Goal: Task Accomplishment & Management: Complete application form

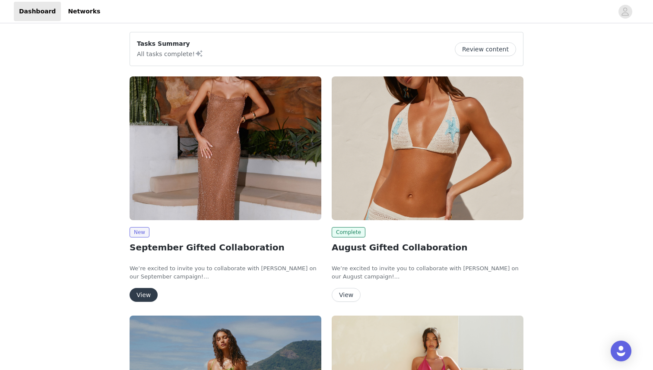
click at [180, 177] on img at bounding box center [226, 148] width 192 height 144
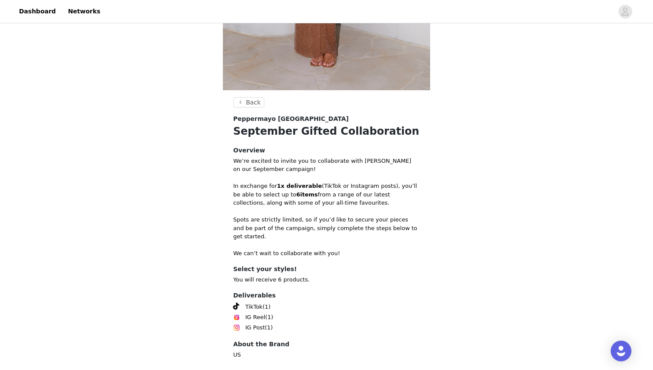
scroll to position [285, 0]
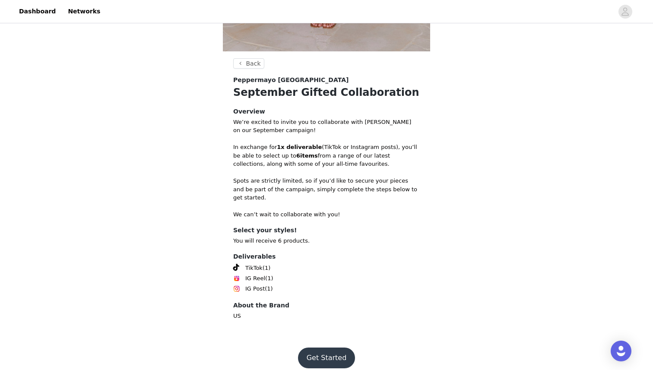
click at [328, 348] on button "Get Started" at bounding box center [326, 358] width 57 height 21
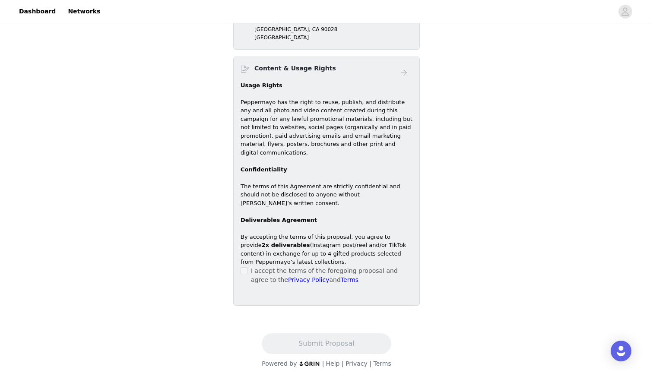
scroll to position [462, 0]
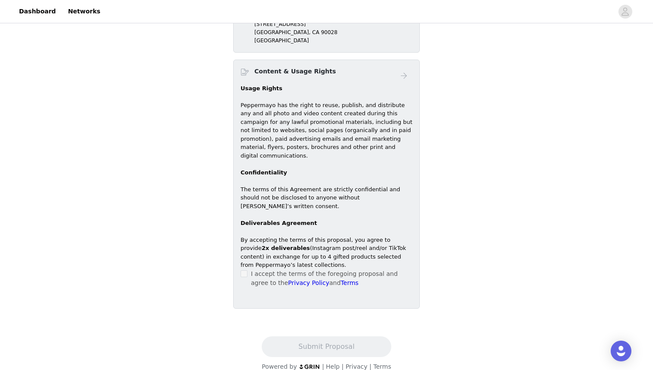
click at [250, 269] on div "I accept the terms of the foregoing proposal and agree to the Privacy Policy an…" at bounding box center [327, 278] width 172 height 18
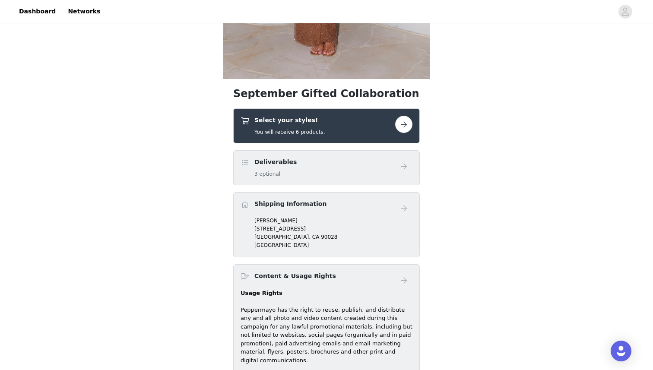
scroll to position [269, 0]
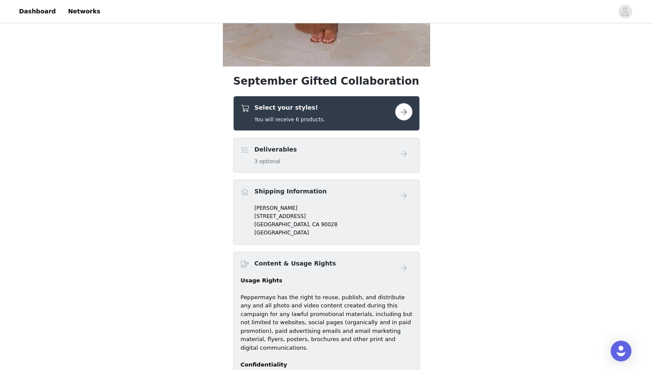
click at [405, 108] on button "button" at bounding box center [403, 111] width 17 height 17
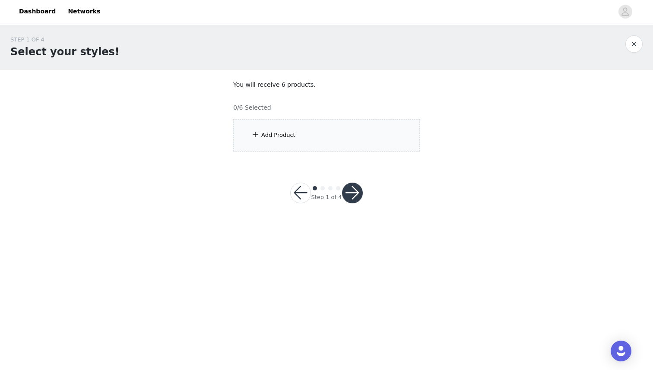
click at [293, 127] on div "Add Product" at bounding box center [326, 135] width 187 height 32
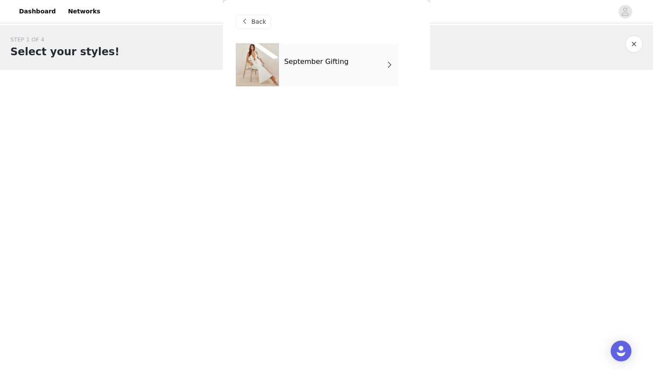
click at [374, 69] on div "September Gifting" at bounding box center [339, 64] width 120 height 43
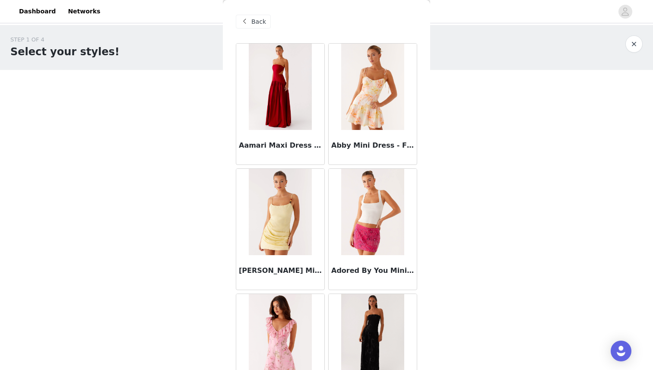
click at [244, 20] on span at bounding box center [244, 21] width 10 height 10
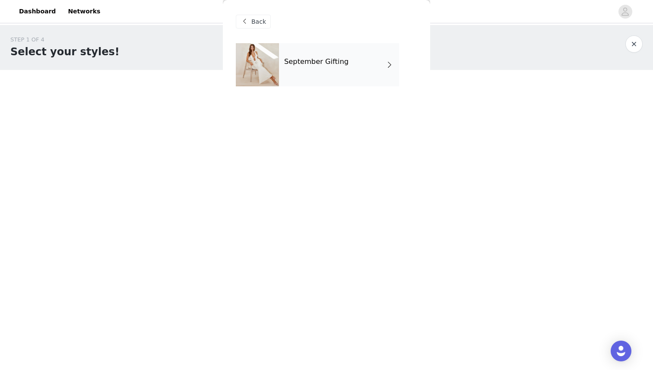
click at [637, 49] on button "button" at bounding box center [633, 43] width 17 height 17
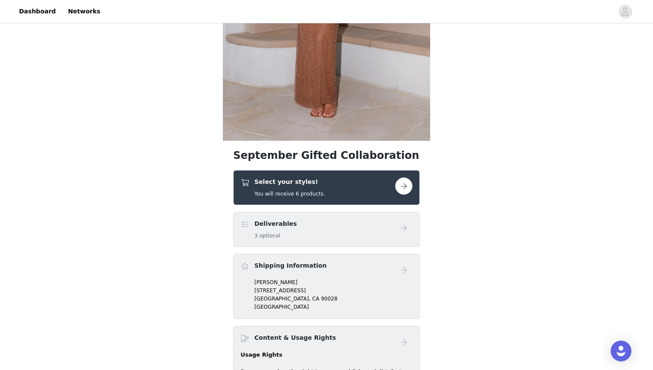
scroll to position [260, 0]
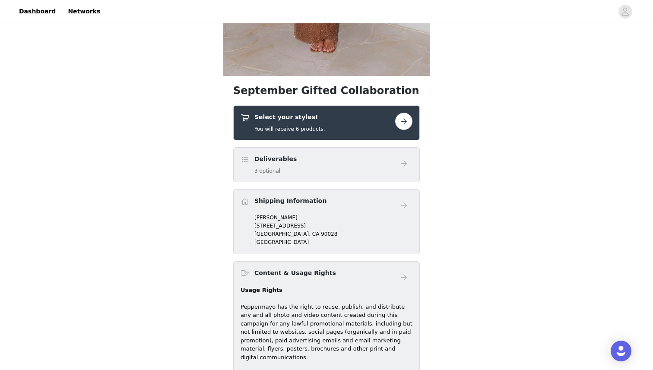
click at [363, 130] on div "Select your styles! You will receive 6 products." at bounding box center [318, 123] width 155 height 20
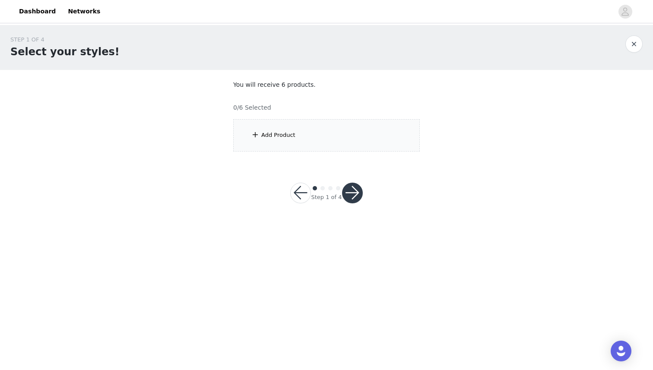
click at [328, 134] on div "Add Product" at bounding box center [326, 135] width 187 height 32
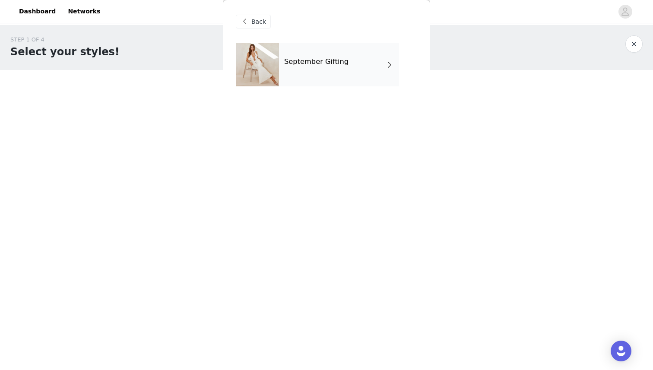
click at [317, 77] on div "September Gifting" at bounding box center [339, 64] width 120 height 43
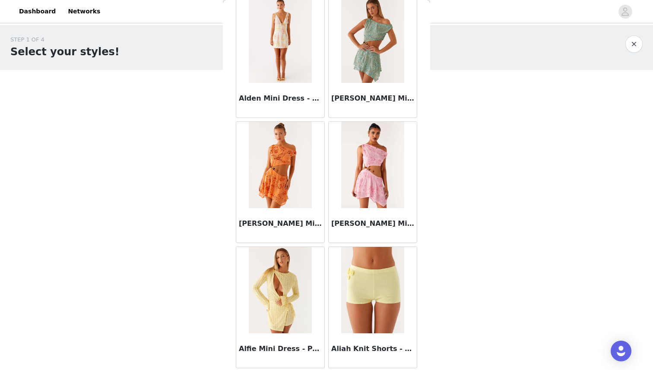
scroll to position [951, 0]
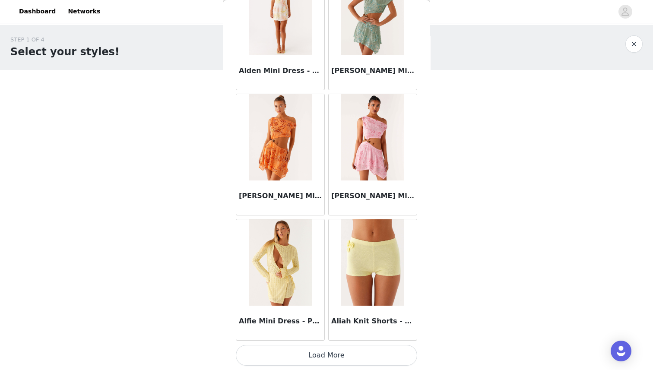
click at [316, 357] on button "Load More" at bounding box center [326, 355] width 181 height 21
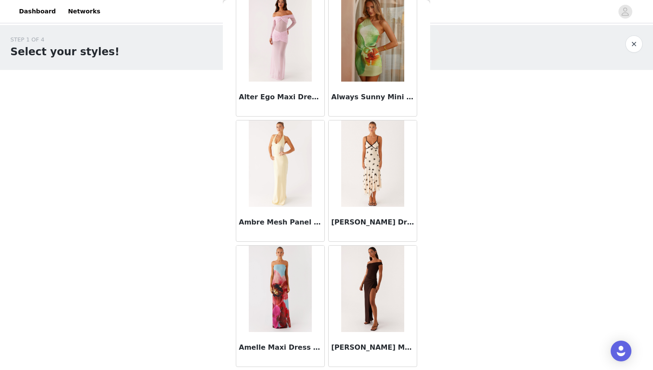
scroll to position [2204, 0]
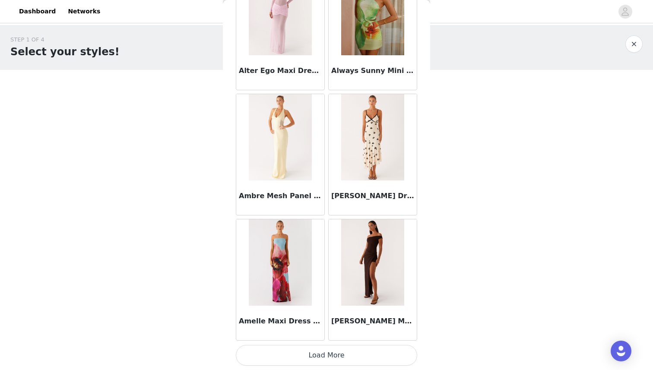
click at [325, 348] on button "Load More" at bounding box center [326, 355] width 181 height 21
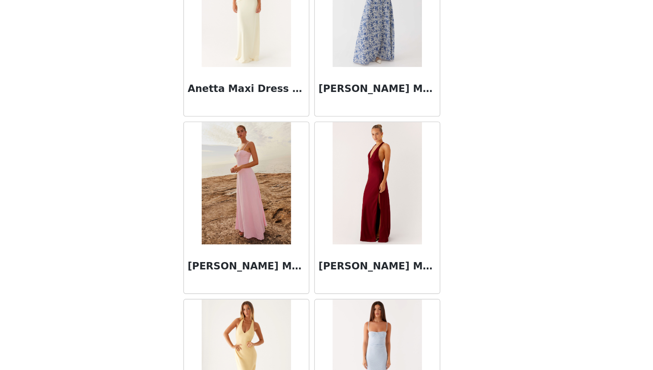
scroll to position [3456, 0]
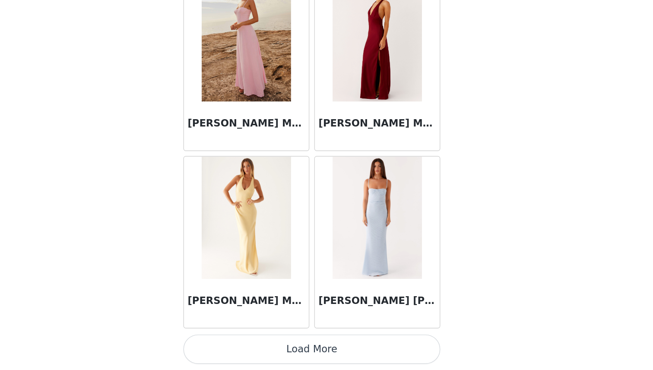
click at [348, 350] on button "Load More" at bounding box center [326, 355] width 181 height 21
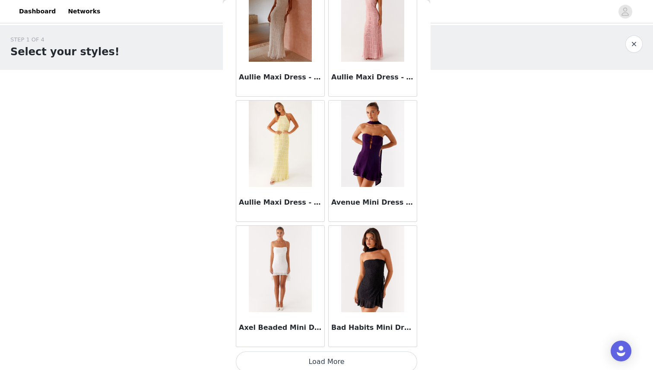
scroll to position [4709, 0]
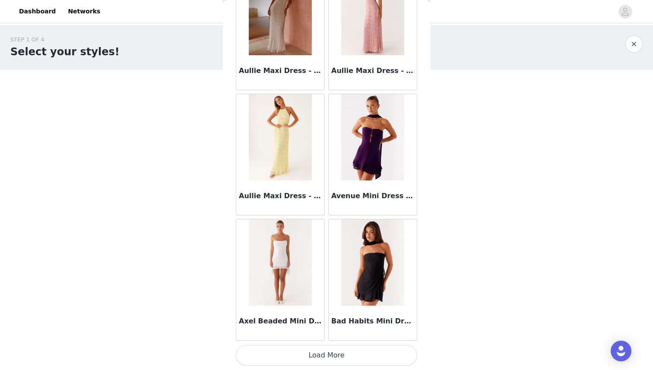
click at [333, 350] on button "Load More" at bounding box center [326, 355] width 181 height 21
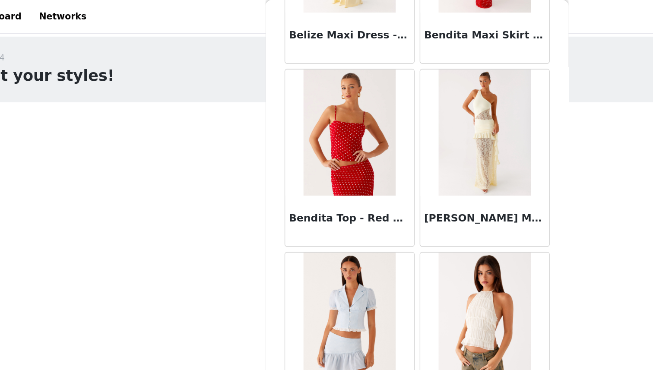
scroll to position [5961, 0]
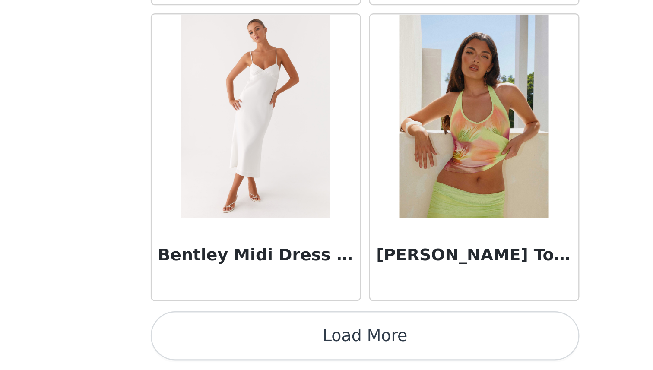
click at [325, 348] on button "Load More" at bounding box center [326, 355] width 181 height 21
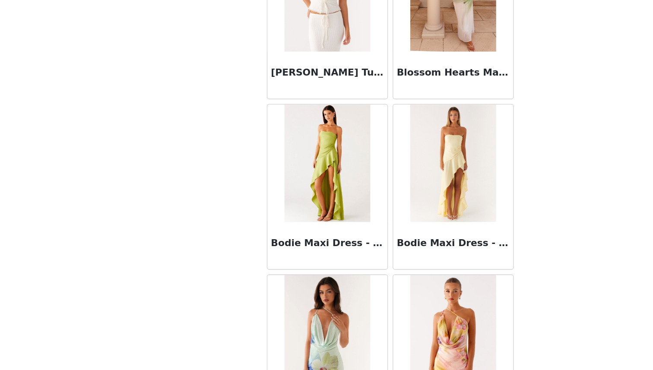
scroll to position [0, 0]
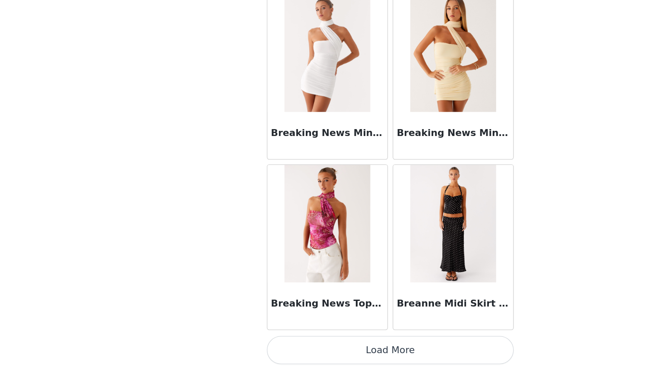
click at [328, 351] on button "Load More" at bounding box center [326, 355] width 181 height 21
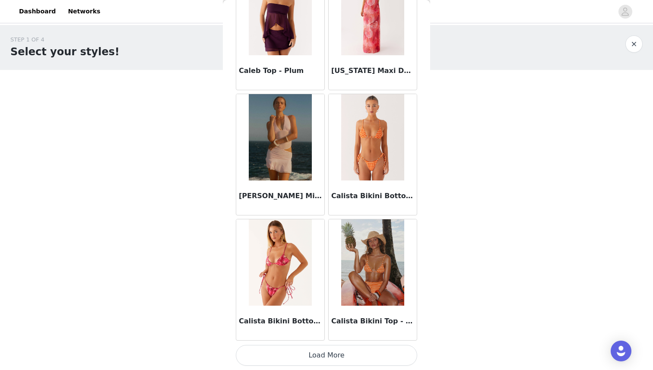
click at [299, 355] on button "Load More" at bounding box center [326, 355] width 181 height 21
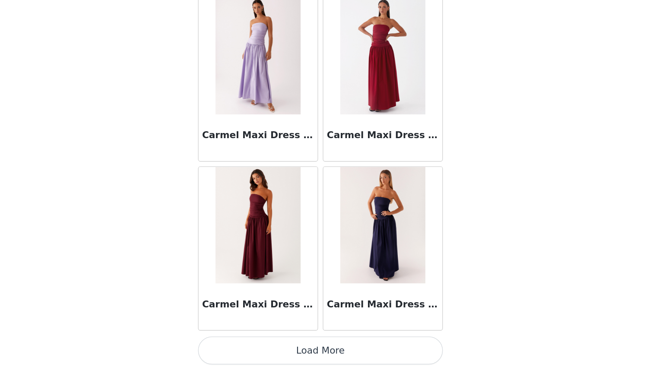
click at [333, 357] on button "Load More" at bounding box center [326, 355] width 181 height 21
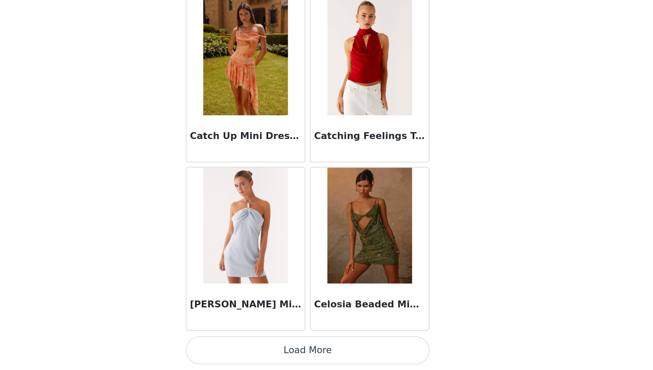
click at [325, 350] on button "Load More" at bounding box center [326, 355] width 181 height 21
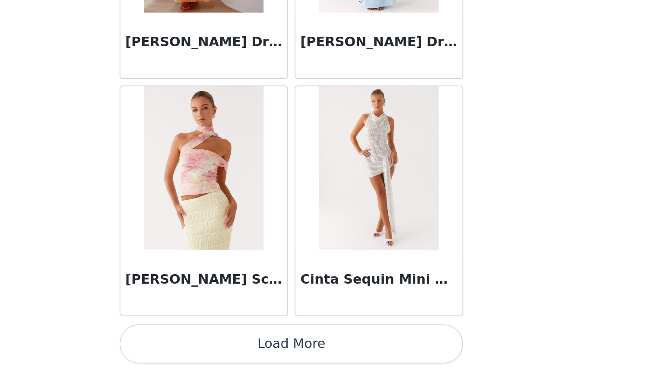
click at [334, 354] on button "Load More" at bounding box center [326, 356] width 181 height 21
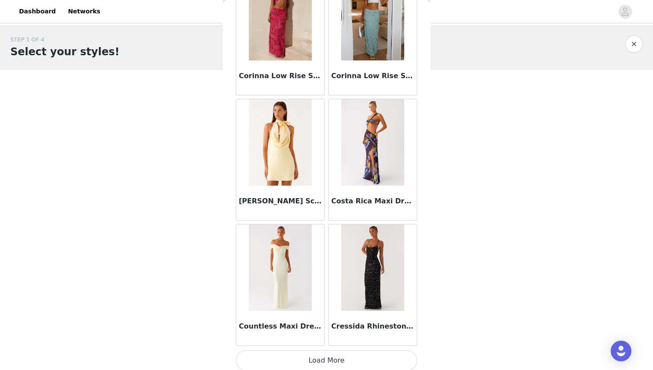
scroll to position [13475, 0]
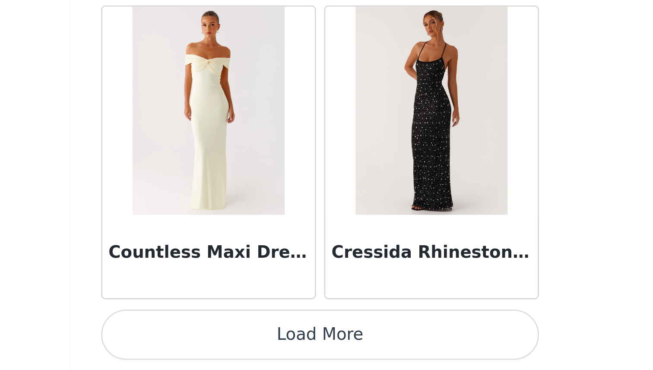
click at [327, 356] on button "Load More" at bounding box center [326, 355] width 181 height 21
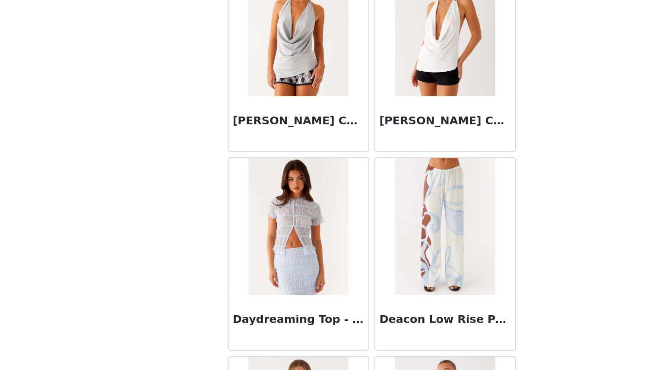
scroll to position [14337, 0]
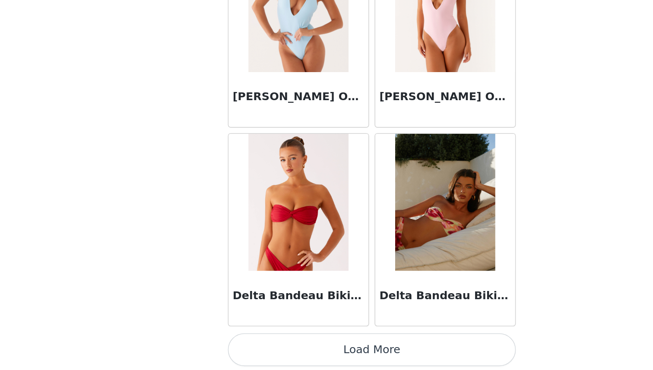
click at [321, 355] on button "Load More" at bounding box center [326, 356] width 181 height 21
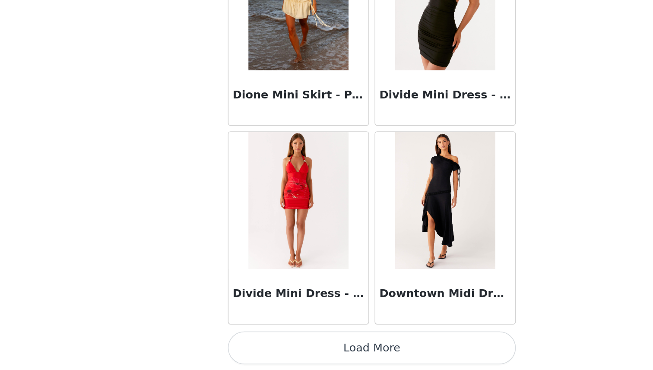
scroll to position [15979, 0]
click at [324, 351] on button "Load More" at bounding box center [326, 355] width 181 height 21
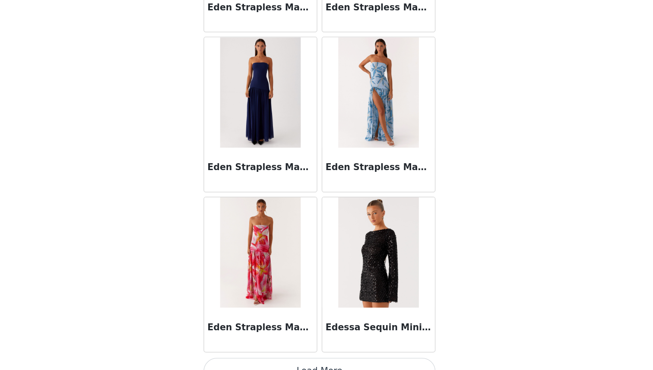
scroll to position [17232, 0]
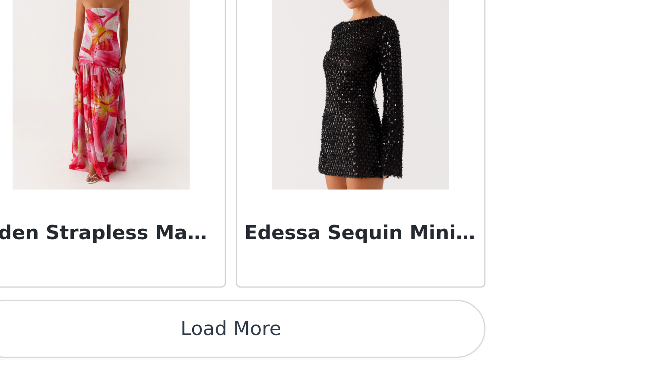
click at [352, 354] on button "Load More" at bounding box center [326, 355] width 181 height 21
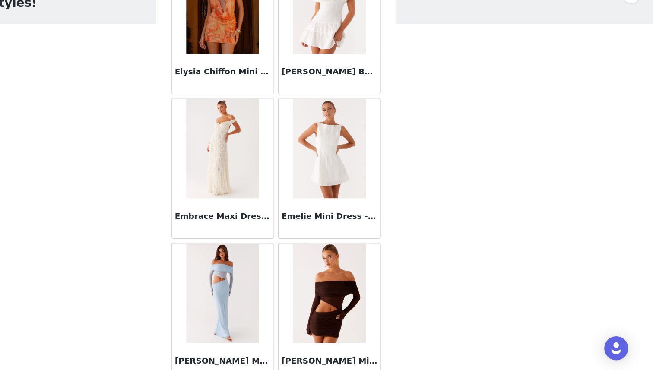
scroll to position [18485, 0]
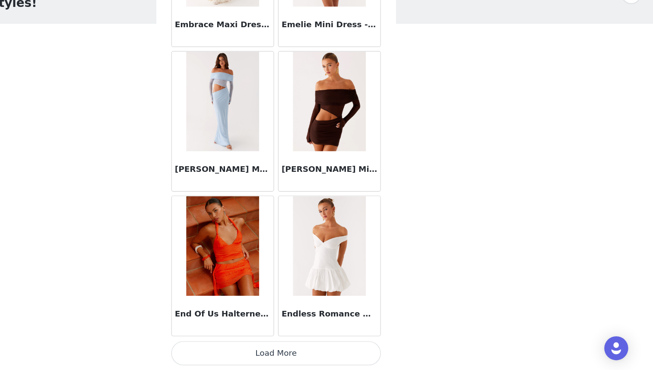
click at [343, 351] on button "Load More" at bounding box center [326, 355] width 181 height 21
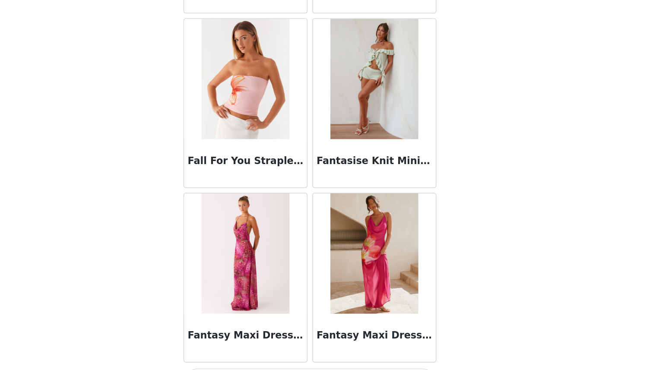
scroll to position [19737, 0]
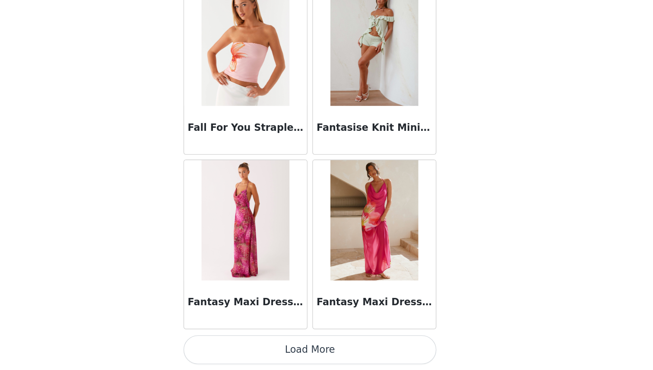
click at [346, 357] on button "Load More" at bounding box center [326, 355] width 181 height 21
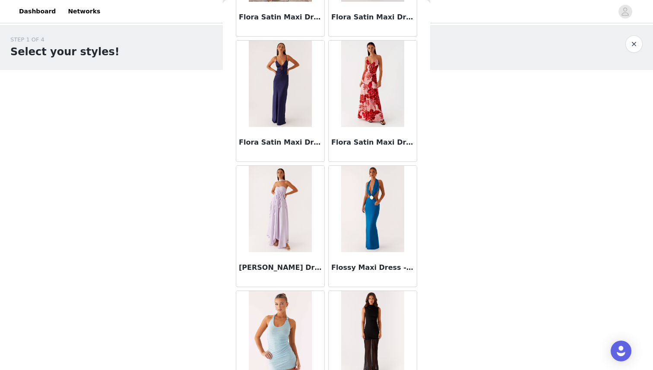
scroll to position [20989, 0]
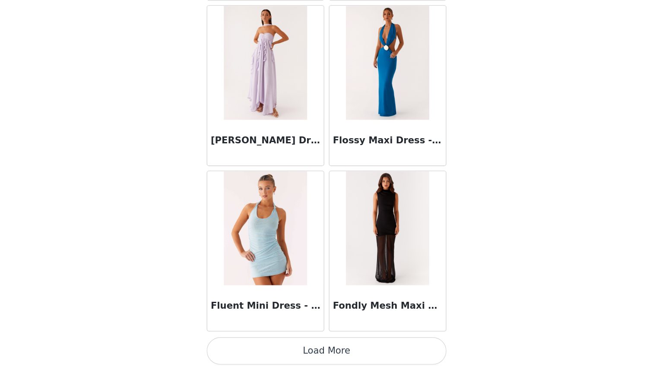
click at [317, 354] on button "Load More" at bounding box center [326, 355] width 181 height 21
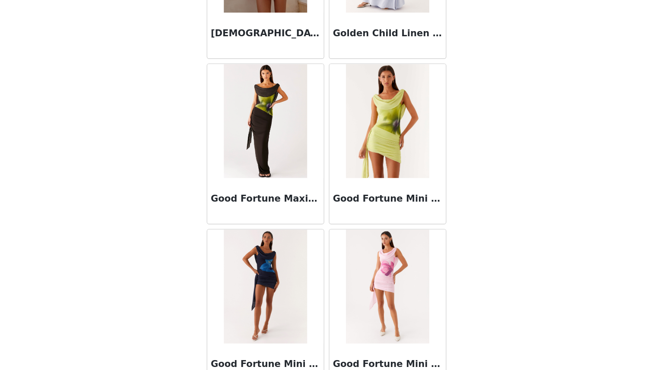
scroll to position [22242, 0]
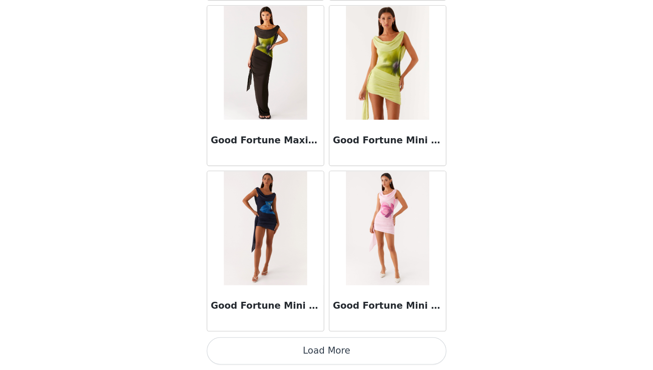
click at [320, 356] on button "Load More" at bounding box center [326, 355] width 181 height 21
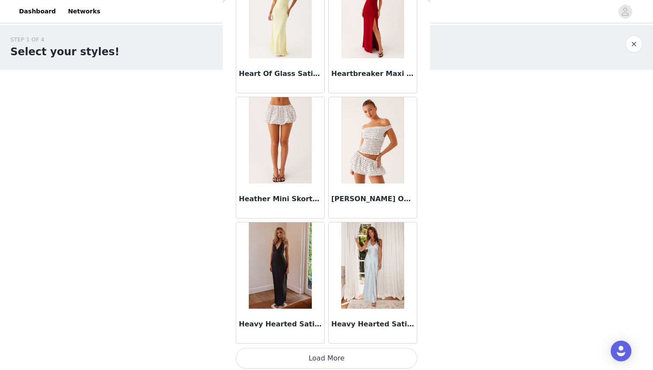
scroll to position [23494, 0]
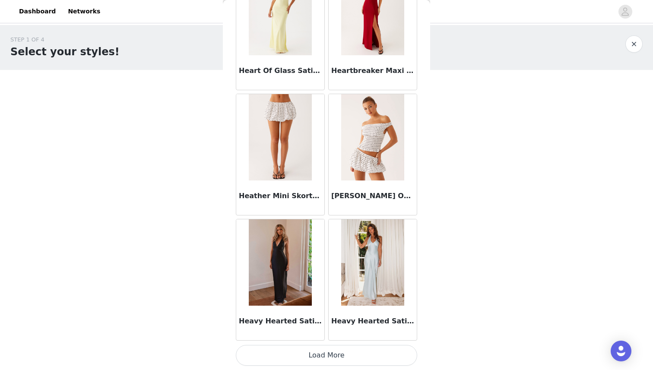
click at [300, 364] on button "Load More" at bounding box center [326, 355] width 181 height 21
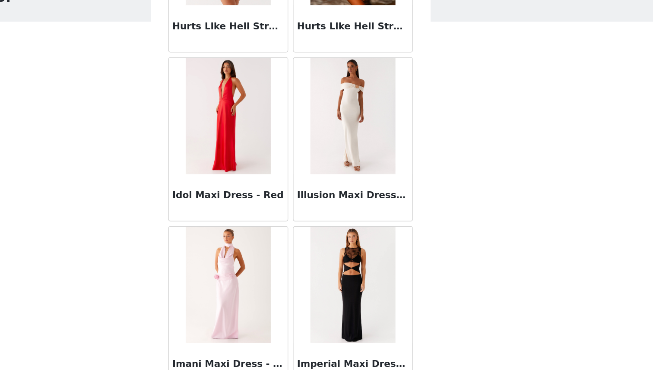
scroll to position [24747, 0]
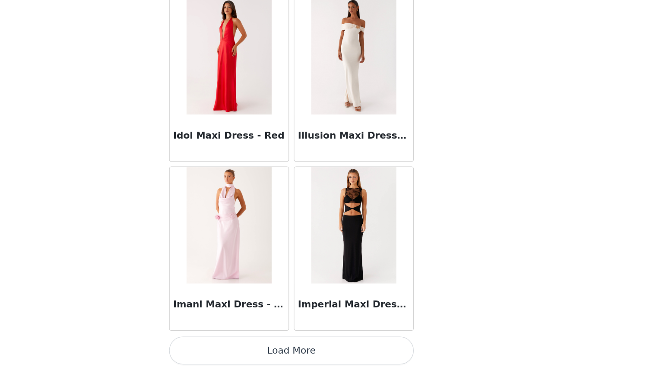
click at [323, 354] on button "Load More" at bounding box center [326, 355] width 181 height 21
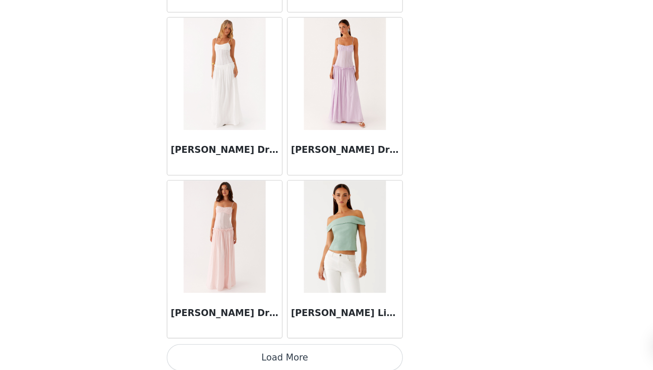
scroll to position [25999, 0]
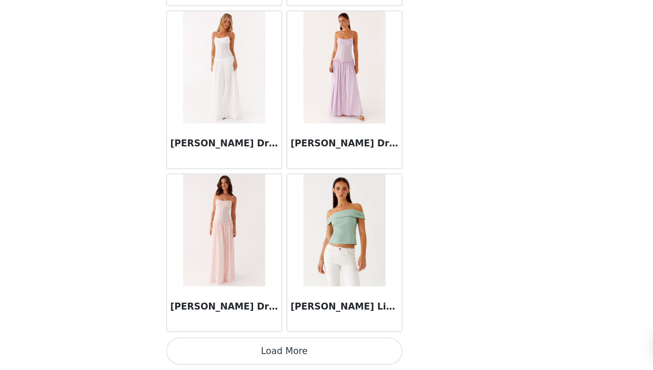
click at [345, 350] on button "Load More" at bounding box center [326, 355] width 181 height 21
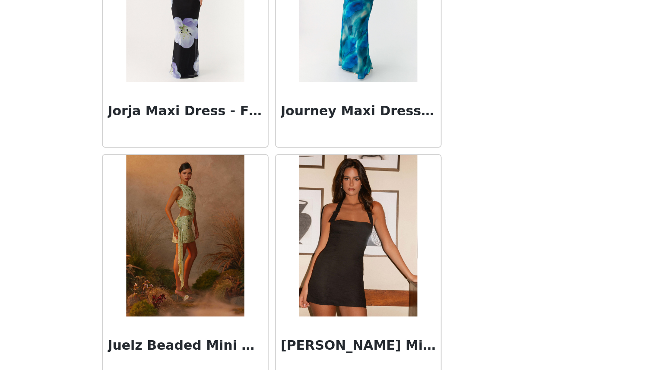
scroll to position [0, 0]
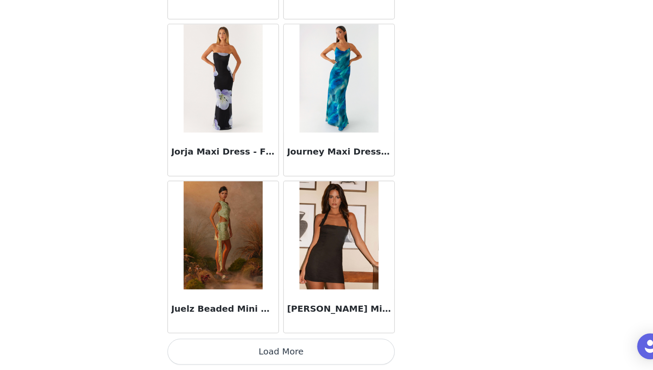
click at [312, 355] on button "Load More" at bounding box center [326, 355] width 181 height 21
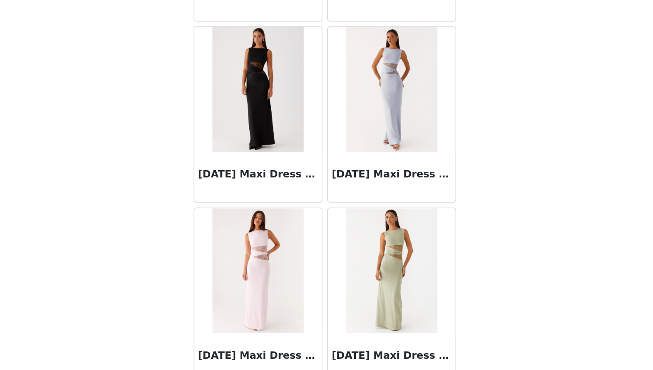
scroll to position [28504, 0]
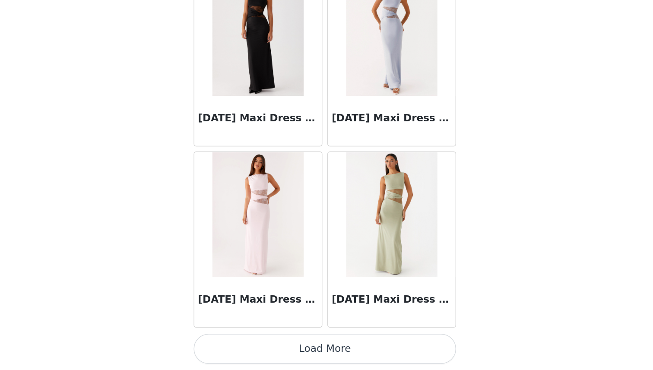
click at [322, 357] on button "Load More" at bounding box center [326, 355] width 181 height 21
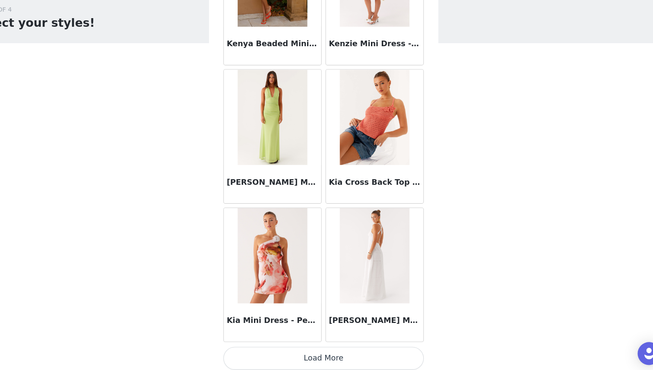
scroll to position [0, 0]
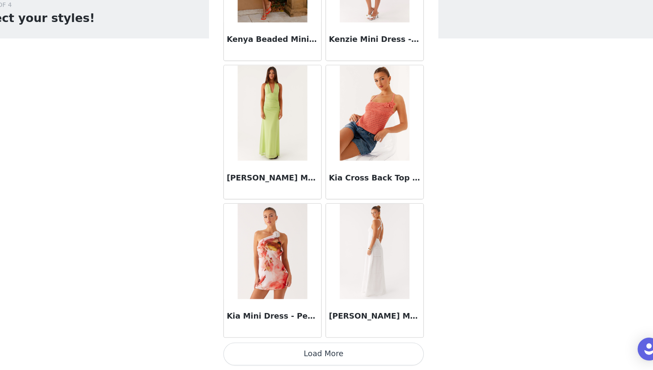
click at [324, 358] on button "Load More" at bounding box center [326, 355] width 181 height 21
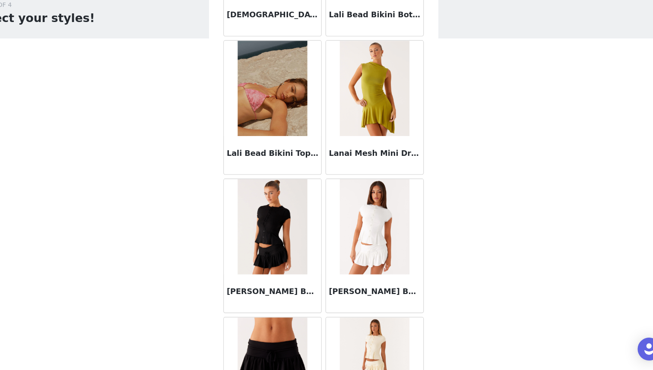
scroll to position [31008, 0]
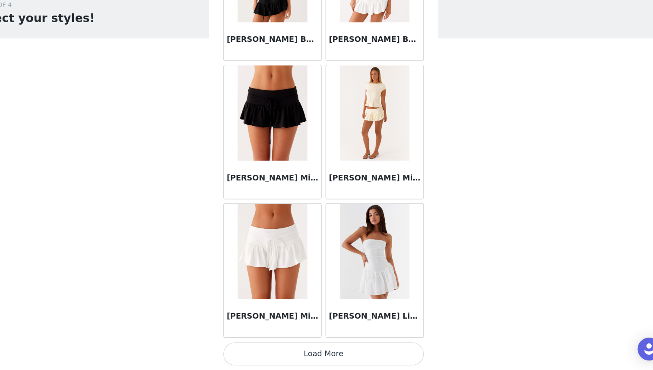
click at [314, 354] on button "Load More" at bounding box center [326, 355] width 181 height 21
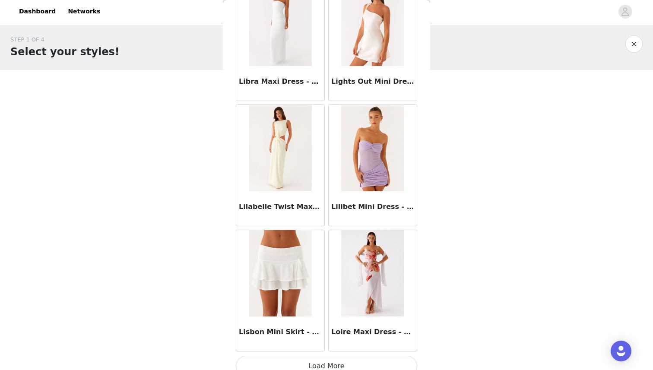
scroll to position [32261, 0]
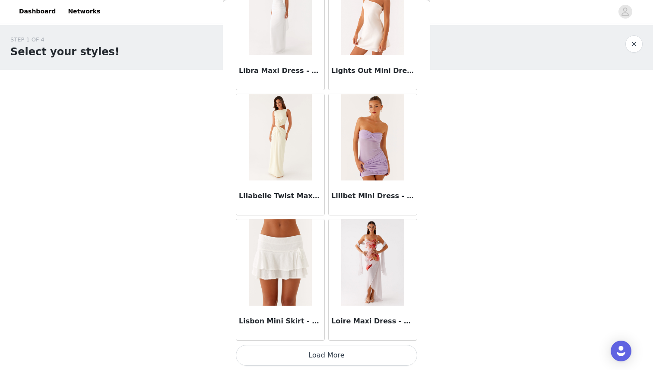
click at [322, 364] on button "Load More" at bounding box center [326, 355] width 181 height 21
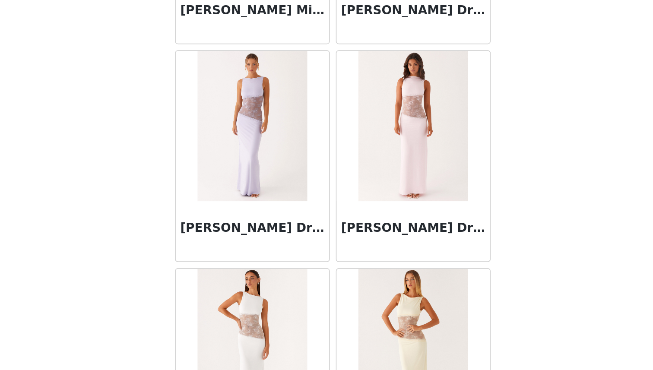
scroll to position [0, 0]
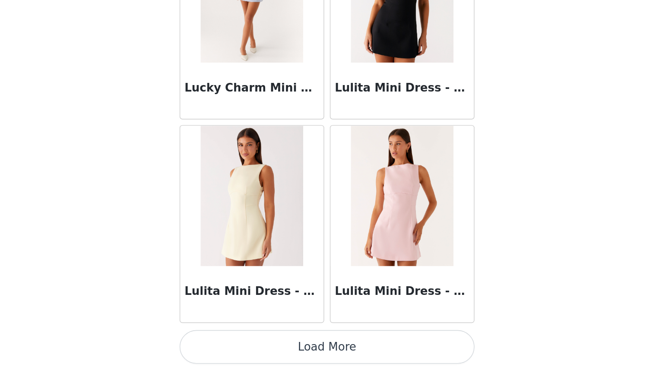
click at [350, 350] on button "Load More" at bounding box center [326, 355] width 181 height 21
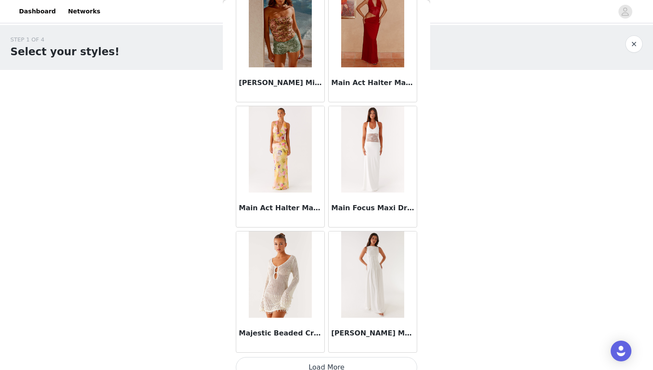
scroll to position [34766, 0]
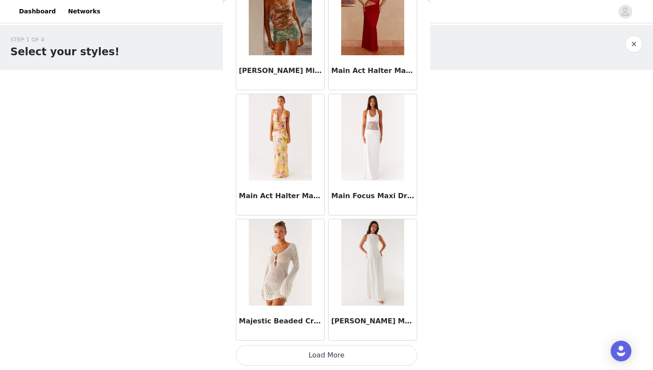
click at [317, 364] on button "Load More" at bounding box center [326, 355] width 181 height 21
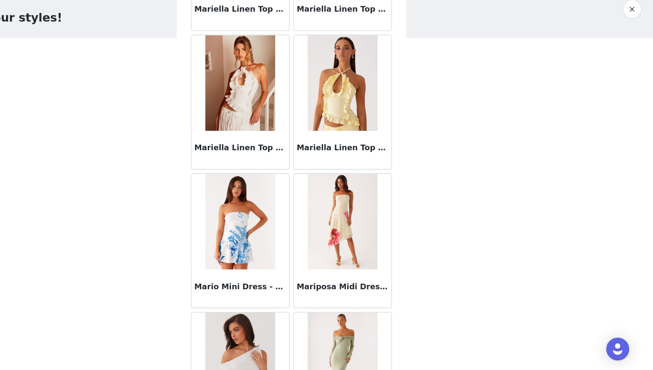
scroll to position [36018, 0]
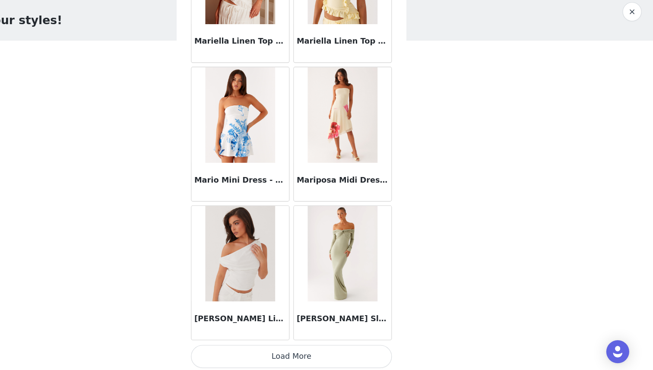
click at [338, 358] on button "Load More" at bounding box center [326, 355] width 181 height 21
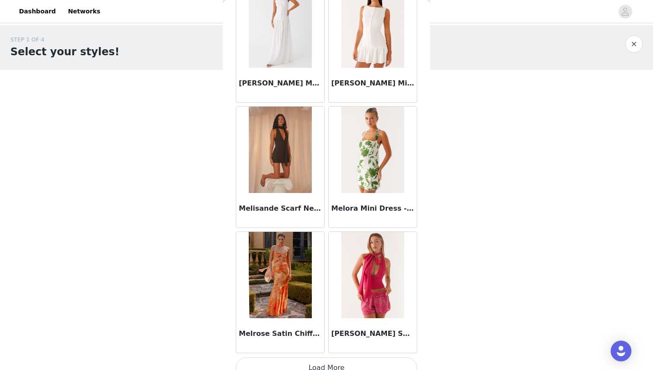
scroll to position [37270, 0]
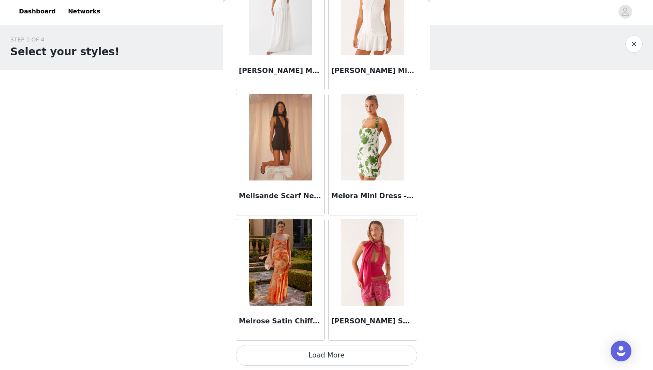
click at [316, 355] on button "Load More" at bounding box center [326, 355] width 181 height 21
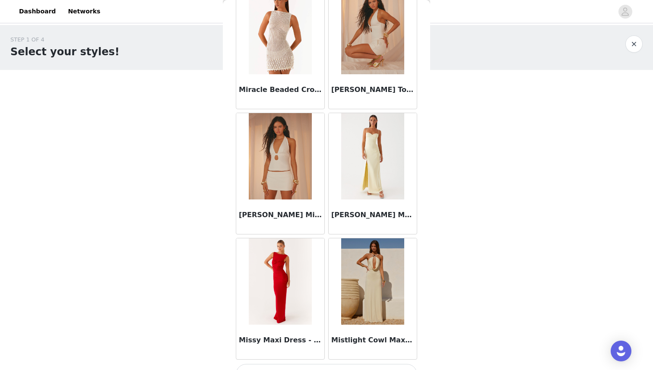
scroll to position [38523, 0]
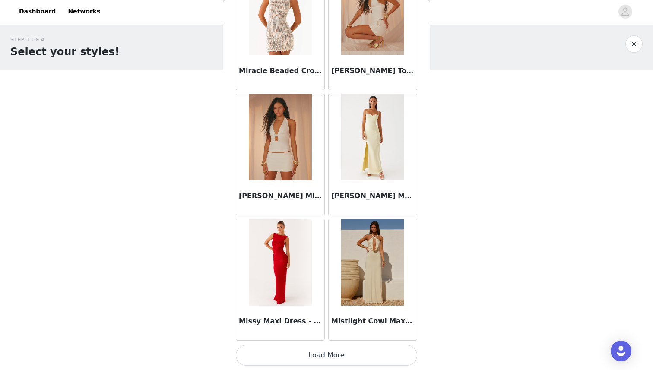
click at [321, 357] on button "Load More" at bounding box center [326, 355] width 181 height 21
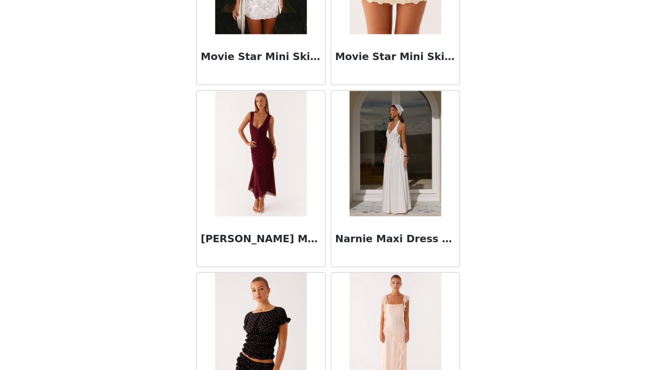
scroll to position [39775, 0]
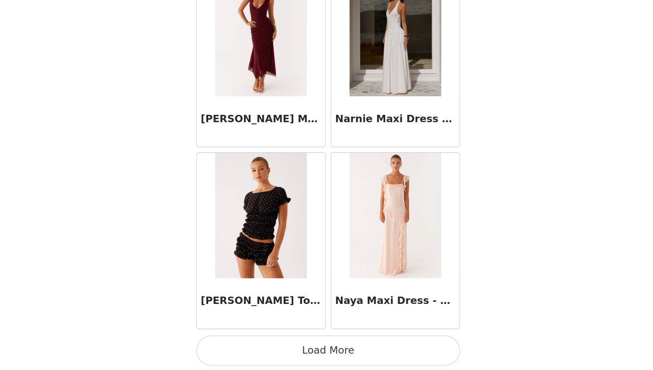
click at [319, 358] on button "Load More" at bounding box center [326, 355] width 181 height 21
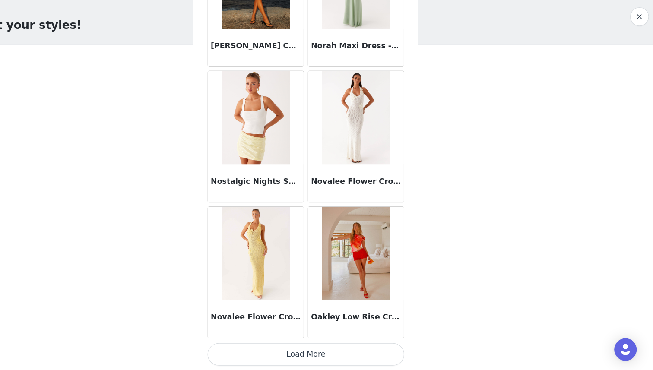
scroll to position [0, 0]
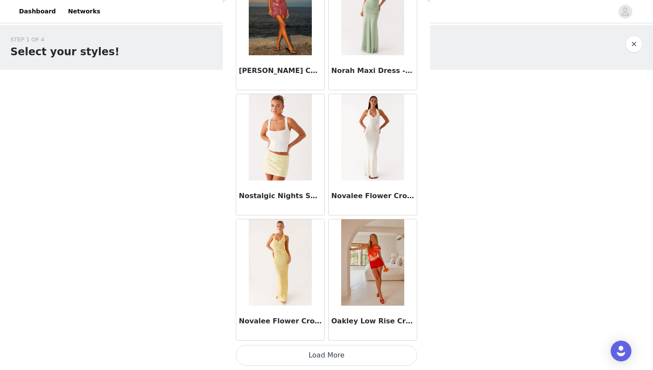
click at [333, 348] on button "Load More" at bounding box center [326, 355] width 181 height 21
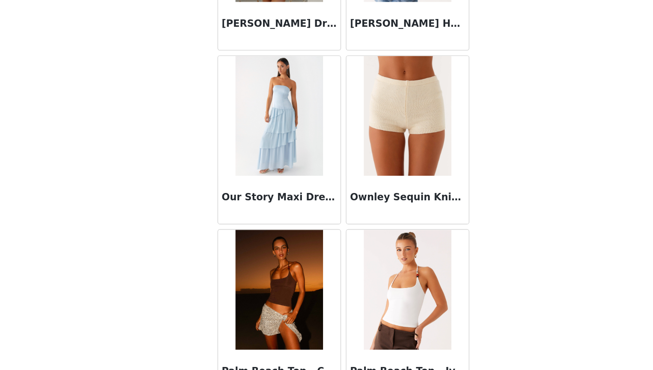
scroll to position [42280, 0]
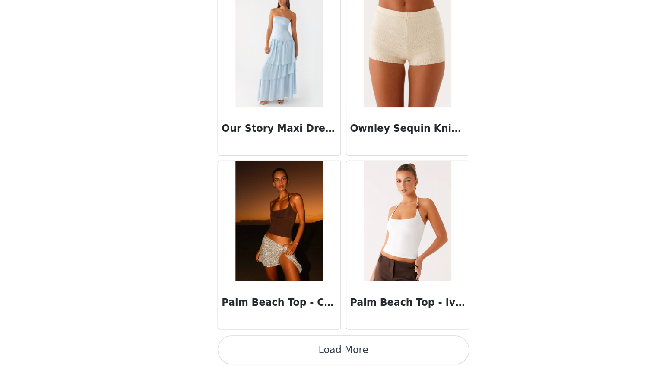
click at [311, 355] on button "Load More" at bounding box center [326, 355] width 181 height 21
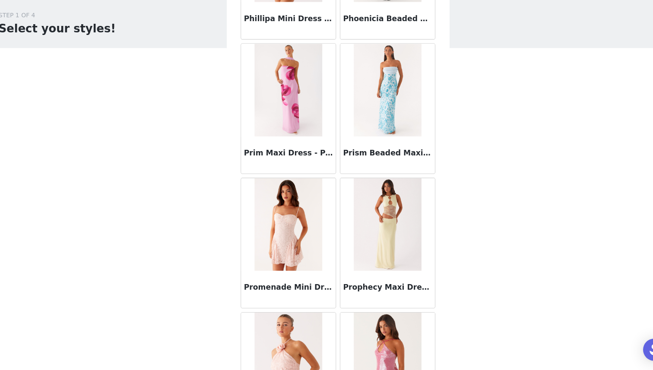
scroll to position [43532, 0]
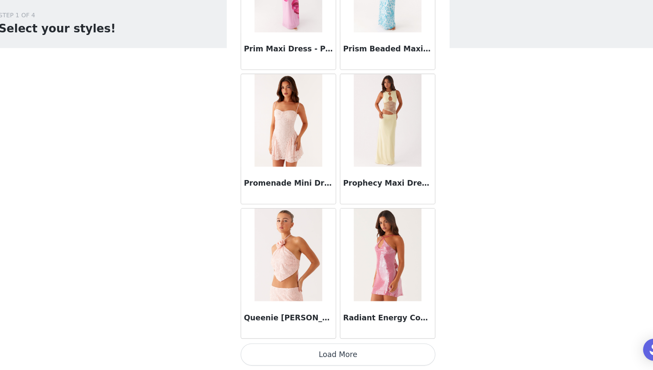
click at [333, 355] on button "Load More" at bounding box center [326, 355] width 181 height 21
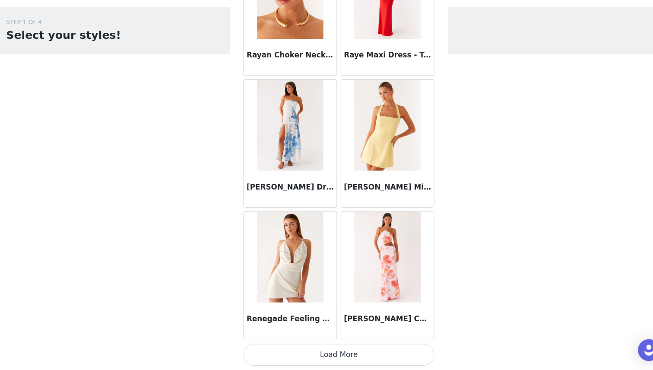
scroll to position [0, 0]
click at [342, 361] on button "Load More" at bounding box center [326, 355] width 181 height 21
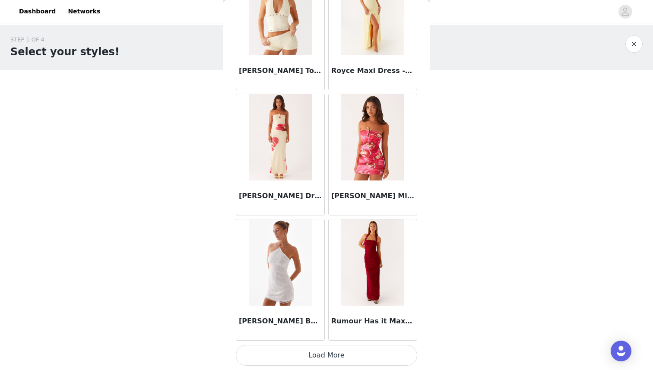
scroll to position [46036, 0]
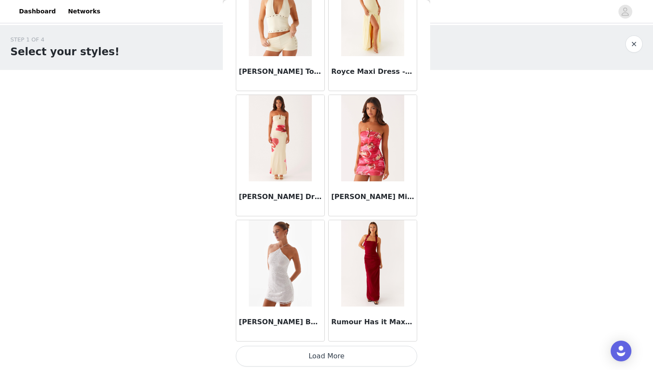
click at [288, 351] on button "Load More" at bounding box center [326, 356] width 181 height 21
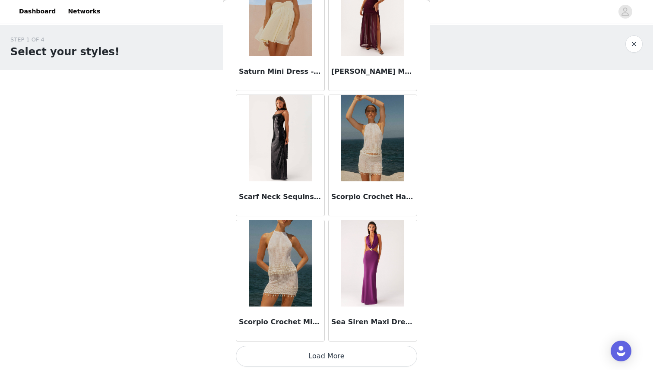
scroll to position [47289, 0]
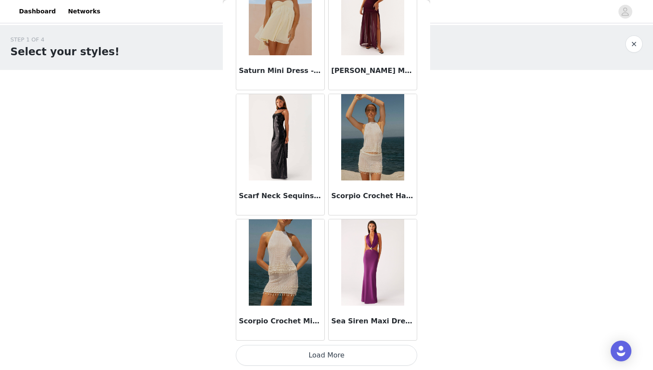
click at [318, 359] on button "Load More" at bounding box center [326, 355] width 181 height 21
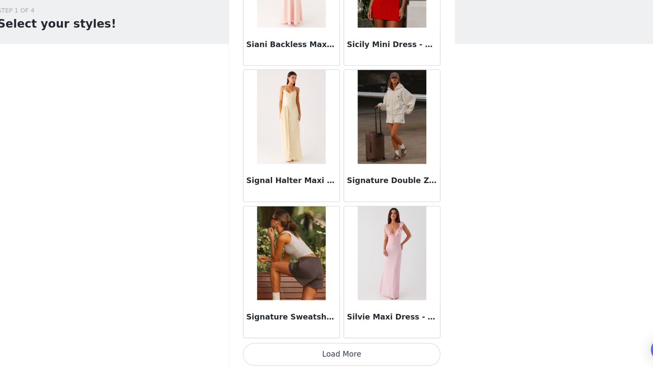
scroll to position [0, 0]
click at [303, 360] on button "Load More" at bounding box center [326, 355] width 181 height 21
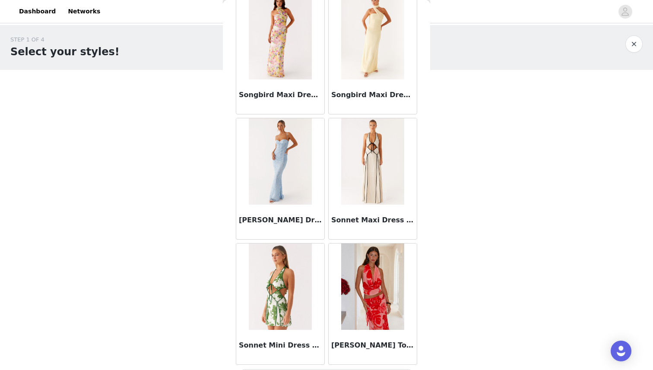
scroll to position [49782, 0]
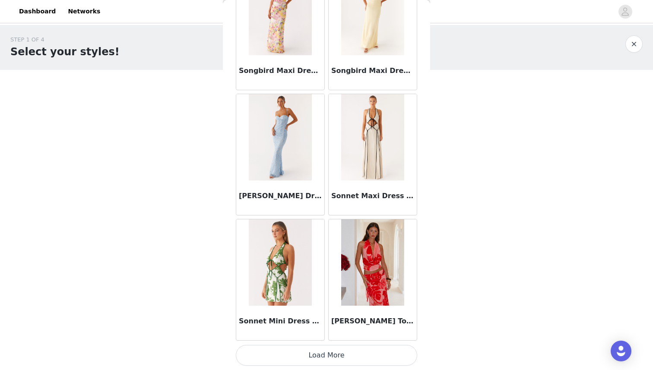
click at [317, 356] on button "Load More" at bounding box center [326, 355] width 181 height 21
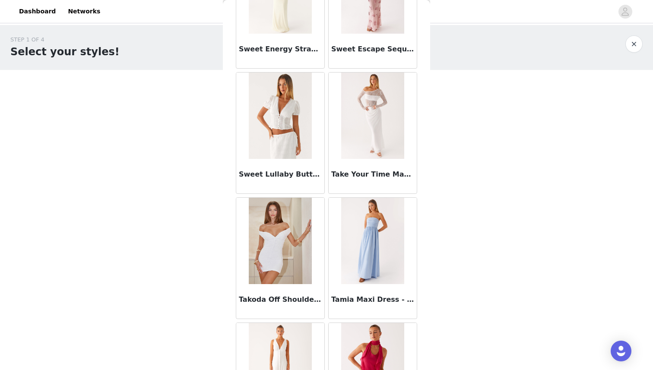
scroll to position [51046, 0]
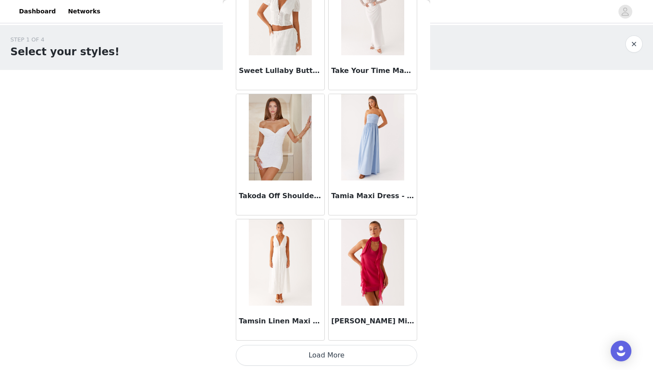
click at [318, 356] on button "Load More" at bounding box center [326, 355] width 181 height 21
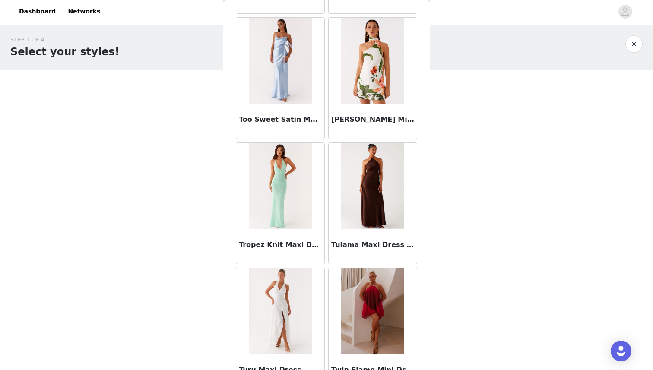
scroll to position [52299, 0]
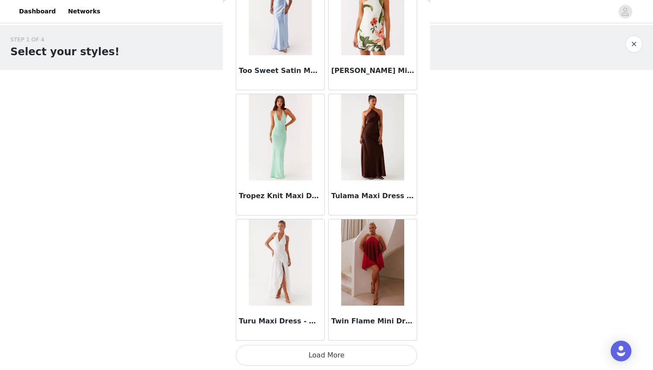
click at [302, 353] on button "Load More" at bounding box center [326, 355] width 181 height 21
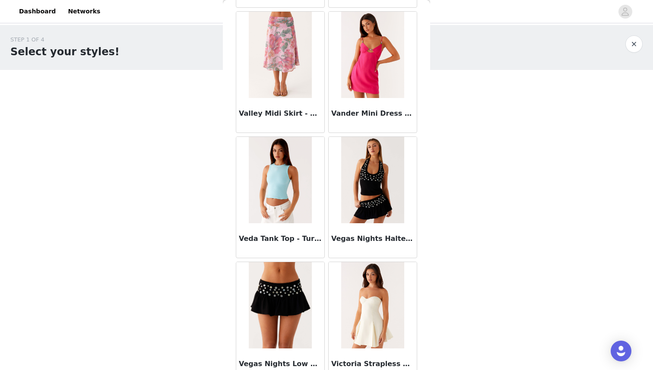
scroll to position [53551, 0]
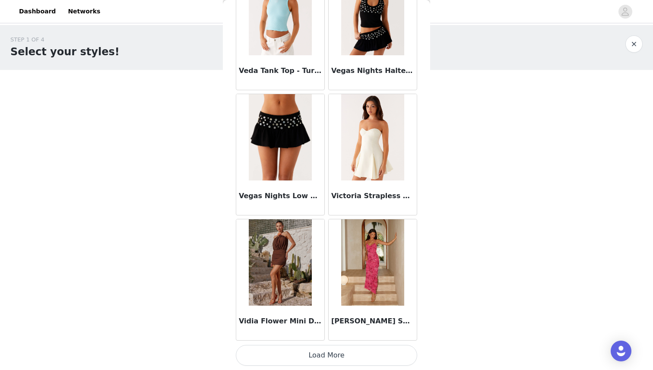
click at [298, 352] on button "Load More" at bounding box center [326, 355] width 181 height 21
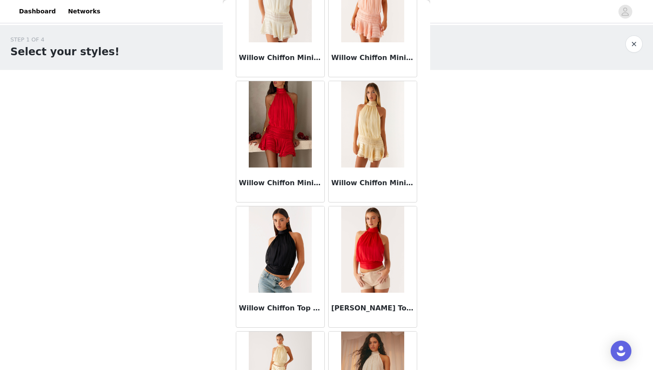
scroll to position [54804, 0]
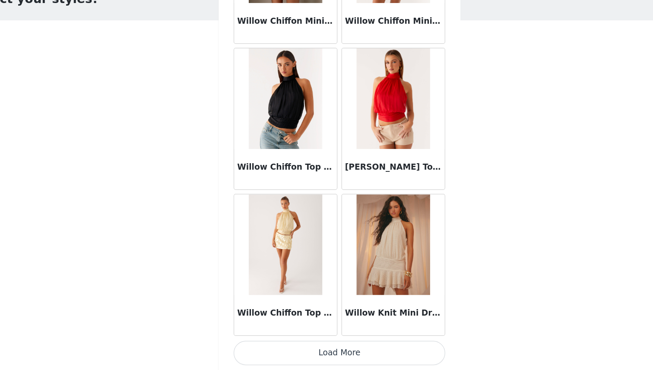
click at [350, 352] on button "Load More" at bounding box center [326, 355] width 181 height 21
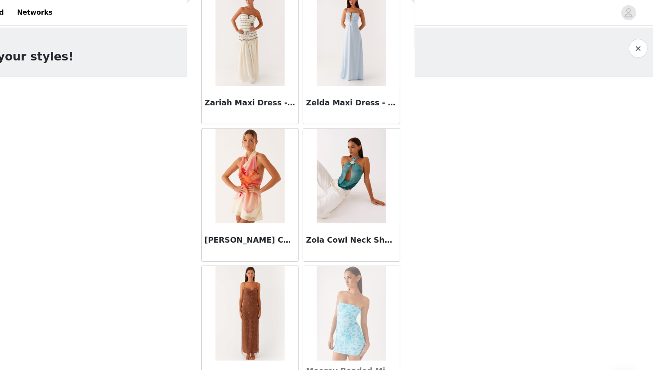
scroll to position [56056, 0]
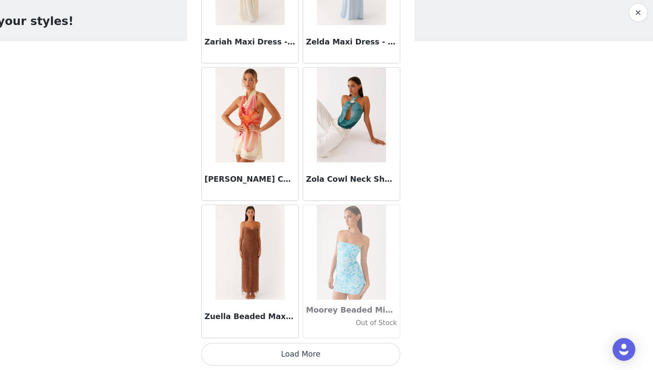
click at [283, 352] on button "Load More" at bounding box center [326, 355] width 181 height 21
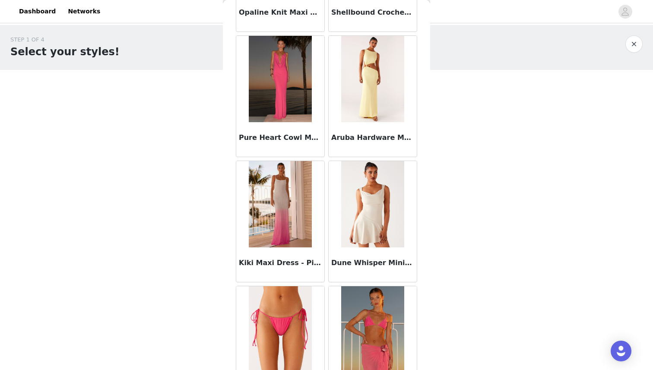
scroll to position [57308, 0]
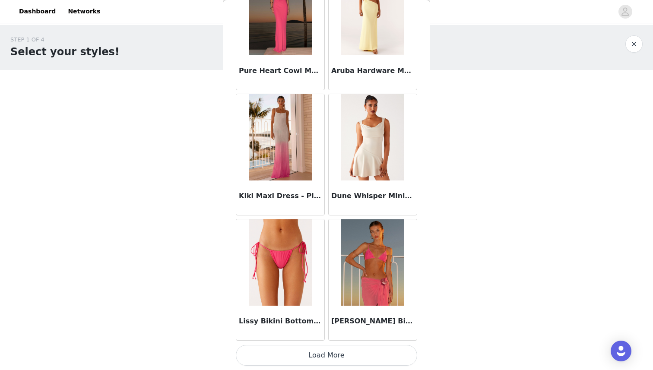
click at [332, 356] on button "Load More" at bounding box center [326, 355] width 181 height 21
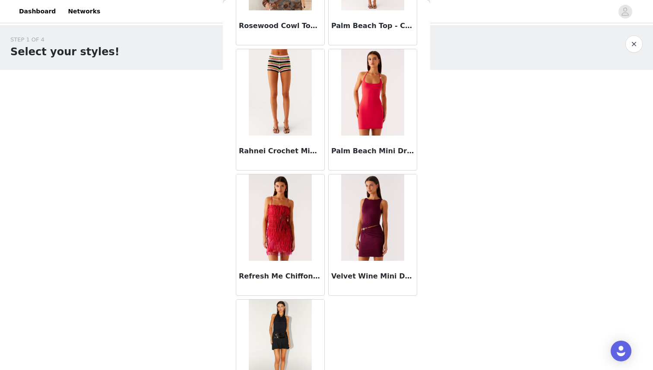
scroll to position [45422, 0]
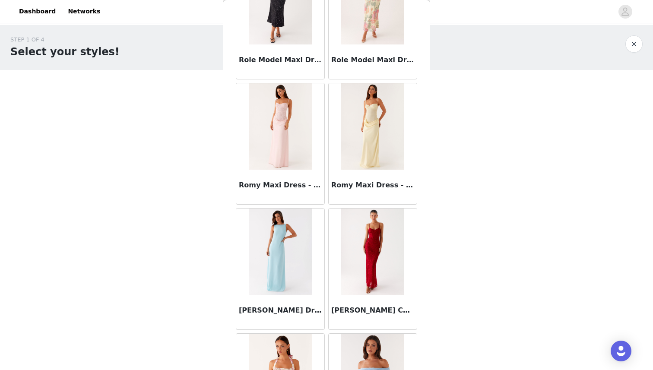
click at [294, 124] on img at bounding box center [280, 126] width 63 height 86
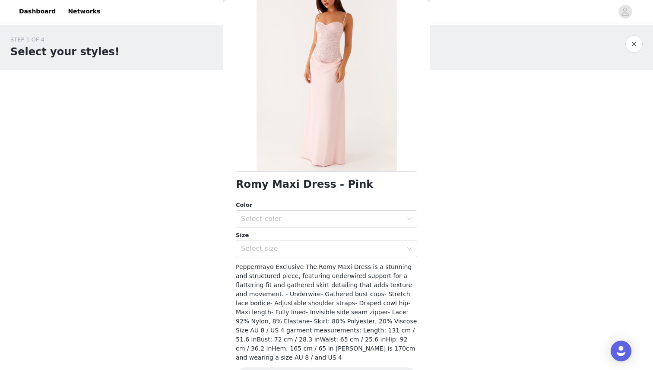
scroll to position [67, 0]
click at [254, 225] on div "Select color" at bounding box center [326, 217] width 181 height 17
click at [251, 237] on li "Pink" at bounding box center [326, 236] width 181 height 14
click at [250, 249] on div "Select size" at bounding box center [322, 247] width 162 height 9
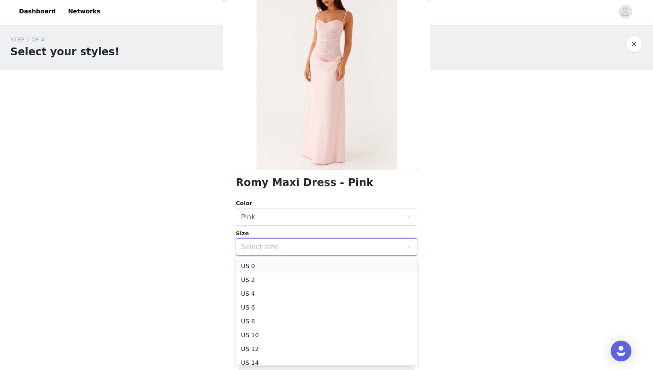
click at [249, 266] on li "US 0" at bounding box center [326, 266] width 181 height 14
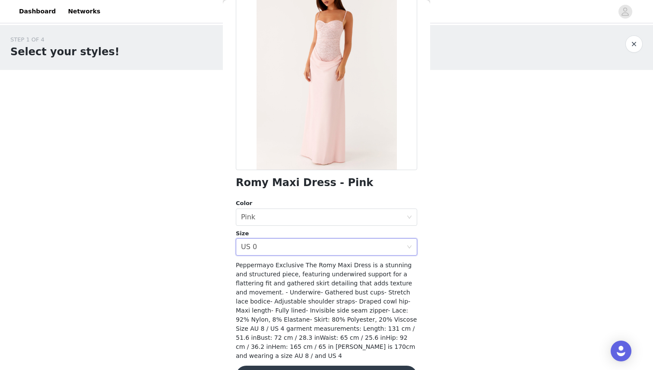
scroll to position [85, 0]
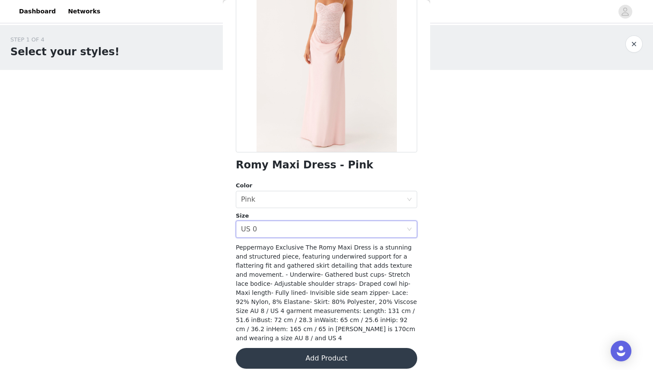
click at [203, 251] on body "Dashboard Networks STEP 1 OF 4 Select your styles! You will receive 6 products.…" at bounding box center [326, 185] width 653 height 370
click at [301, 351] on button "Add Product" at bounding box center [326, 358] width 181 height 21
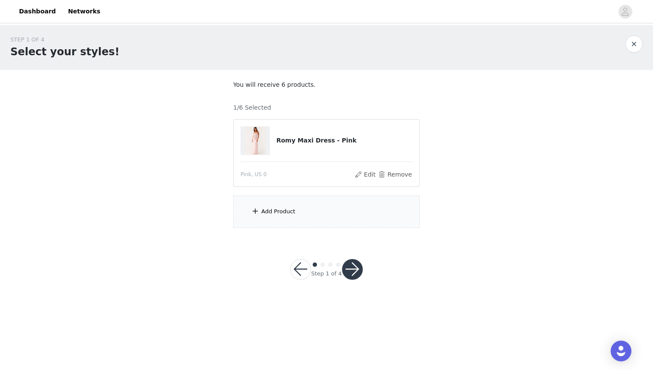
click at [261, 211] on div "Add Product" at bounding box center [278, 211] width 34 height 9
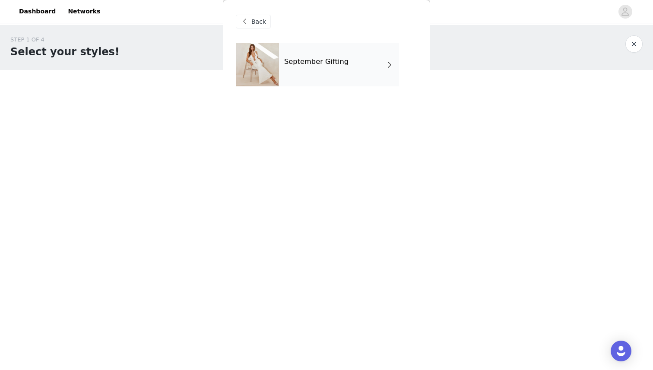
click at [276, 68] on div at bounding box center [257, 64] width 43 height 43
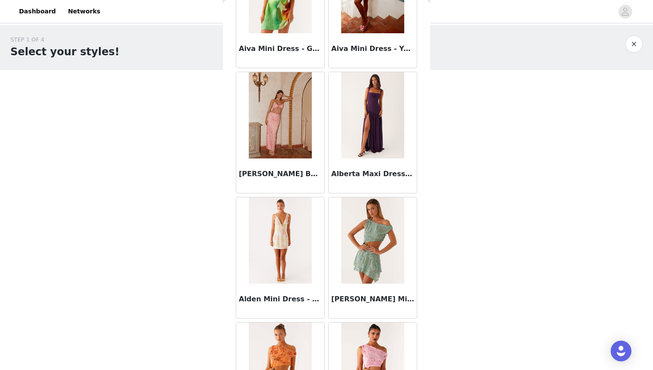
scroll to position [951, 0]
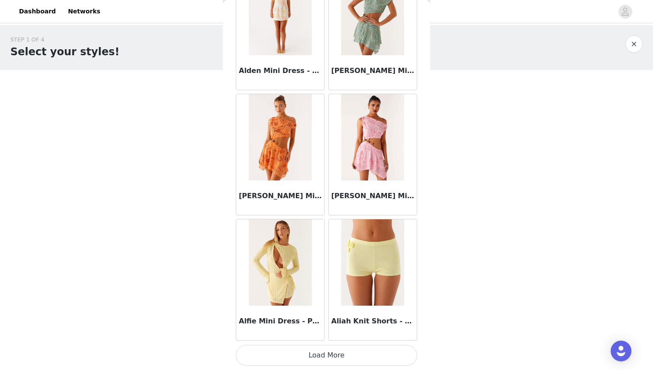
click at [341, 356] on button "Load More" at bounding box center [326, 355] width 181 height 21
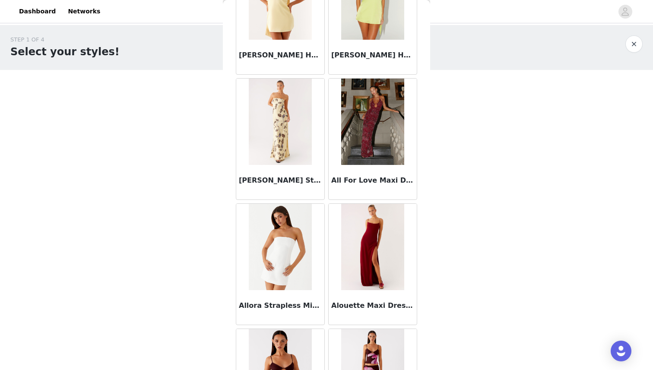
scroll to position [2204, 0]
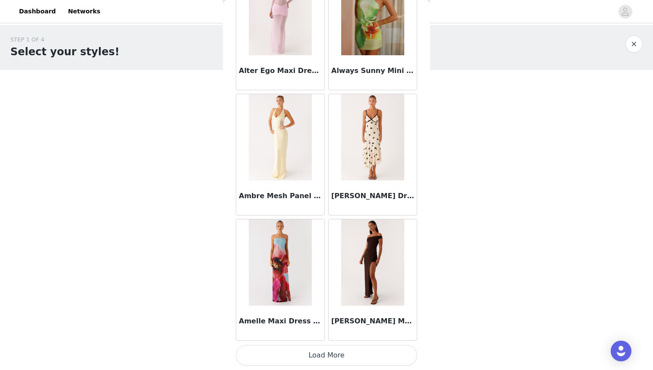
click at [349, 351] on button "Load More" at bounding box center [326, 355] width 181 height 21
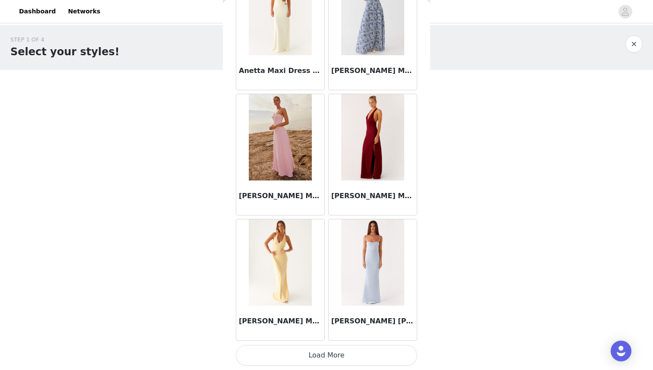
click at [328, 360] on button "Load More" at bounding box center [326, 355] width 181 height 21
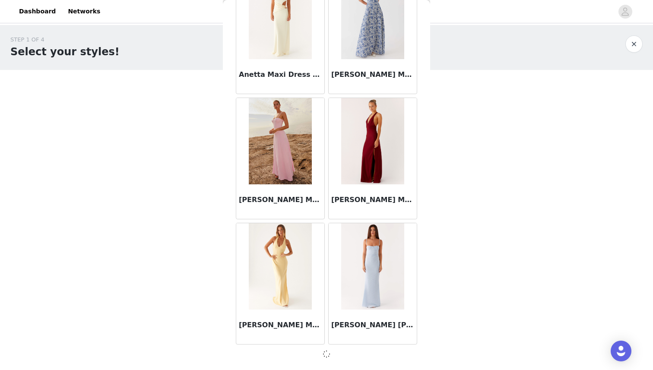
scroll to position [3452, 0]
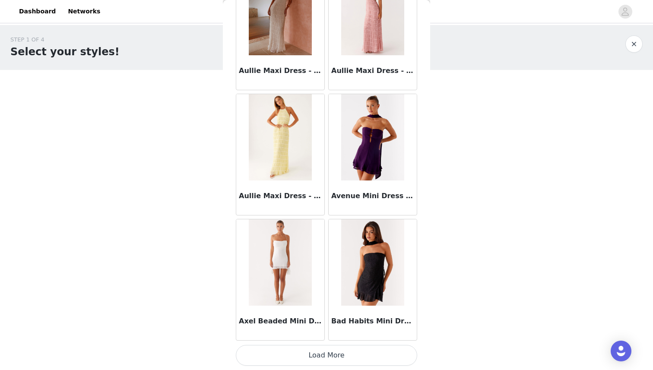
click at [320, 360] on button "Load More" at bounding box center [326, 355] width 181 height 21
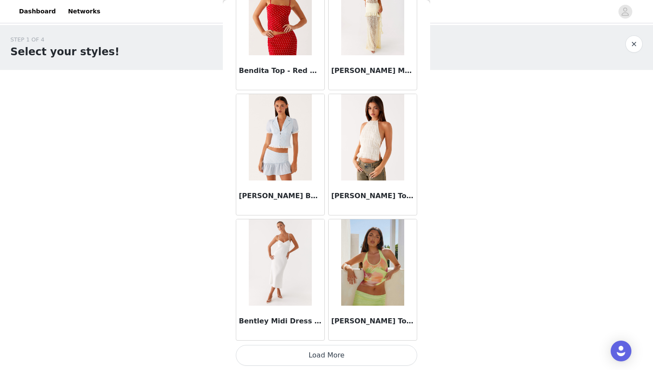
click at [308, 359] on button "Load More" at bounding box center [326, 355] width 181 height 21
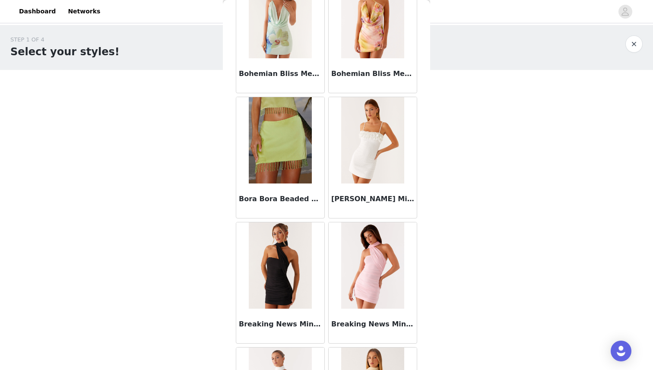
scroll to position [7213, 0]
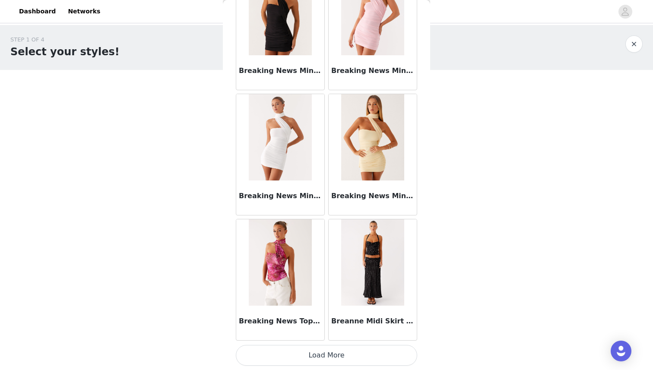
click at [317, 352] on button "Load More" at bounding box center [326, 355] width 181 height 21
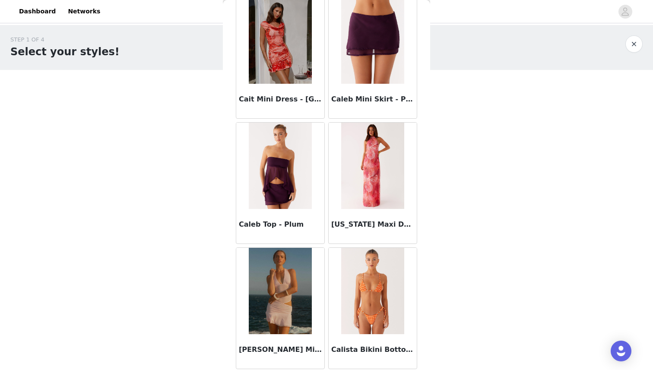
scroll to position [8466, 0]
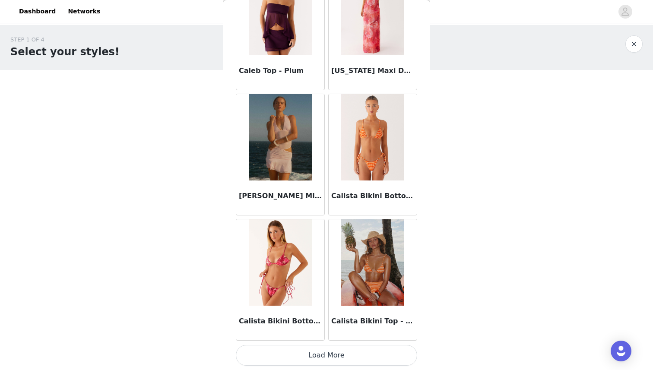
click at [290, 356] on button "Load More" at bounding box center [326, 355] width 181 height 21
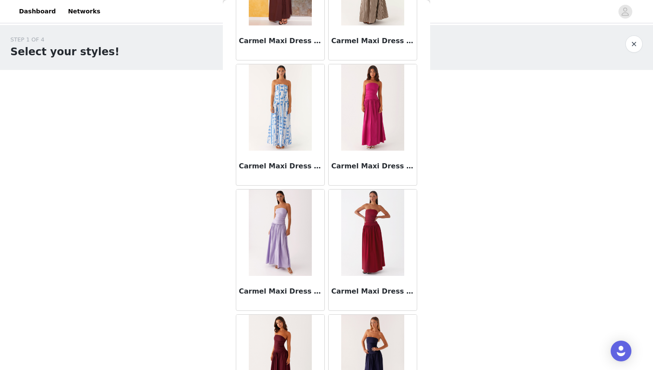
scroll to position [9718, 0]
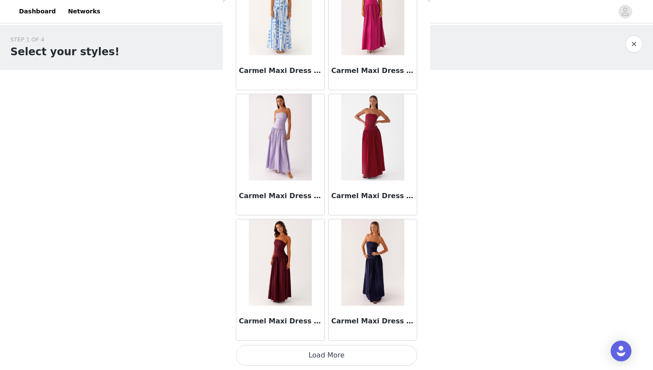
click at [298, 353] on button "Load More" at bounding box center [326, 355] width 181 height 21
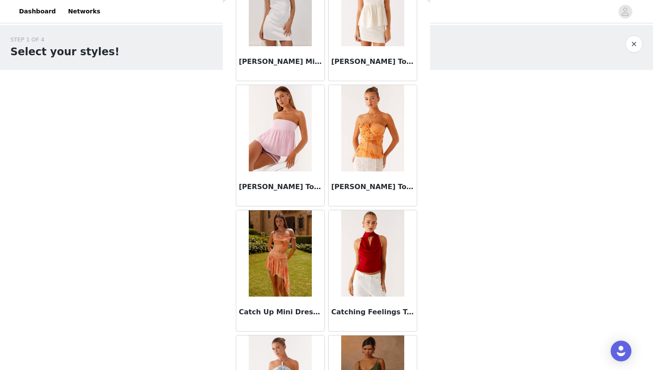
scroll to position [10970, 0]
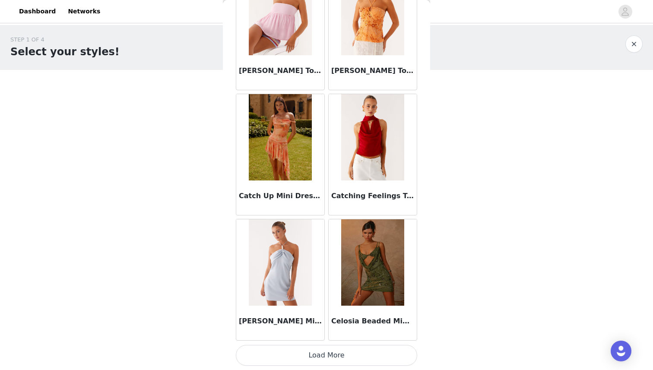
click at [312, 351] on button "Load More" at bounding box center [326, 355] width 181 height 21
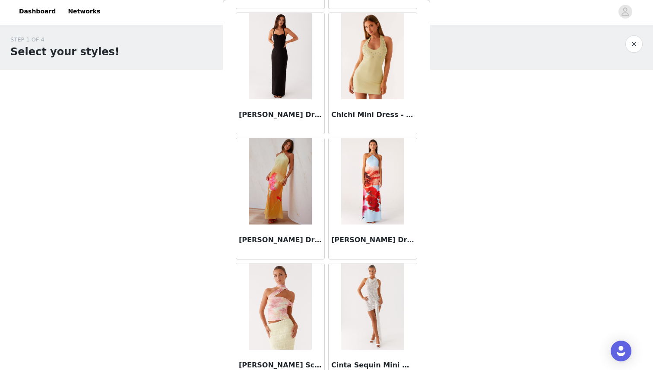
scroll to position [12223, 0]
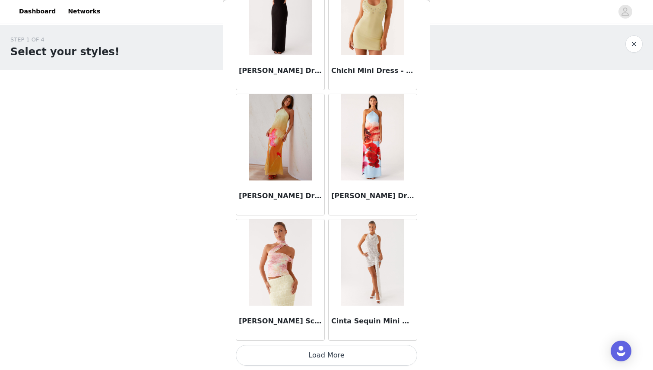
click at [311, 356] on button "Load More" at bounding box center [326, 355] width 181 height 21
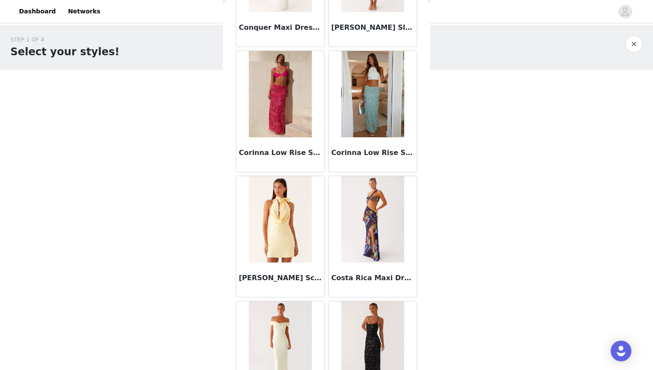
scroll to position [13475, 0]
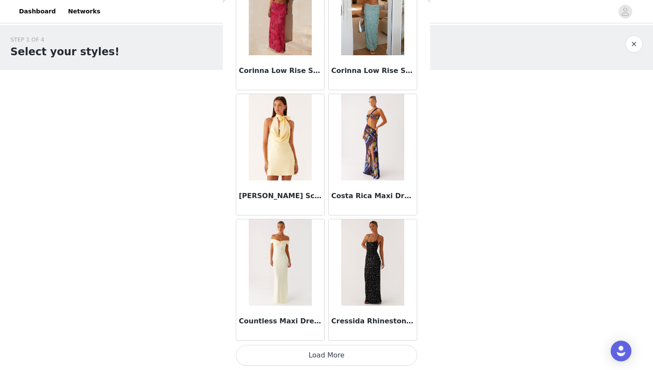
click at [336, 355] on button "Load More" at bounding box center [326, 355] width 181 height 21
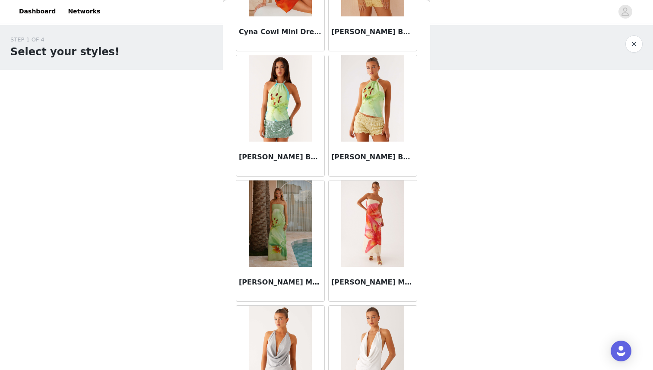
scroll to position [14728, 0]
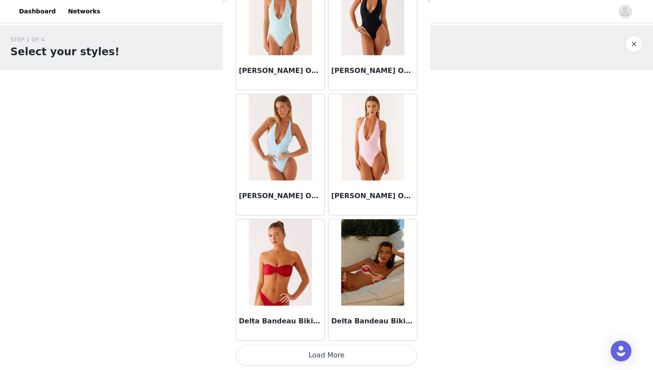
click at [329, 348] on button "Load More" at bounding box center [326, 355] width 181 height 21
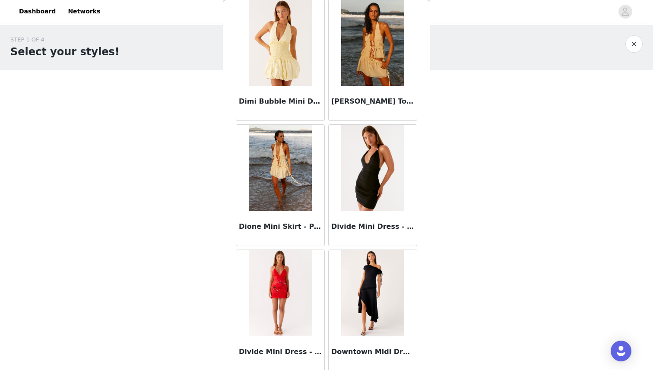
scroll to position [15980, 0]
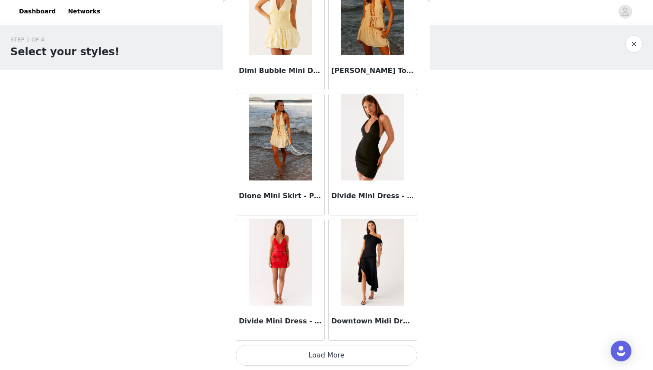
click at [344, 341] on div "Downtown Midi Dress - Black" at bounding box center [372, 279] width 92 height 125
click at [344, 352] on button "Load More" at bounding box center [326, 355] width 181 height 21
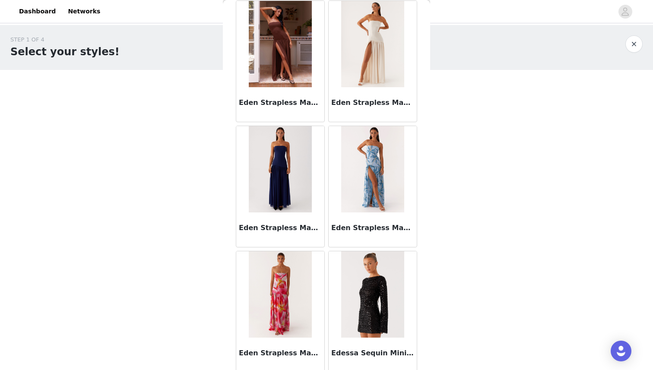
scroll to position [17232, 0]
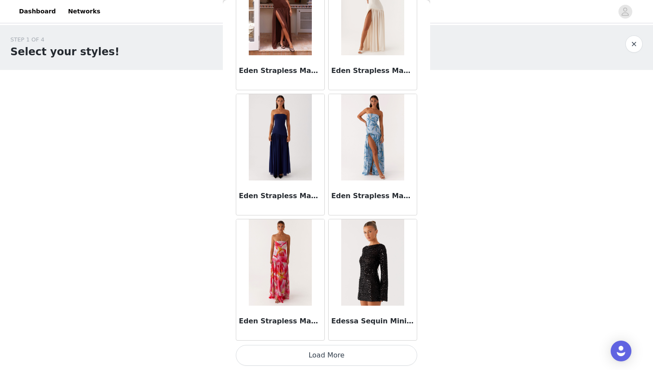
click at [334, 361] on button "Load More" at bounding box center [326, 355] width 181 height 21
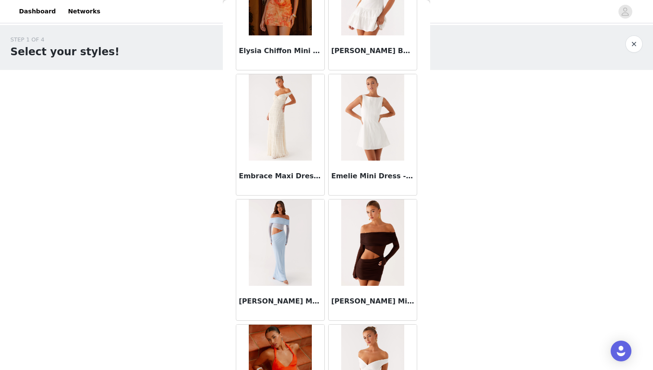
scroll to position [18485, 0]
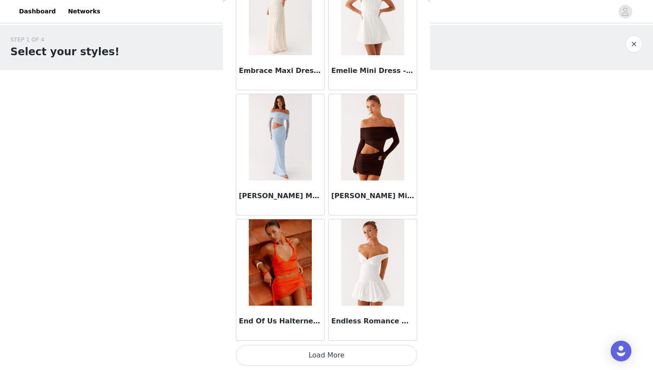
click at [343, 356] on button "Load More" at bounding box center [326, 355] width 181 height 21
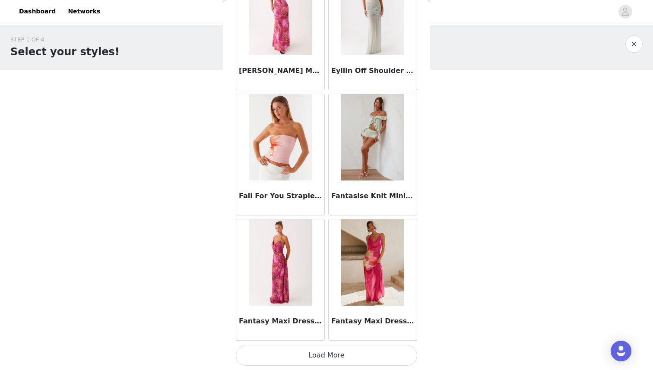
click at [341, 357] on button "Load More" at bounding box center [326, 355] width 181 height 21
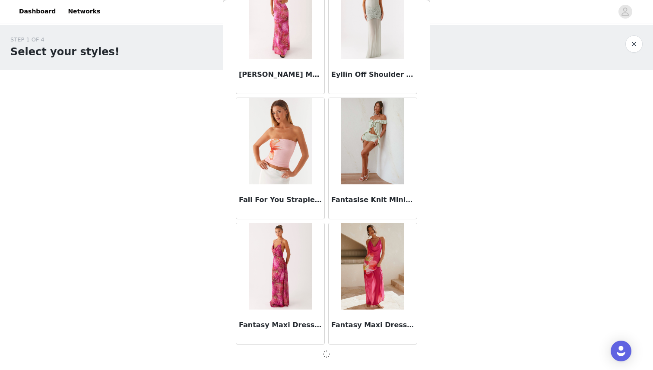
scroll to position [19733, 0]
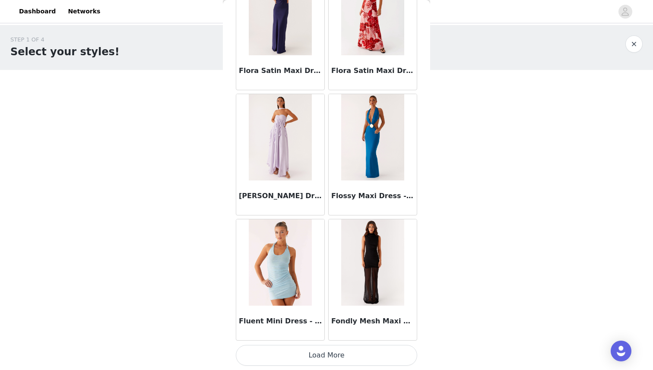
click at [341, 357] on button "Load More" at bounding box center [326, 355] width 181 height 21
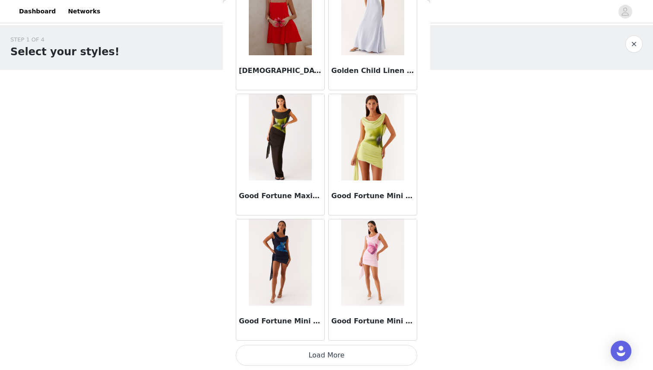
click at [342, 357] on button "Load More" at bounding box center [326, 355] width 181 height 21
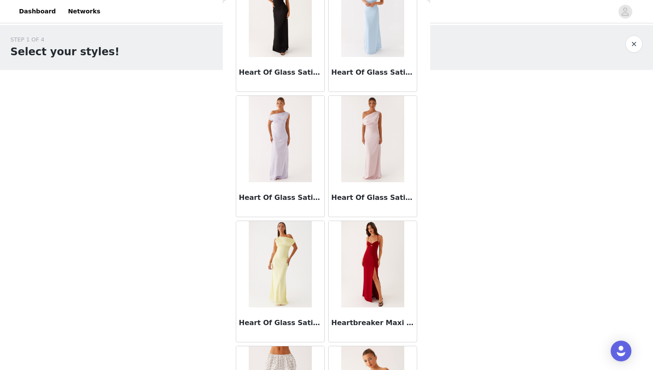
scroll to position [23494, 0]
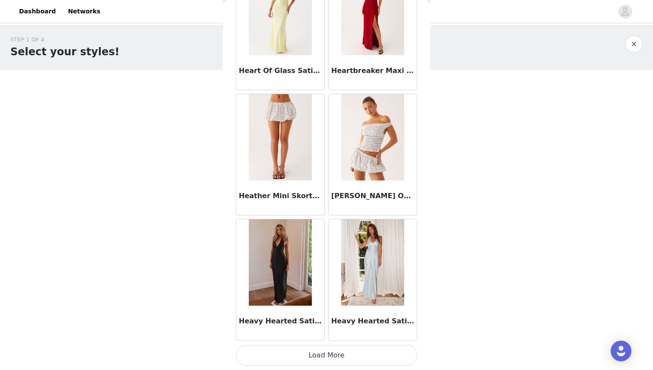
click at [259, 352] on button "Load More" at bounding box center [326, 355] width 181 height 21
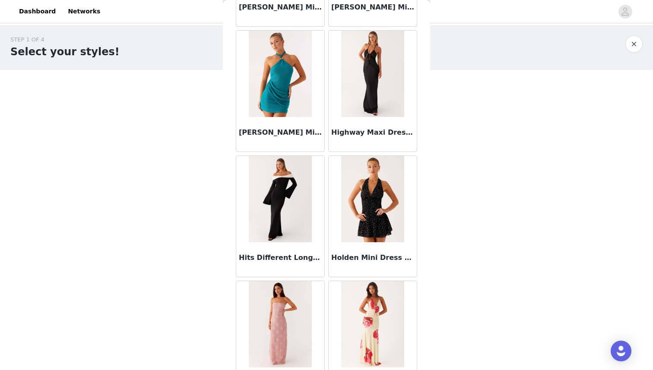
scroll to position [24177, 0]
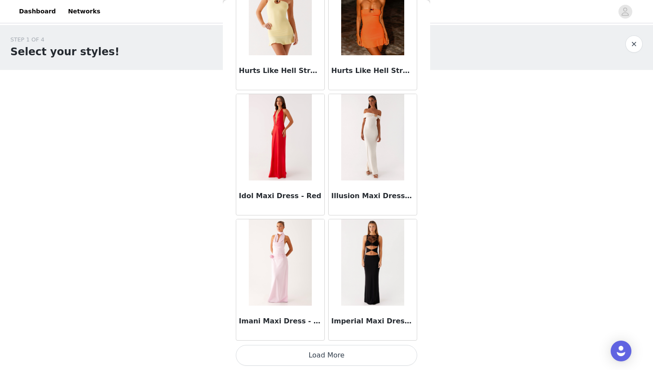
click at [365, 359] on button "Load More" at bounding box center [326, 355] width 181 height 21
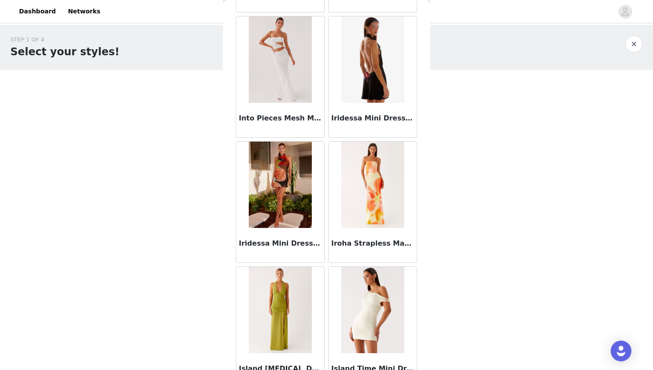
scroll to position [25999, 0]
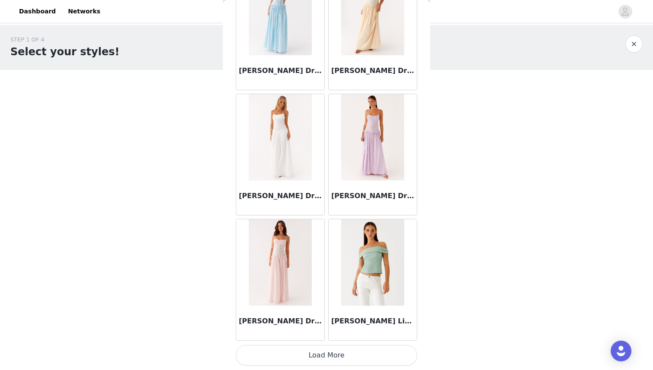
click at [336, 358] on button "Load More" at bounding box center [326, 355] width 181 height 21
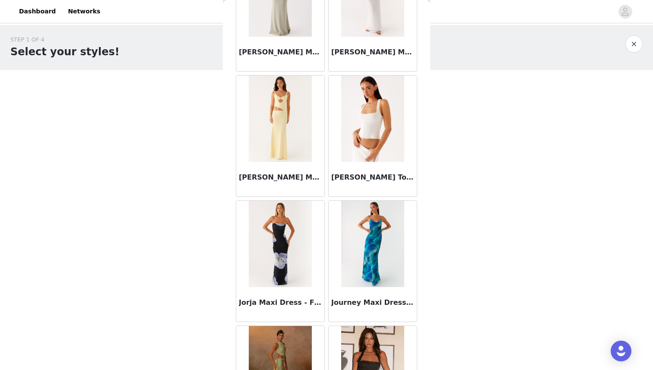
scroll to position [27251, 0]
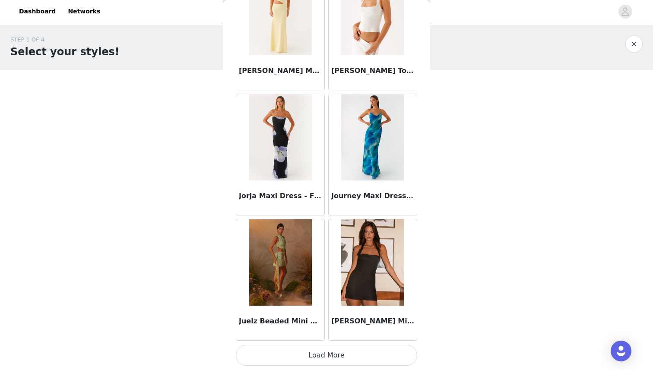
click at [342, 345] on button "Load More" at bounding box center [326, 355] width 181 height 21
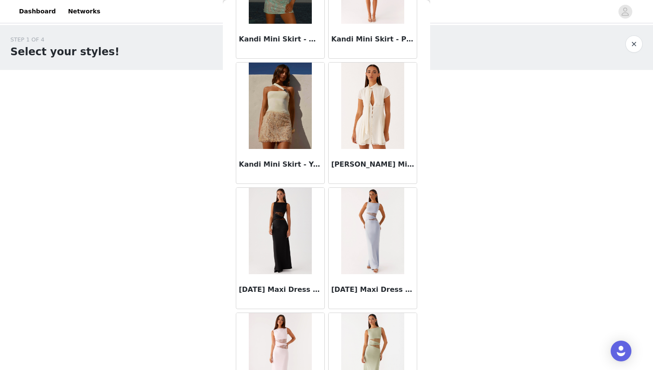
scroll to position [28504, 0]
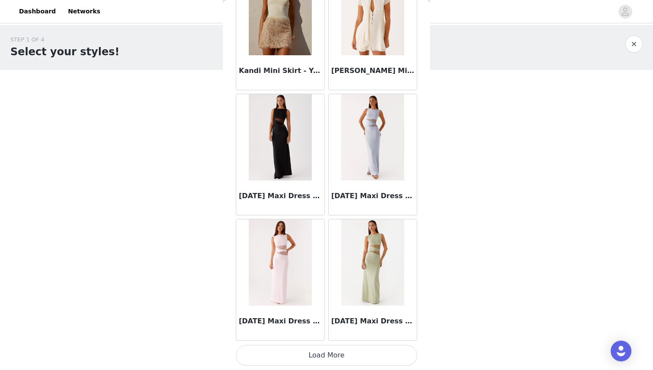
click at [311, 349] on button "Load More" at bounding box center [326, 355] width 181 height 21
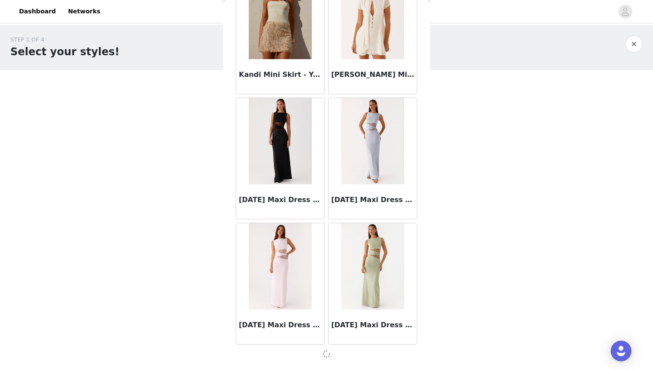
scroll to position [28500, 0]
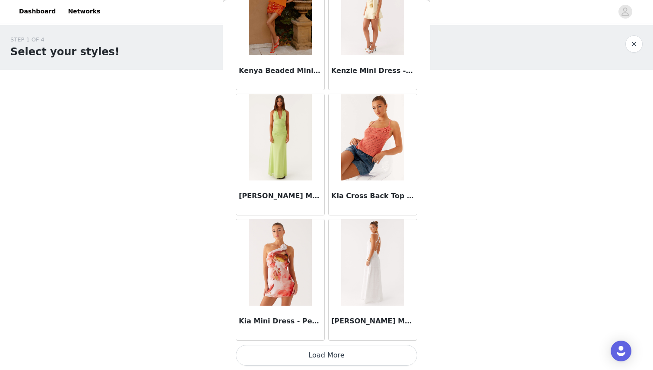
click at [326, 355] on button "Load More" at bounding box center [326, 355] width 181 height 21
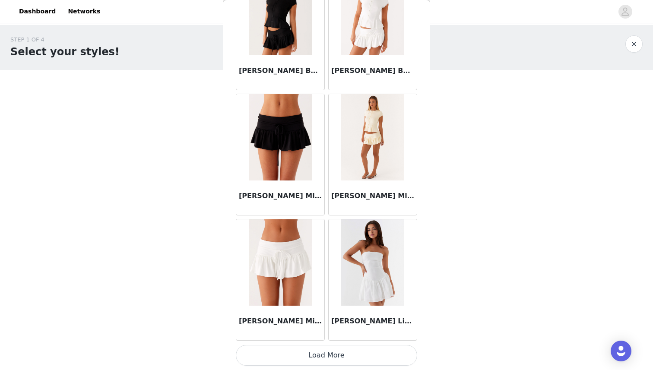
click at [326, 355] on button "Load More" at bounding box center [326, 355] width 181 height 21
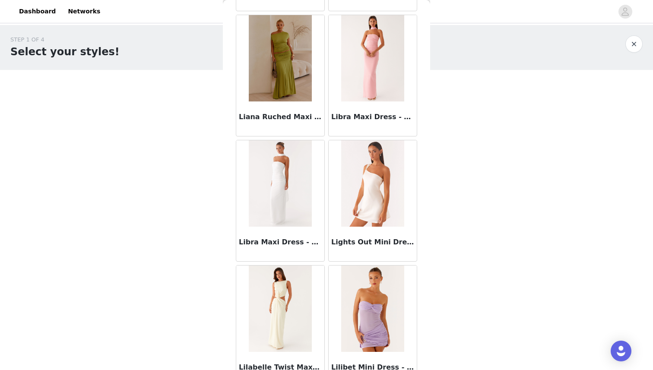
scroll to position [32261, 0]
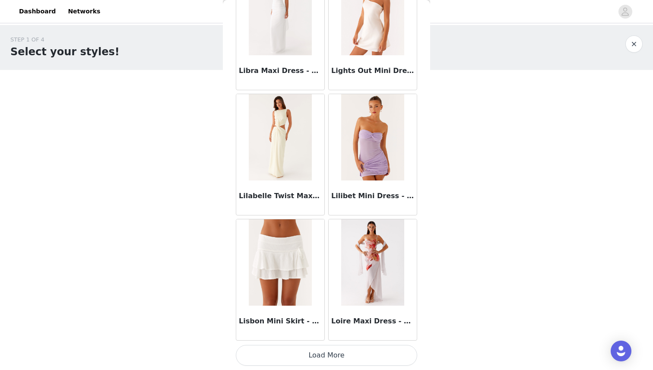
click at [352, 352] on button "Load More" at bounding box center [326, 355] width 181 height 21
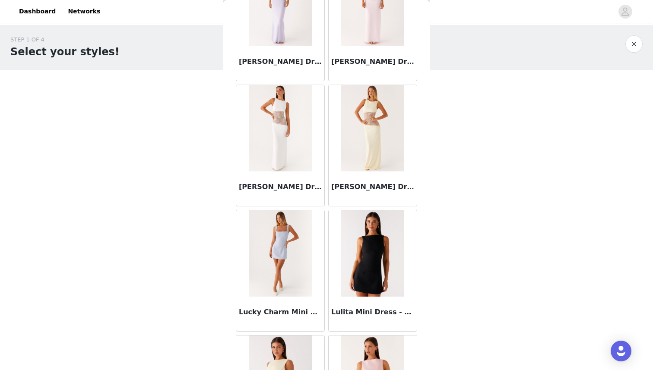
scroll to position [33513, 0]
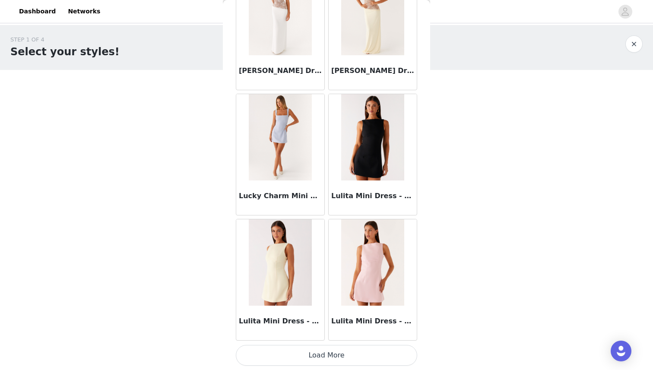
click at [331, 349] on button "Load More" at bounding box center [326, 355] width 181 height 21
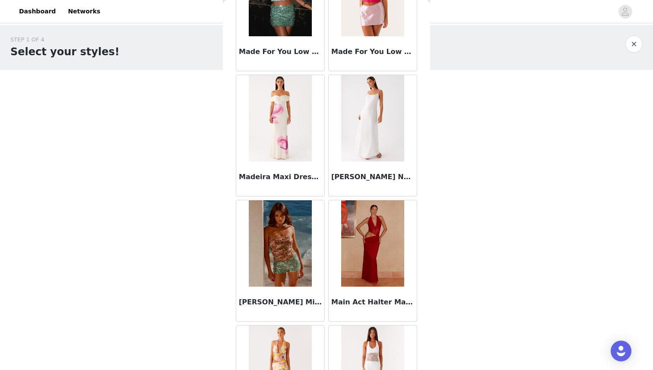
scroll to position [34766, 0]
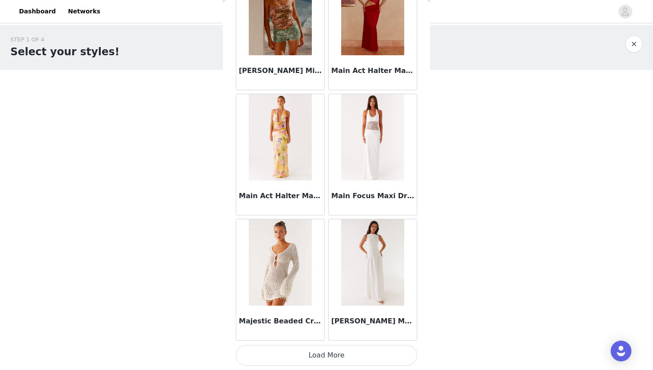
click at [330, 358] on button "Load More" at bounding box center [326, 355] width 181 height 21
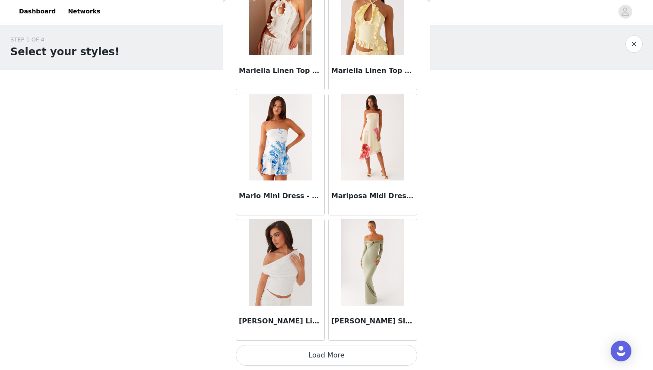
click at [330, 358] on button "Load More" at bounding box center [326, 355] width 181 height 21
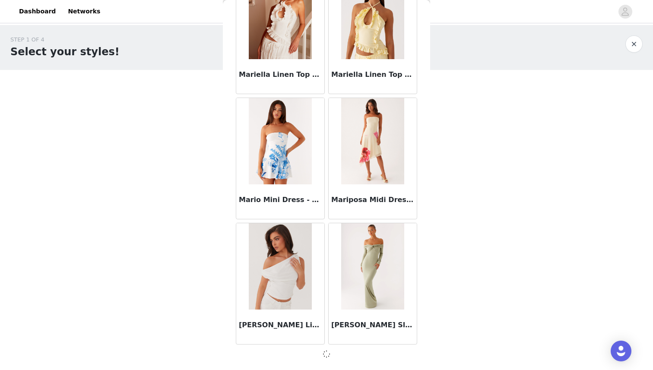
scroll to position [36014, 0]
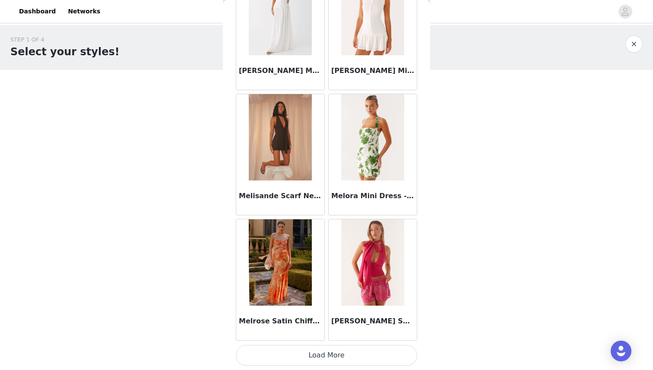
click at [330, 358] on button "Load More" at bounding box center [326, 355] width 181 height 21
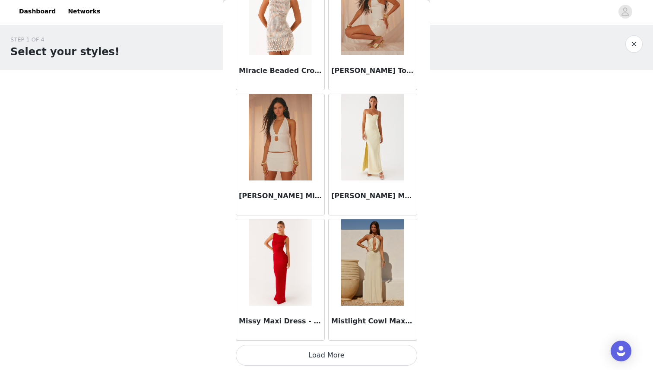
click at [330, 358] on button "Load More" at bounding box center [326, 355] width 181 height 21
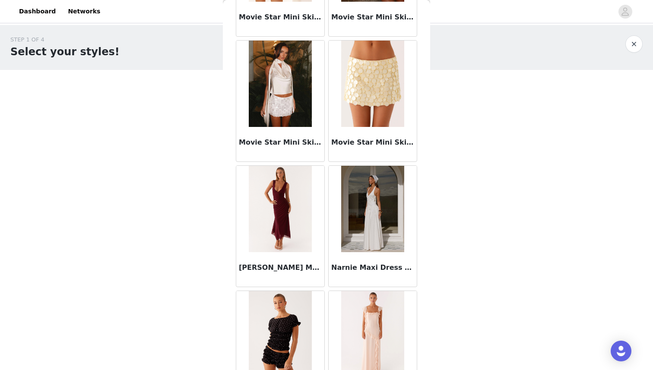
scroll to position [39775, 0]
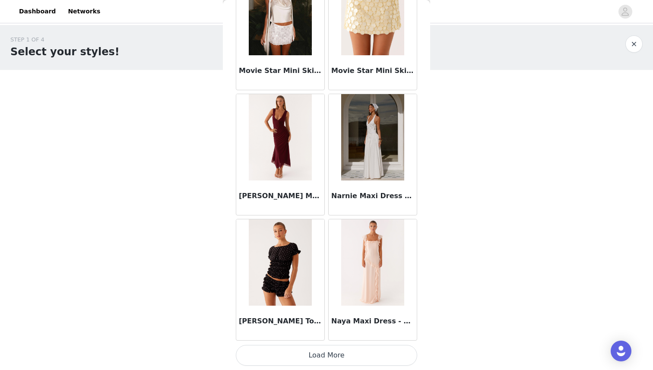
click at [326, 357] on button "Load More" at bounding box center [326, 355] width 181 height 21
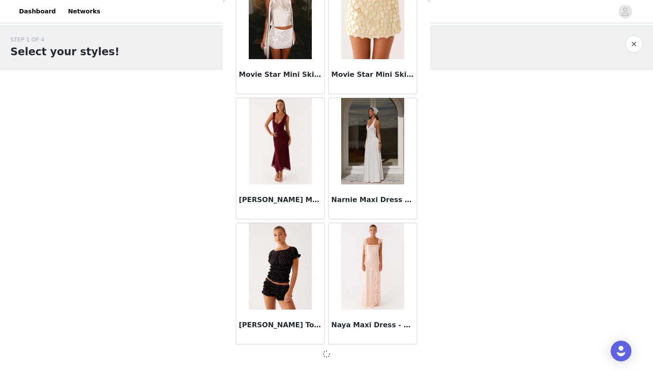
scroll to position [39771, 0]
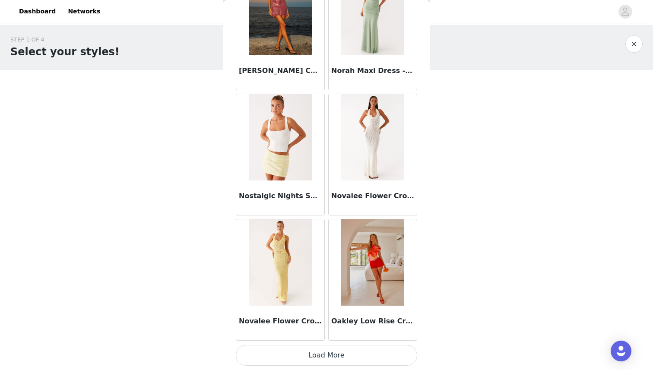
click at [326, 357] on button "Load More" at bounding box center [326, 355] width 181 height 21
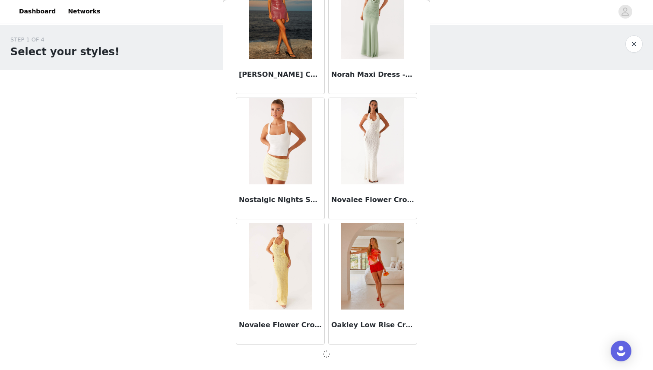
scroll to position [41024, 0]
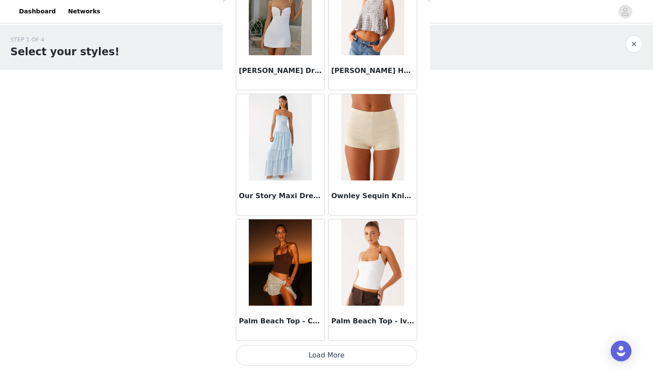
click at [326, 357] on button "Load More" at bounding box center [326, 355] width 181 height 21
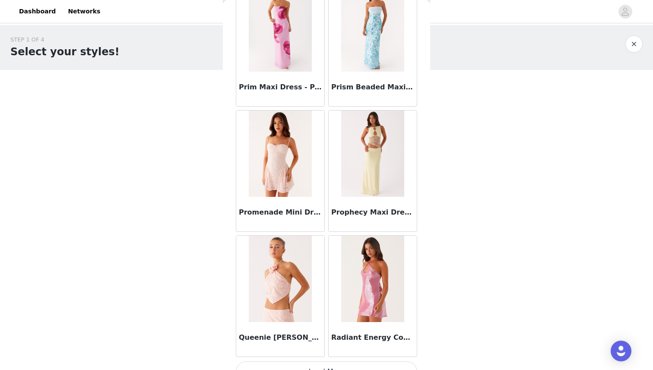
scroll to position [43532, 0]
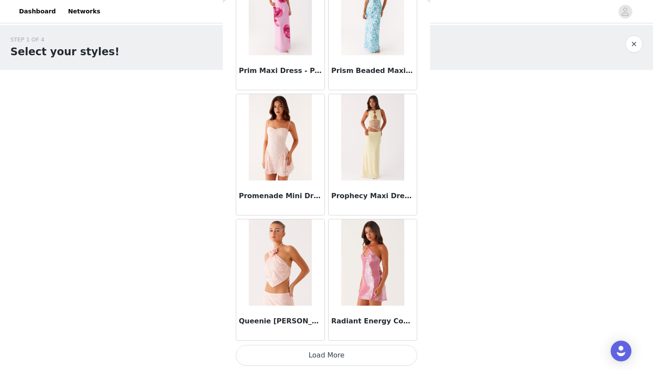
click at [325, 354] on button "Load More" at bounding box center [326, 355] width 181 height 21
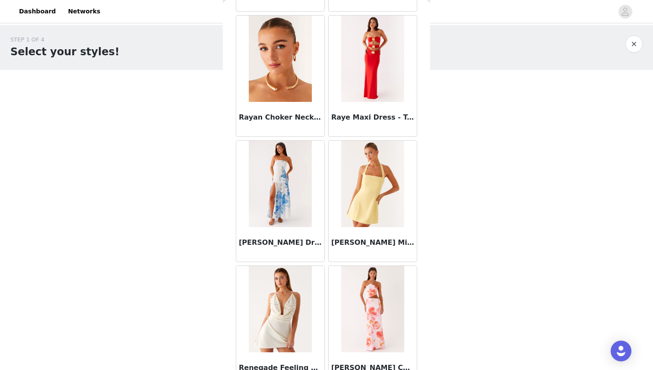
scroll to position [44785, 0]
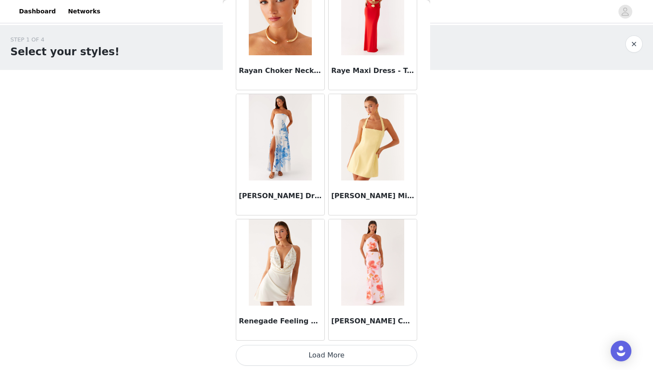
click at [325, 352] on button "Load More" at bounding box center [326, 355] width 181 height 21
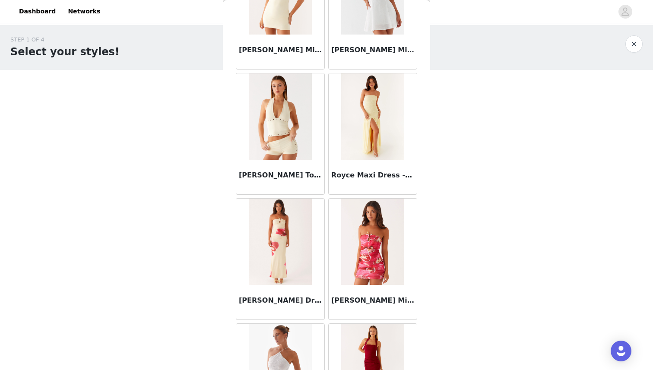
scroll to position [46037, 0]
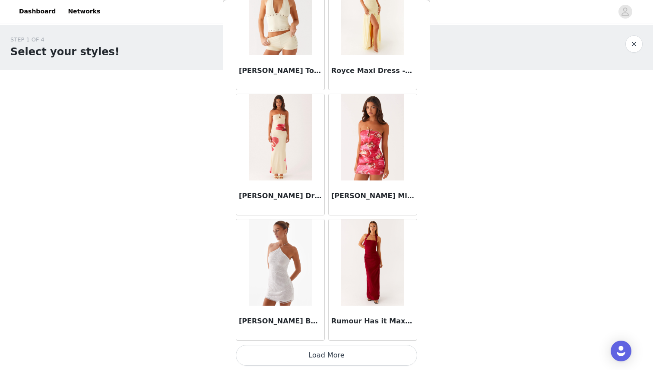
click at [328, 351] on button "Load More" at bounding box center [326, 355] width 181 height 21
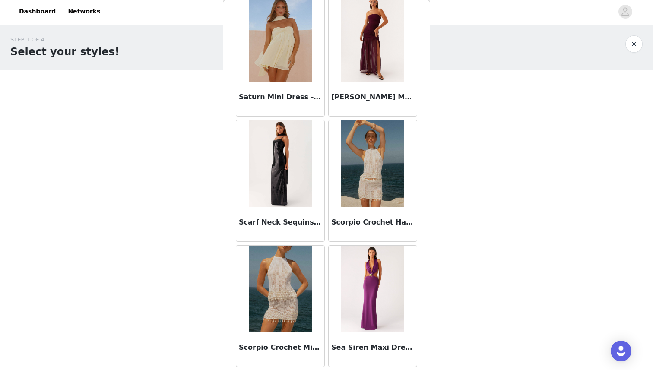
scroll to position [47289, 0]
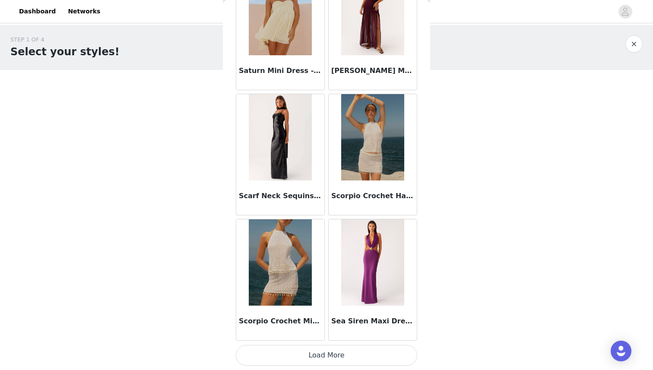
click at [256, 124] on img at bounding box center [280, 137] width 63 height 86
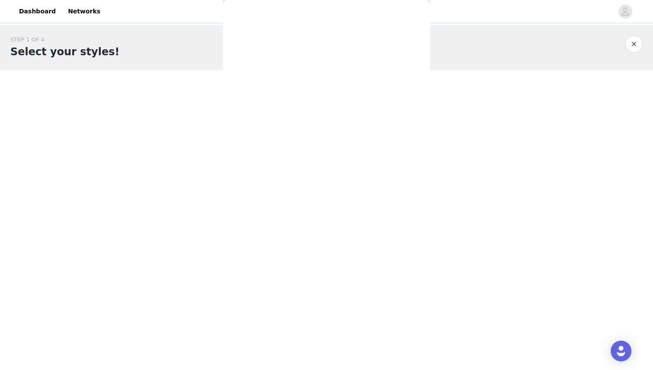
scroll to position [0, 0]
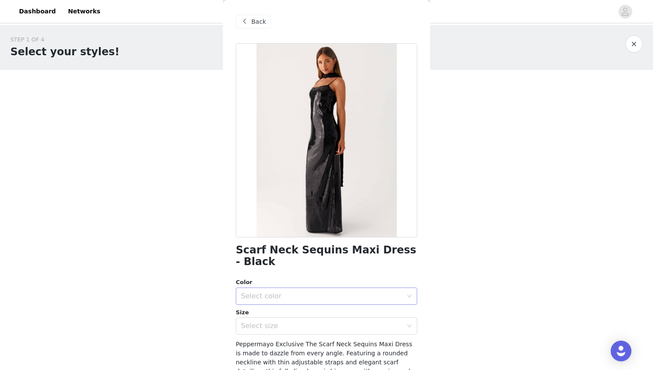
click at [287, 292] on div "Select color" at bounding box center [322, 296] width 162 height 9
click at [284, 299] on li "Black" at bounding box center [326, 304] width 181 height 14
click at [284, 322] on div "Select size" at bounding box center [322, 326] width 162 height 9
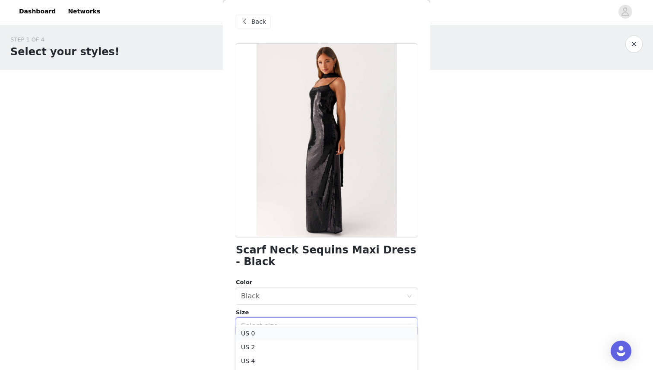
click at [279, 331] on li "US 0" at bounding box center [326, 333] width 181 height 14
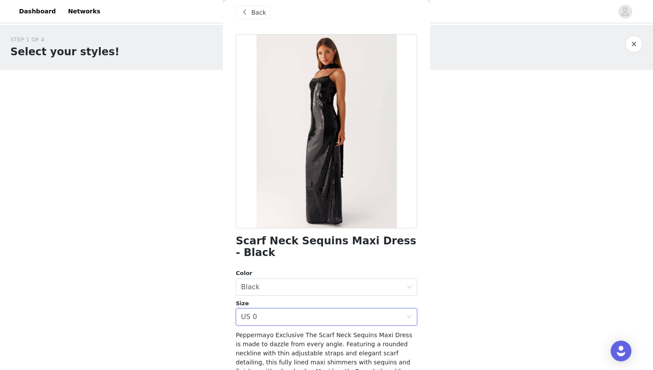
scroll to position [85, 0]
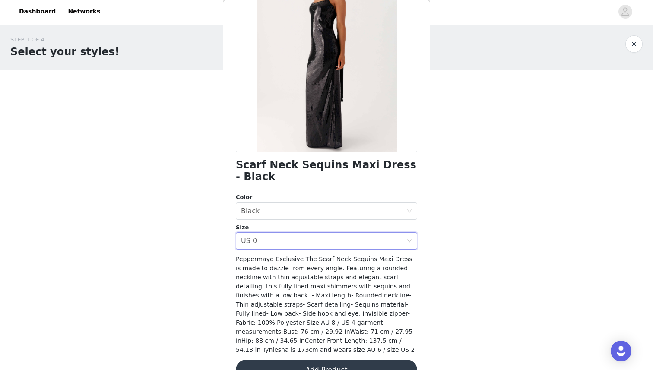
click at [306, 360] on button "Add Product" at bounding box center [326, 370] width 181 height 21
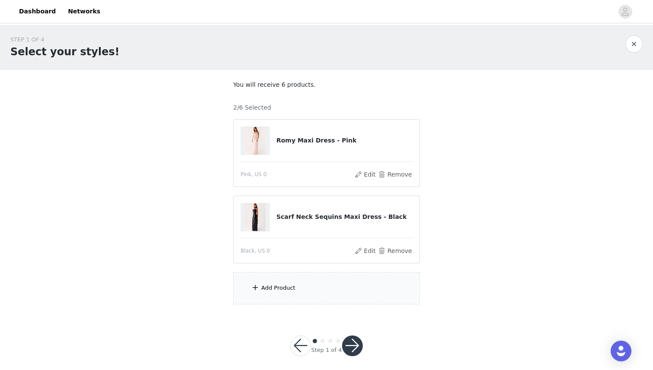
click at [283, 290] on div "Add Product" at bounding box center [278, 288] width 34 height 9
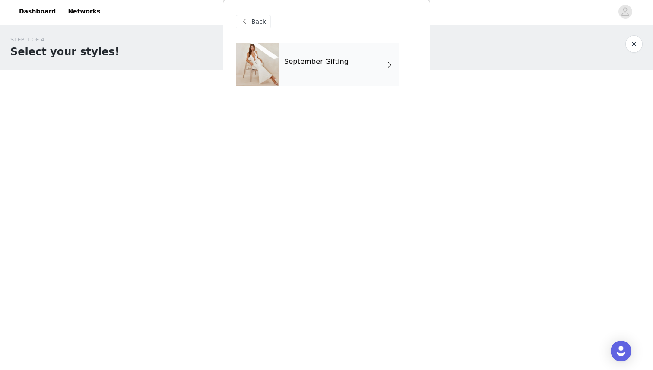
click at [300, 77] on div "September Gifting" at bounding box center [339, 64] width 120 height 43
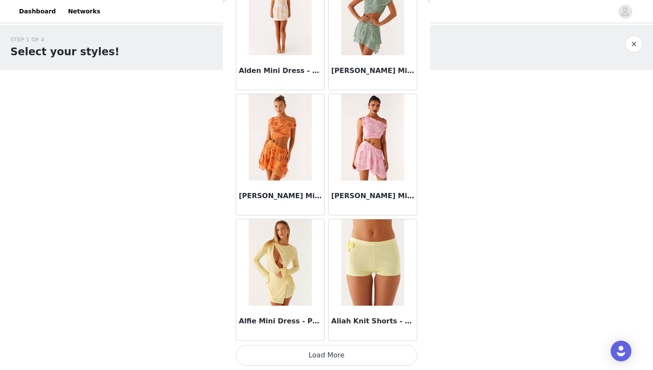
click at [335, 353] on button "Load More" at bounding box center [326, 355] width 181 height 21
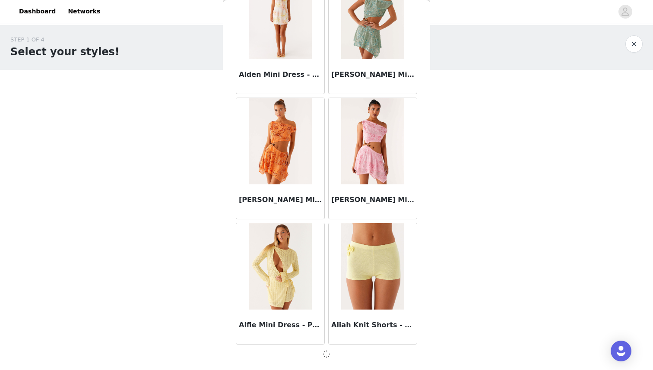
scroll to position [6, 0]
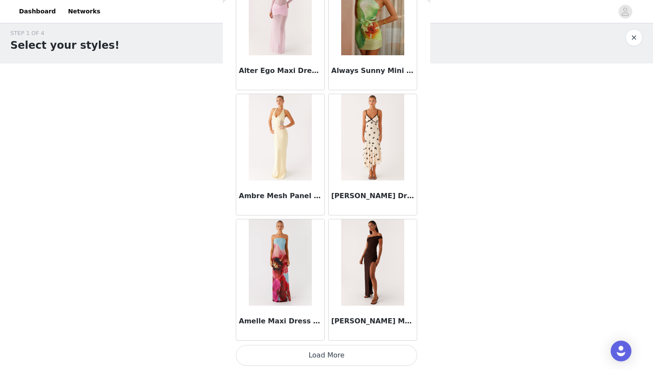
click at [335, 353] on button "Load More" at bounding box center [326, 355] width 181 height 21
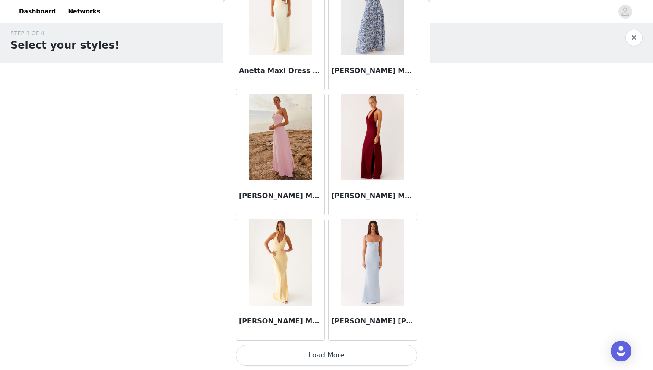
click at [335, 353] on button "Load More" at bounding box center [326, 355] width 181 height 21
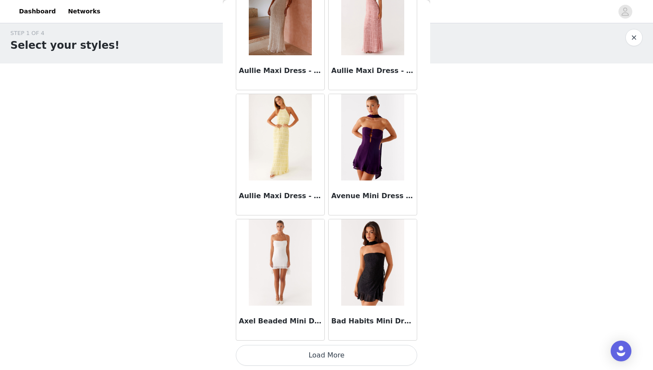
click at [335, 353] on button "Load More" at bounding box center [326, 355] width 181 height 21
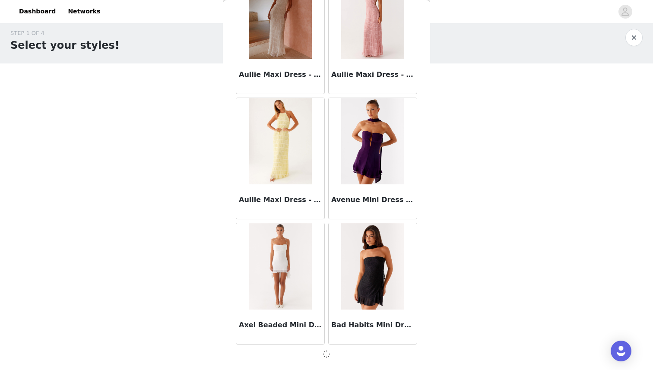
scroll to position [4705, 0]
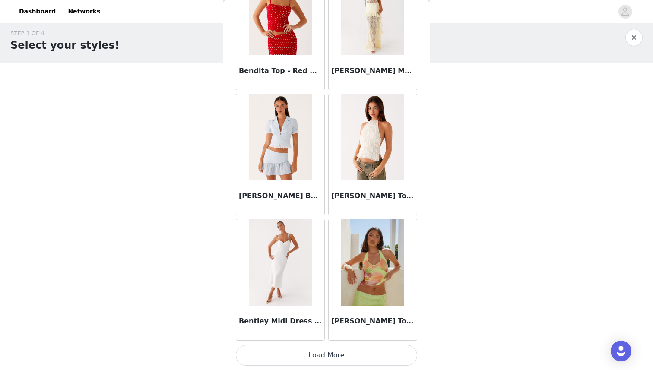
click at [335, 353] on button "Load More" at bounding box center [326, 355] width 181 height 21
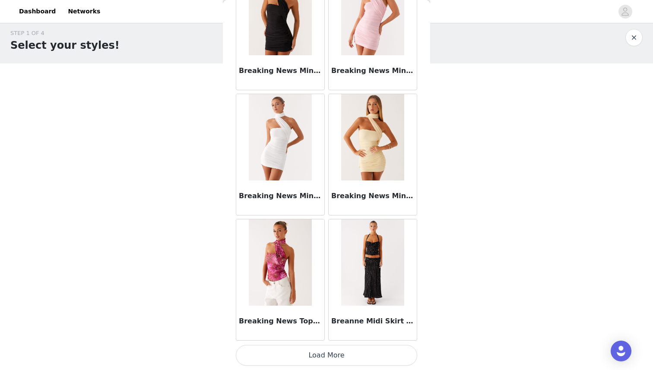
click at [335, 353] on button "Load More" at bounding box center [326, 355] width 181 height 21
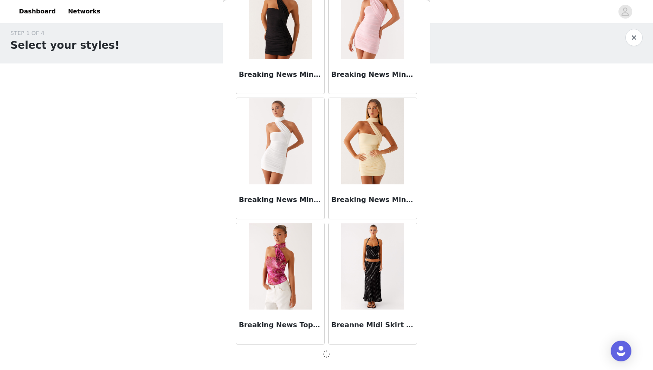
scroll to position [7209, 0]
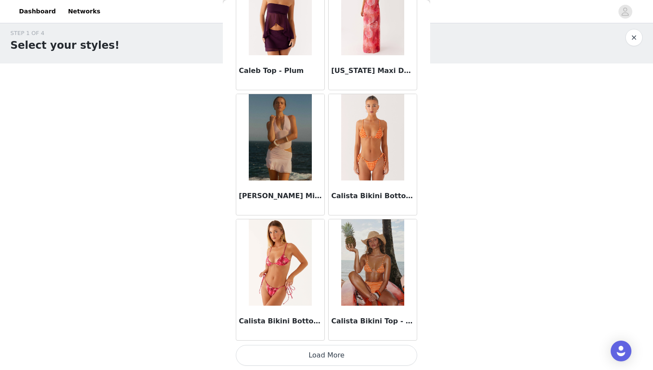
click at [335, 353] on button "Load More" at bounding box center [326, 355] width 181 height 21
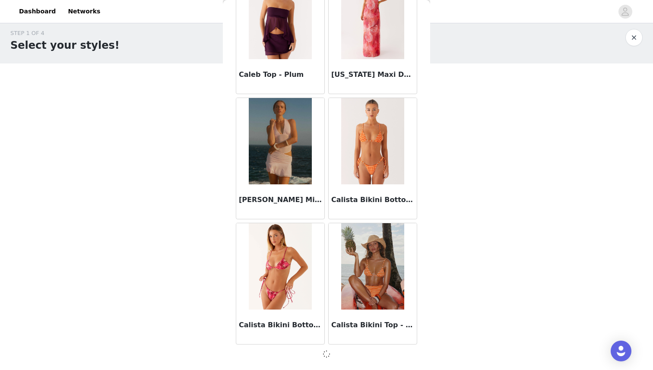
scroll to position [8462, 0]
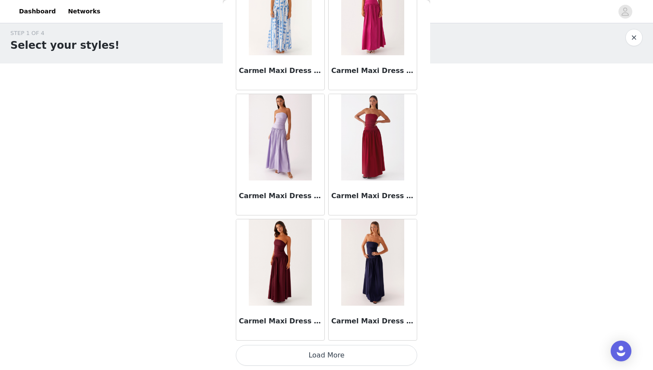
click at [336, 356] on button "Load More" at bounding box center [326, 355] width 181 height 21
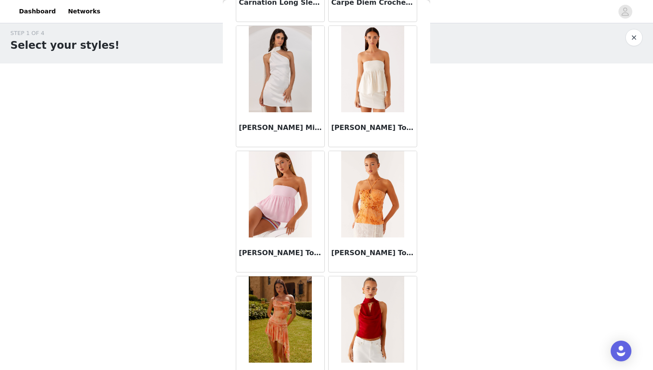
scroll to position [10970, 0]
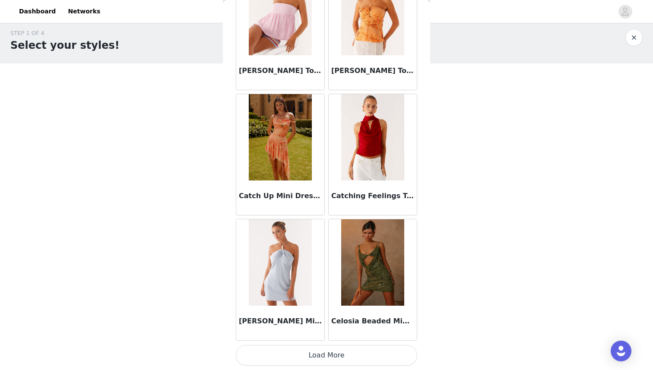
click at [330, 347] on button "Load More" at bounding box center [326, 355] width 181 height 21
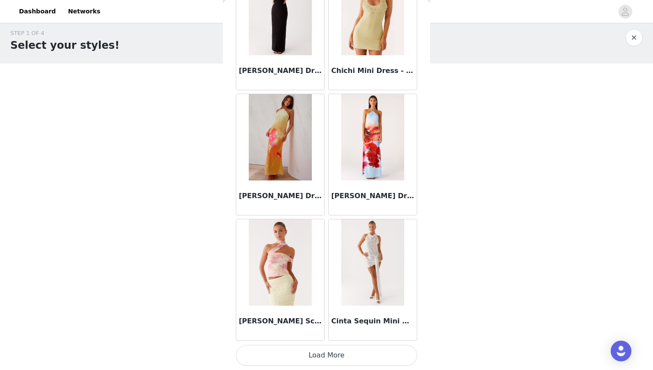
click at [330, 347] on button "Load More" at bounding box center [326, 355] width 181 height 21
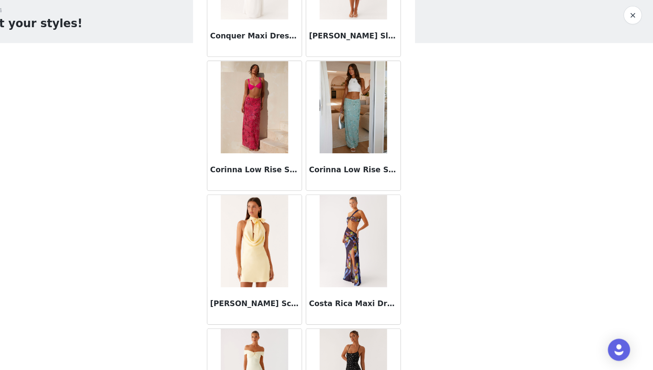
scroll to position [13475, 0]
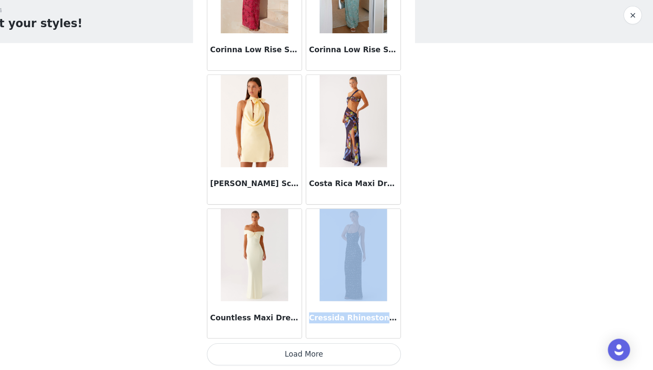
drag, startPoint x: 352, startPoint y: 370, endPoint x: 344, endPoint y: 286, distance: 83.8
click at [371, 253] on img at bounding box center [372, 262] width 63 height 86
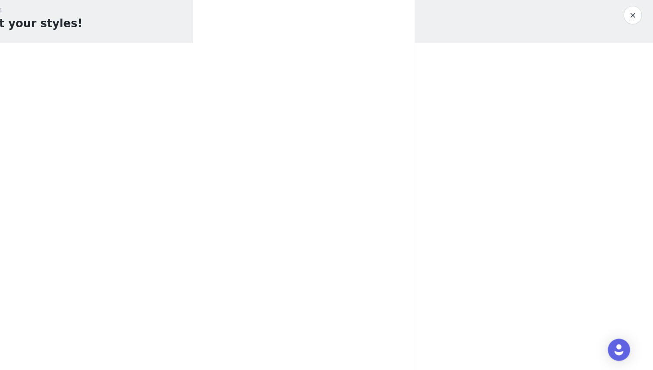
scroll to position [0, 0]
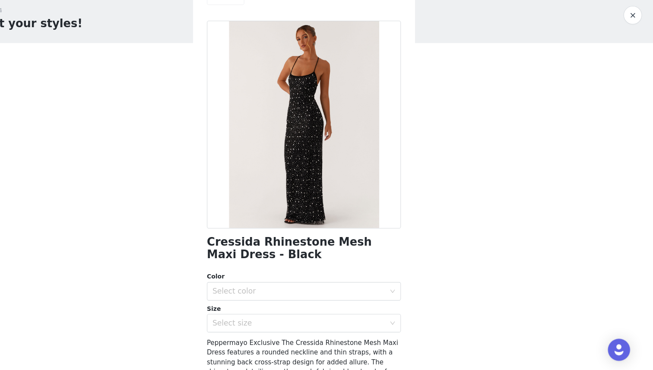
click at [211, 272] on div "STEP 1 OF 4 Select your styles! You will receive 6 products. 2/6 Selected Romy …" at bounding box center [326, 164] width 653 height 290
click at [247, 287] on div "Color Select color" at bounding box center [326, 291] width 181 height 27
click at [247, 295] on div "Select color" at bounding box center [322, 296] width 162 height 9
click at [250, 317] on li "Black" at bounding box center [326, 315] width 181 height 14
click at [252, 334] on div "Select size" at bounding box center [326, 325] width 181 height 17
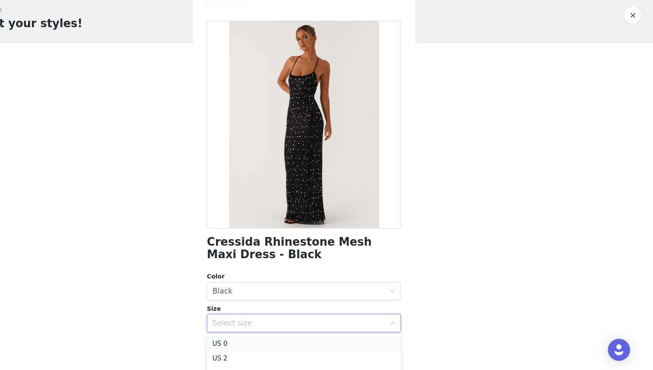
click at [259, 346] on li "US 0" at bounding box center [326, 345] width 181 height 14
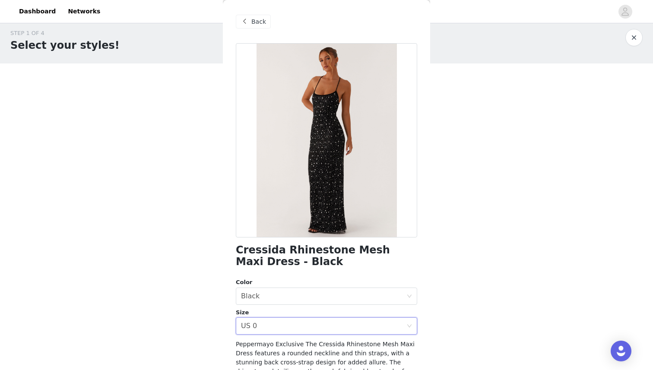
scroll to position [106, 0]
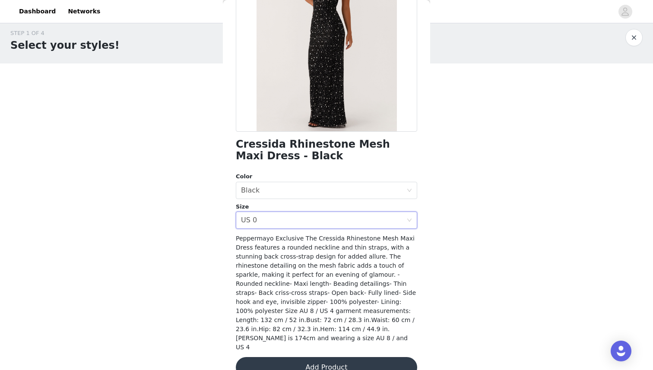
click at [301, 357] on button "Add Product" at bounding box center [326, 367] width 181 height 21
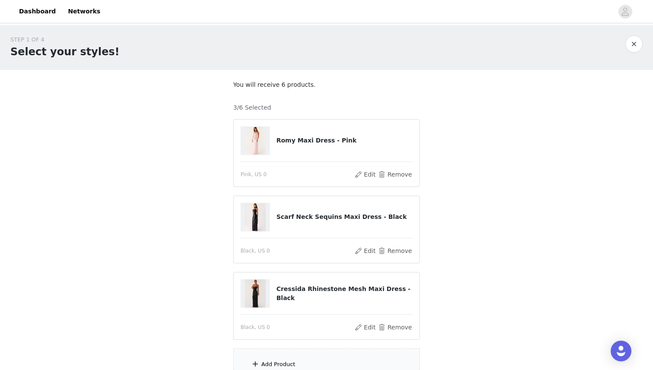
scroll to position [83, 0]
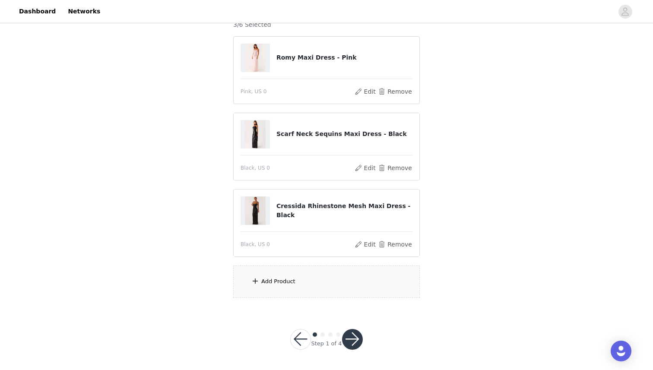
click at [259, 277] on span at bounding box center [255, 281] width 9 height 10
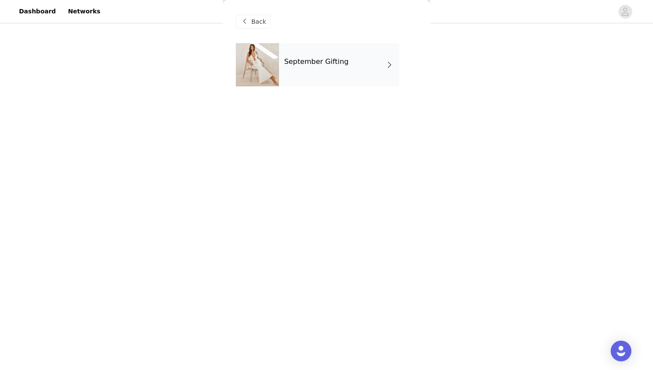
click at [336, 60] on h4 "September Gifting" at bounding box center [316, 62] width 64 height 8
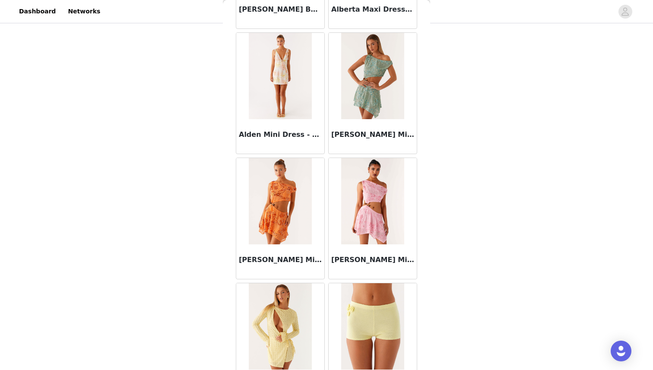
scroll to position [951, 0]
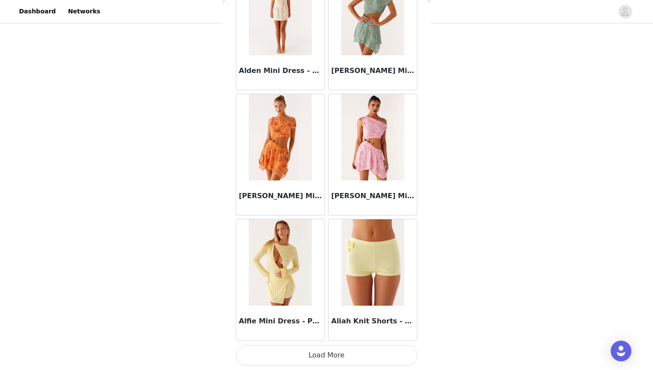
click at [302, 350] on button "Load More" at bounding box center [326, 355] width 181 height 21
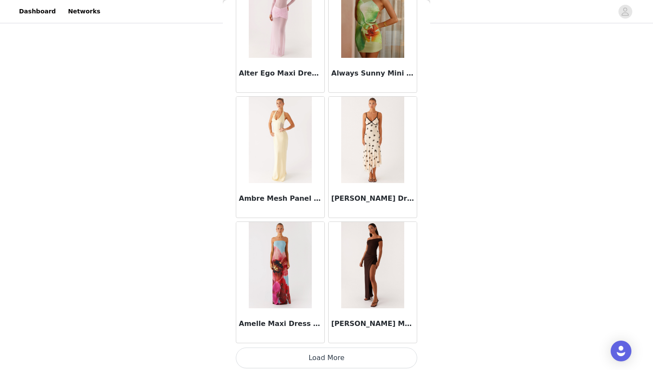
scroll to position [2204, 0]
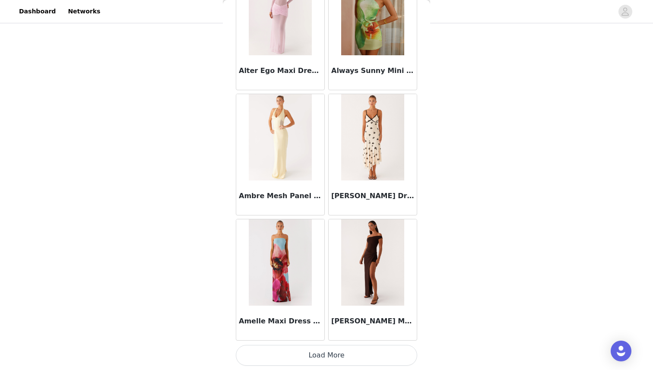
click at [314, 357] on button "Load More" at bounding box center [326, 355] width 181 height 21
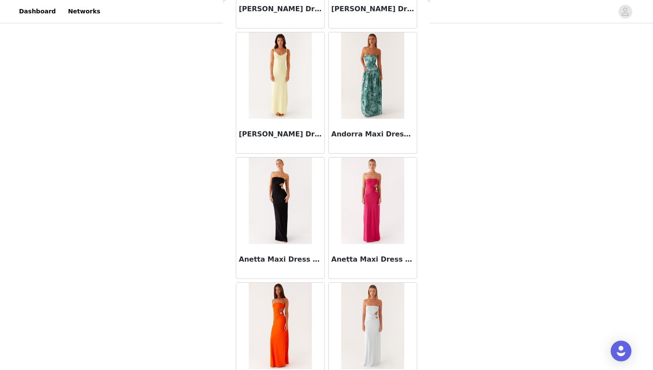
scroll to position [3456, 0]
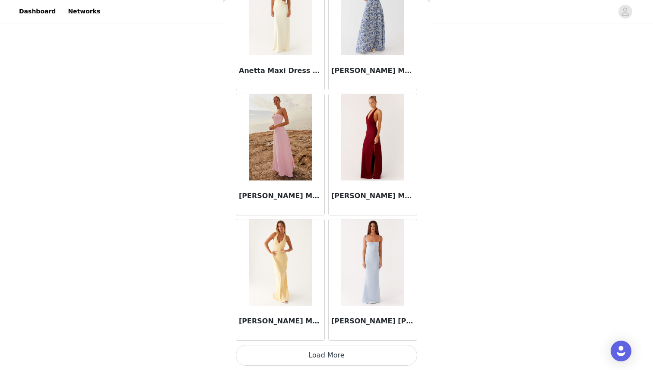
click at [342, 363] on button "Load More" at bounding box center [326, 355] width 181 height 21
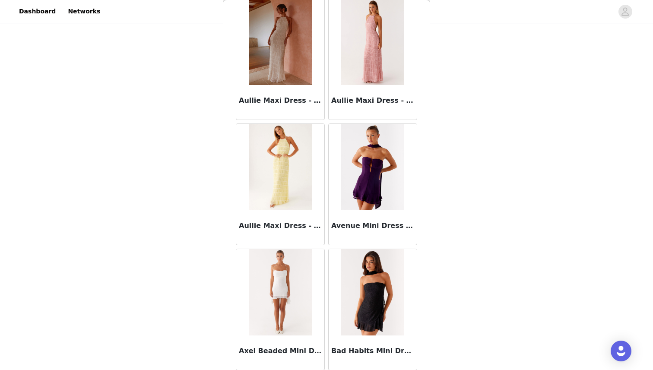
scroll to position [4709, 0]
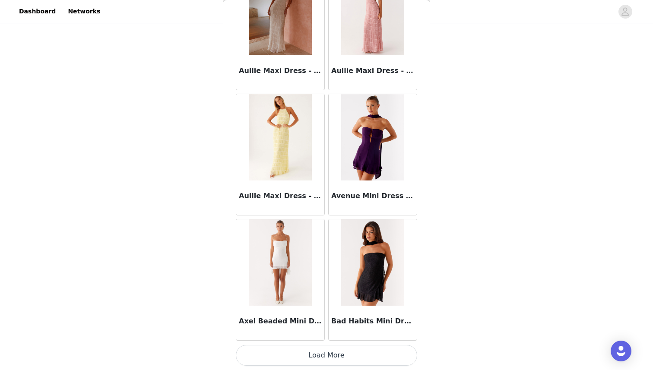
click at [355, 348] on button "Load More" at bounding box center [326, 355] width 181 height 21
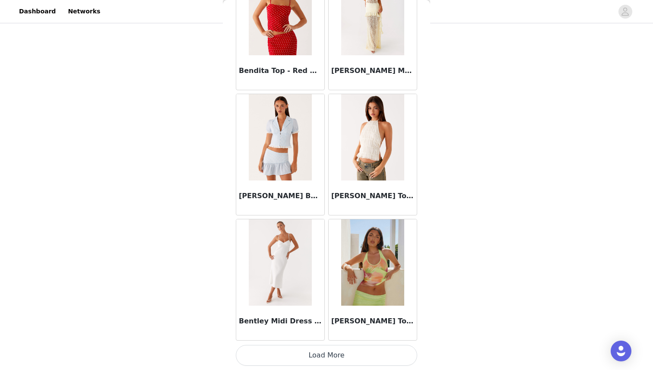
click at [326, 364] on button "Load More" at bounding box center [326, 355] width 181 height 21
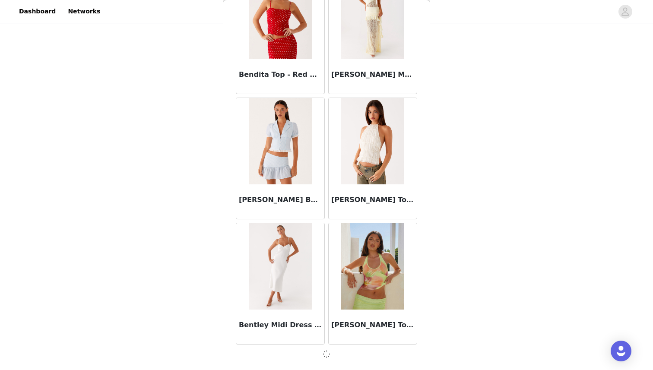
scroll to position [5957, 0]
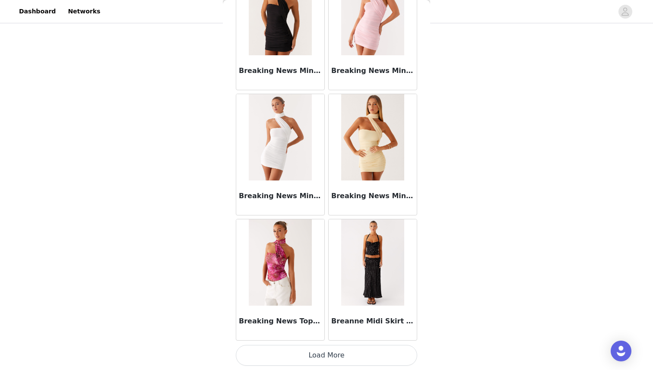
click at [326, 364] on button "Load More" at bounding box center [326, 355] width 181 height 21
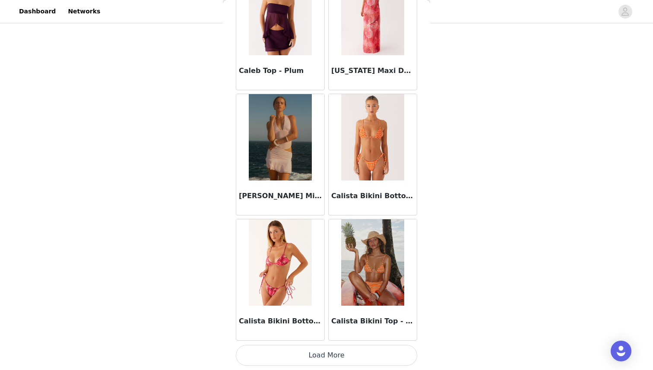
click at [326, 364] on button "Load More" at bounding box center [326, 355] width 181 height 21
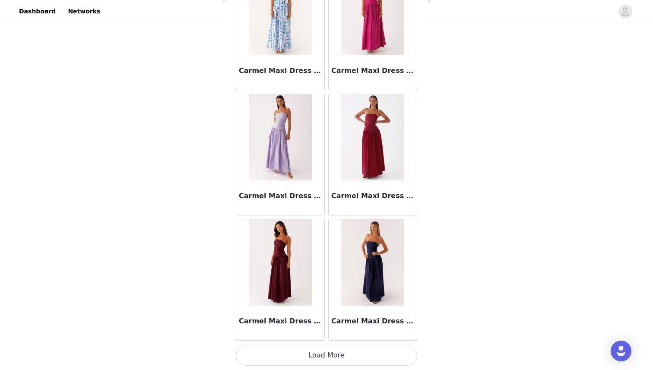
click at [326, 364] on button "Load More" at bounding box center [326, 355] width 181 height 21
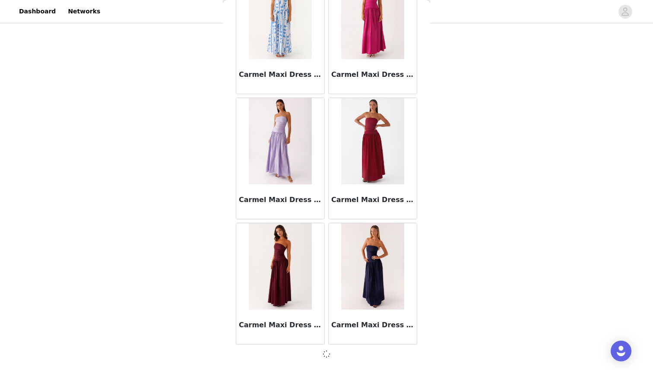
scroll to position [9714, 0]
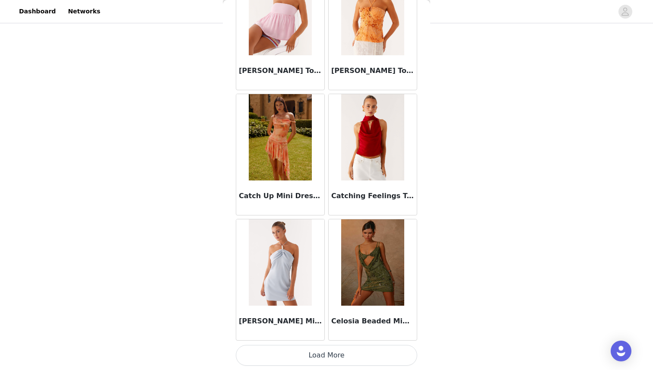
click at [326, 364] on button "Load More" at bounding box center [326, 355] width 181 height 21
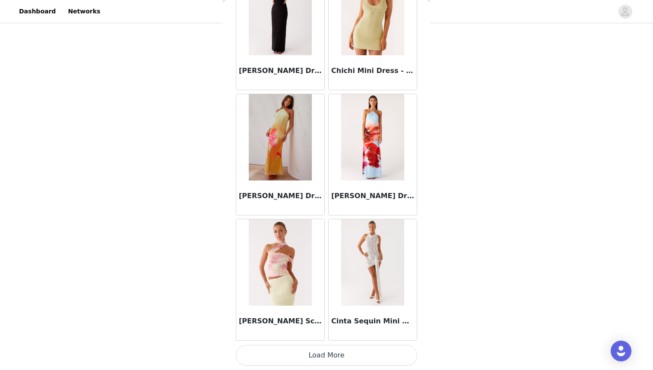
click at [326, 364] on button "Load More" at bounding box center [326, 355] width 181 height 21
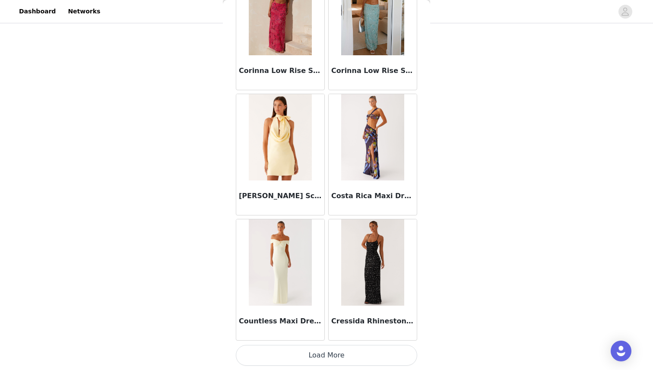
click at [326, 364] on button "Load More" at bounding box center [326, 355] width 181 height 21
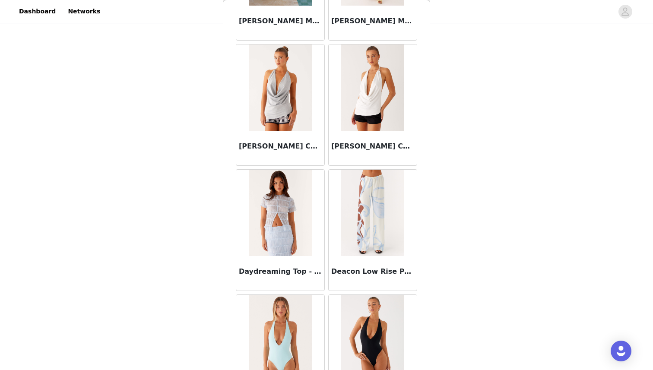
scroll to position [14728, 0]
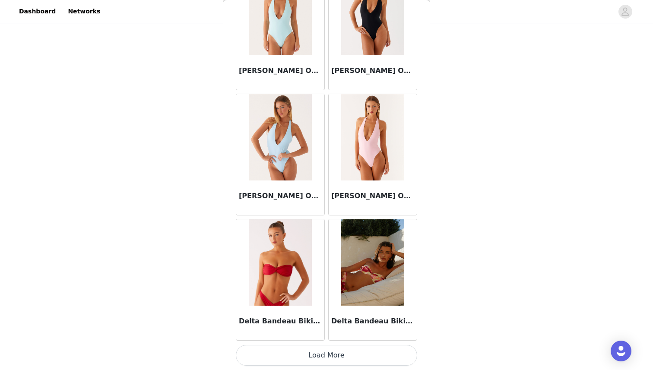
click at [326, 364] on button "Load More" at bounding box center [326, 355] width 181 height 21
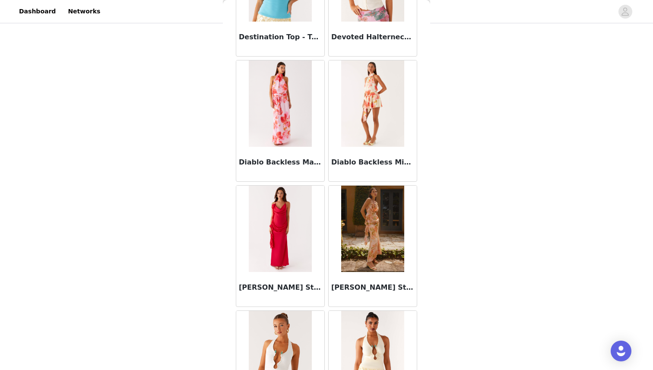
scroll to position [15980, 0]
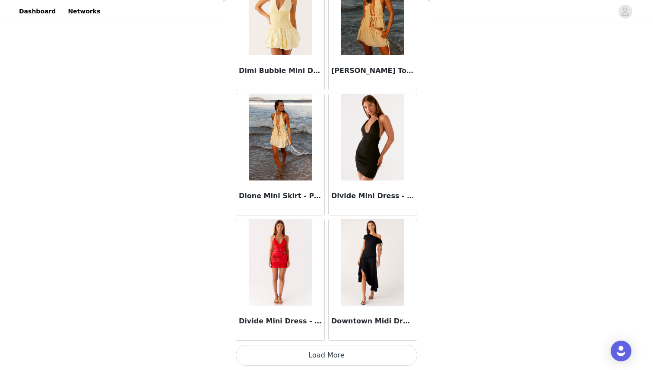
click at [284, 352] on button "Load More" at bounding box center [326, 355] width 181 height 21
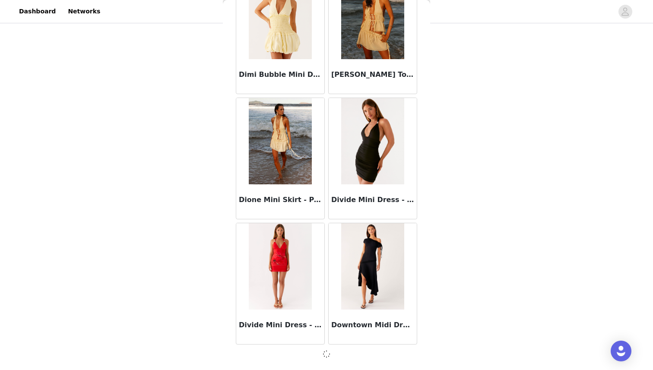
scroll to position [15976, 0]
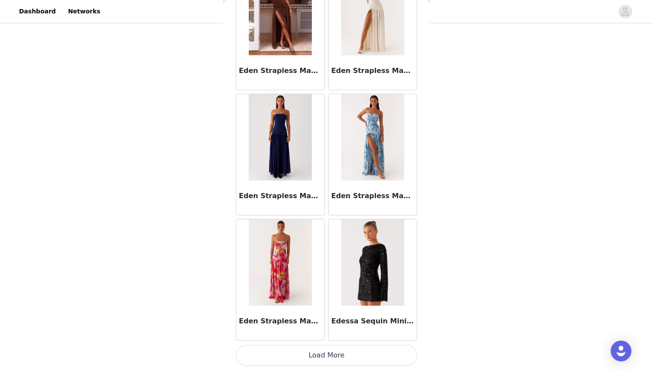
click at [288, 352] on button "Load More" at bounding box center [326, 355] width 181 height 21
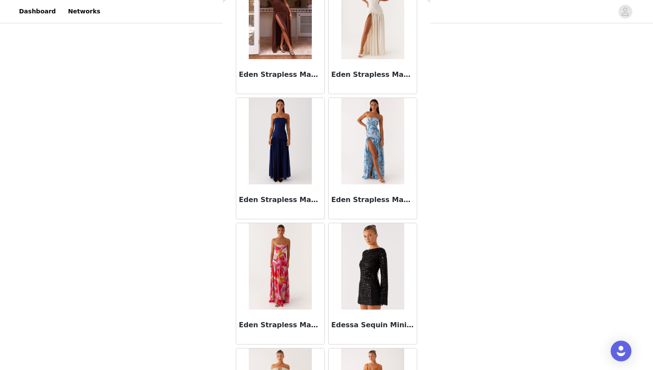
scroll to position [83, 0]
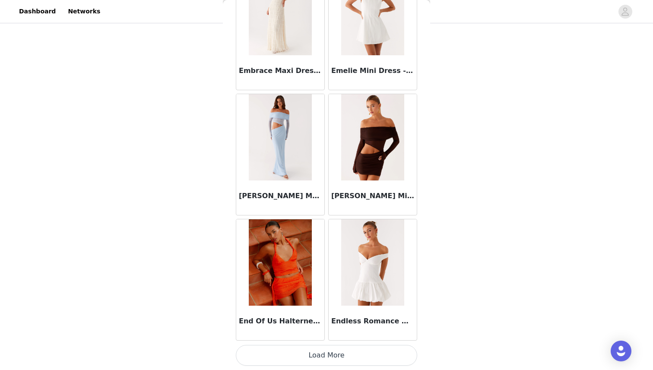
click at [286, 357] on button "Load More" at bounding box center [326, 355] width 181 height 21
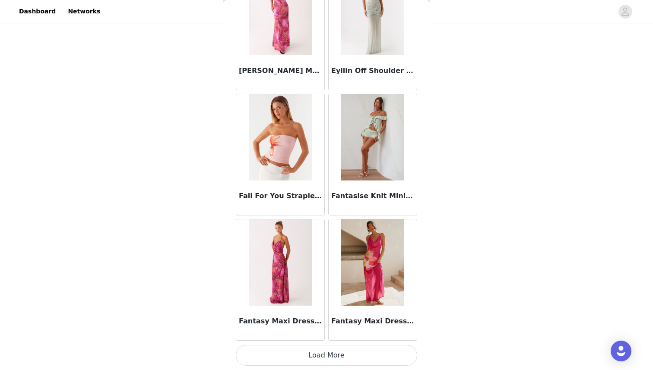
click at [286, 354] on button "Load More" at bounding box center [326, 355] width 181 height 21
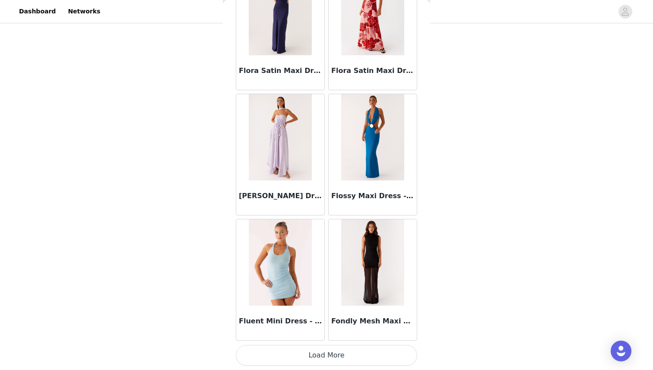
click at [288, 355] on button "Load More" at bounding box center [326, 355] width 181 height 21
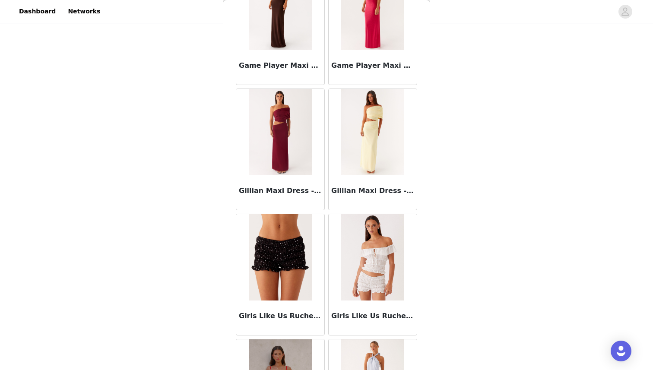
scroll to position [22242, 0]
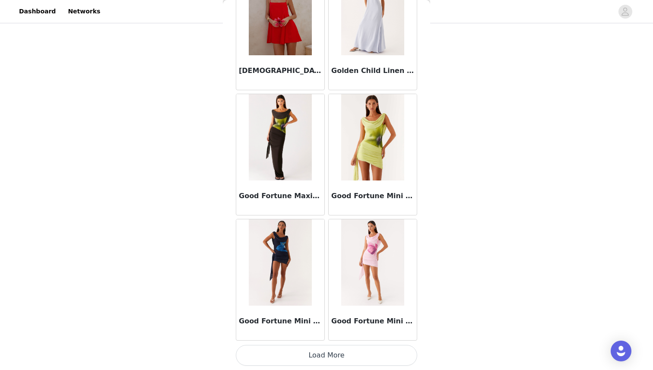
click at [311, 349] on button "Load More" at bounding box center [326, 355] width 181 height 21
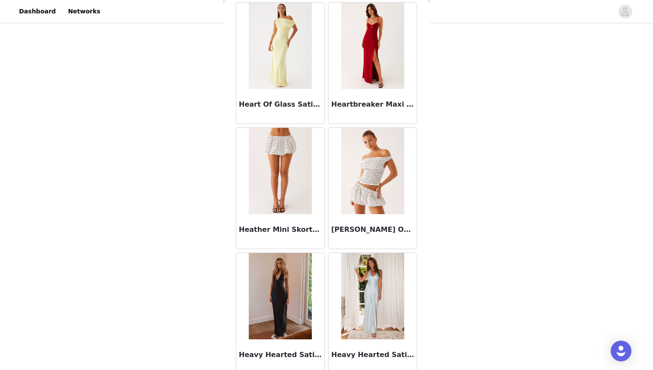
scroll to position [23494, 0]
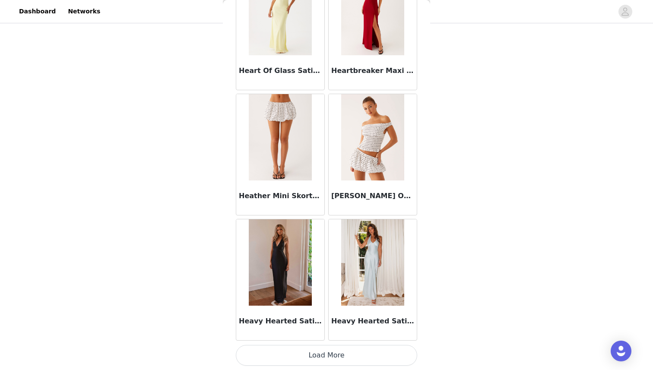
click at [320, 340] on article "Heavy Hearted Satin Maxi Dress - Black" at bounding box center [280, 280] width 89 height 122
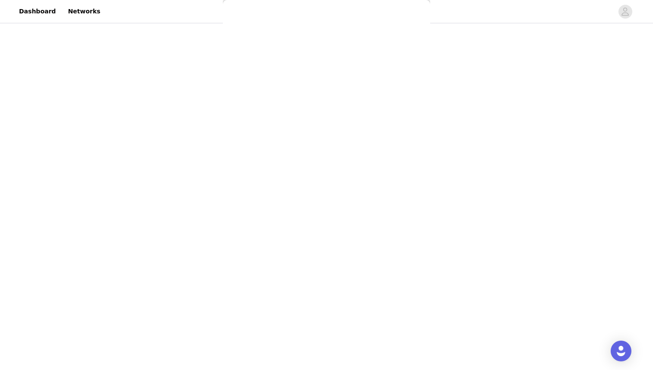
scroll to position [0, 0]
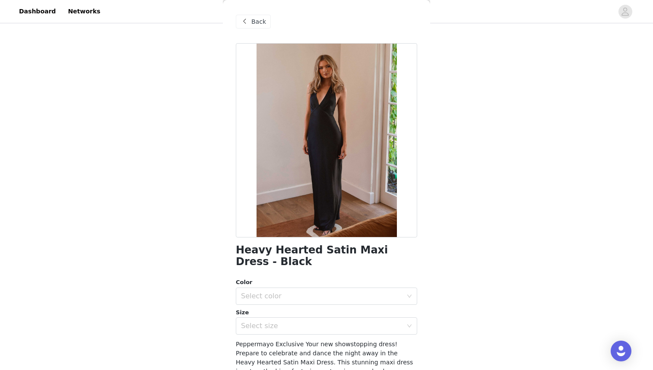
click at [250, 22] on div "Back" at bounding box center [253, 22] width 35 height 14
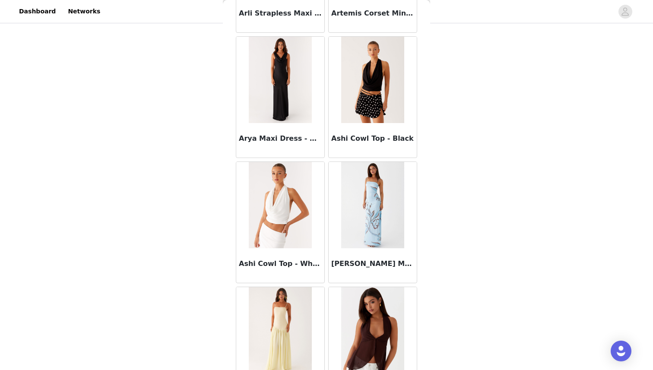
scroll to position [23494, 0]
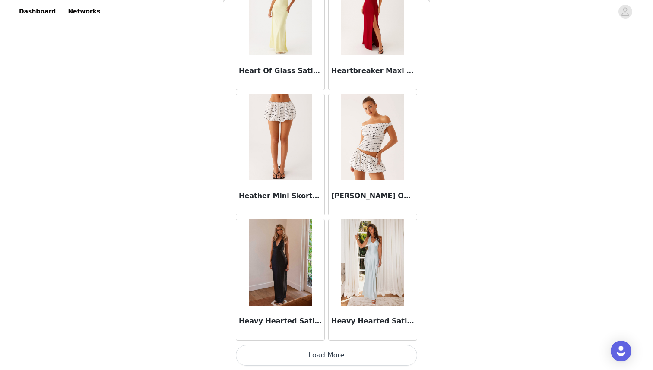
click at [307, 360] on button "Load More" at bounding box center [326, 355] width 181 height 21
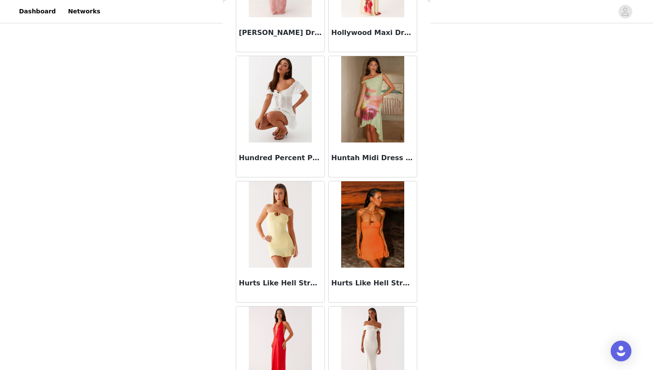
scroll to position [24747, 0]
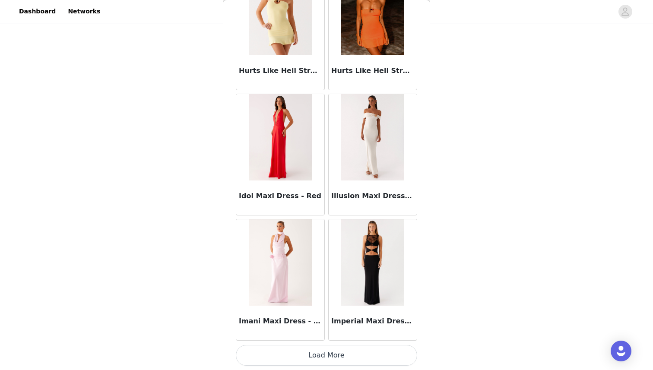
click at [328, 358] on button "Load More" at bounding box center [326, 355] width 181 height 21
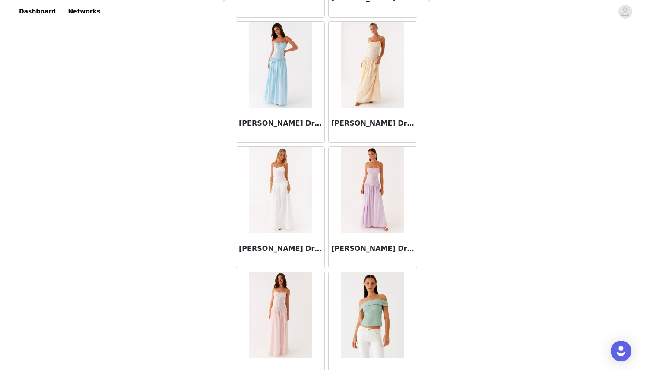
scroll to position [25999, 0]
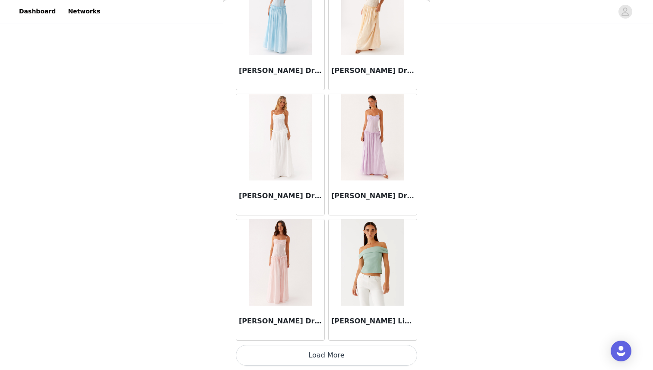
click at [329, 358] on button "Load More" at bounding box center [326, 355] width 181 height 21
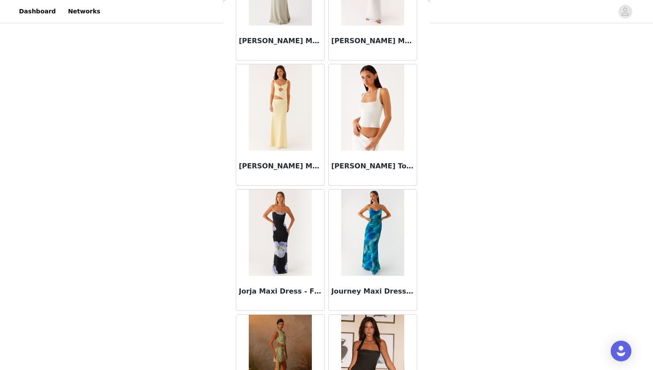
scroll to position [27251, 0]
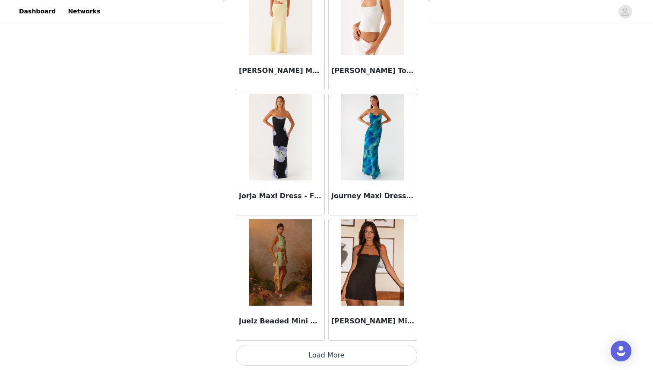
click at [329, 358] on button "Load More" at bounding box center [326, 355] width 181 height 21
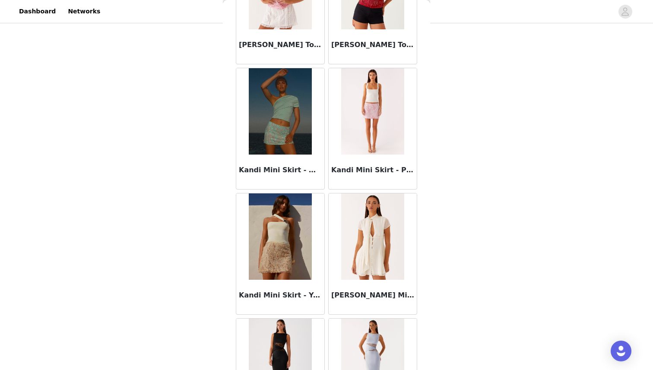
scroll to position [28504, 0]
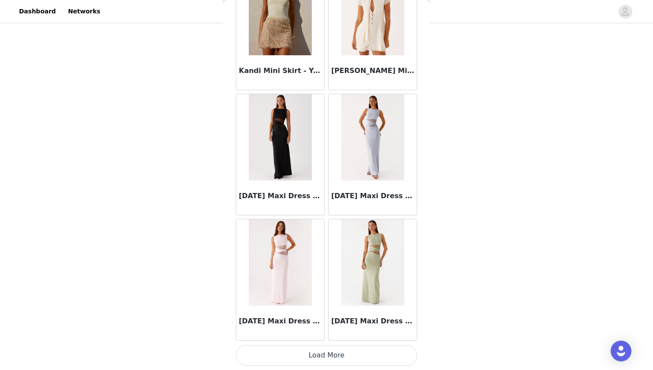
click at [297, 349] on button "Load More" at bounding box center [326, 355] width 181 height 21
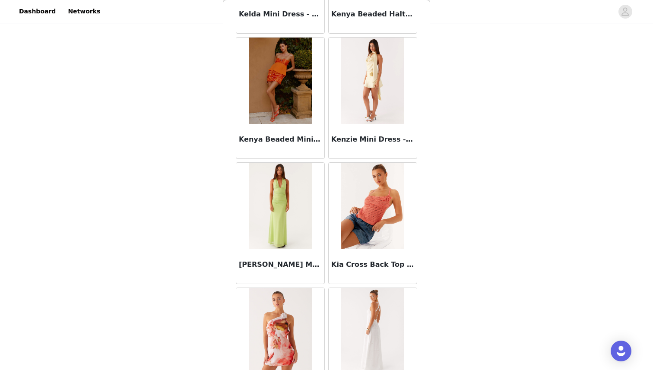
scroll to position [29756, 0]
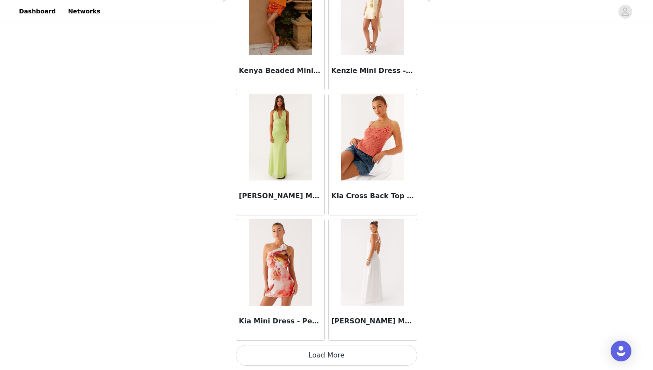
click at [353, 354] on button "Load More" at bounding box center [326, 355] width 181 height 21
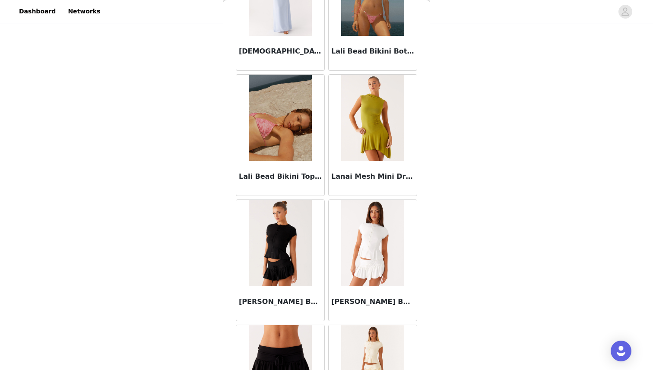
scroll to position [31008, 0]
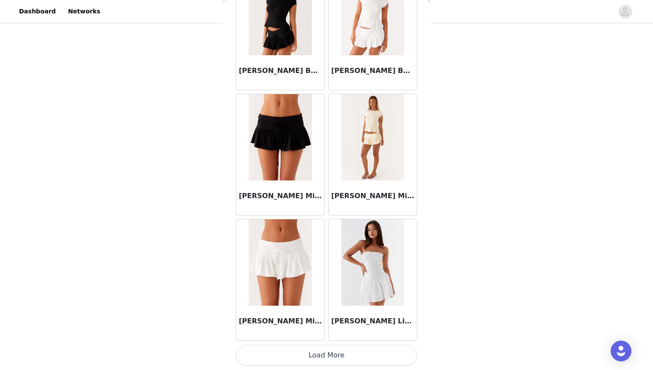
click at [352, 354] on button "Load More" at bounding box center [326, 355] width 181 height 21
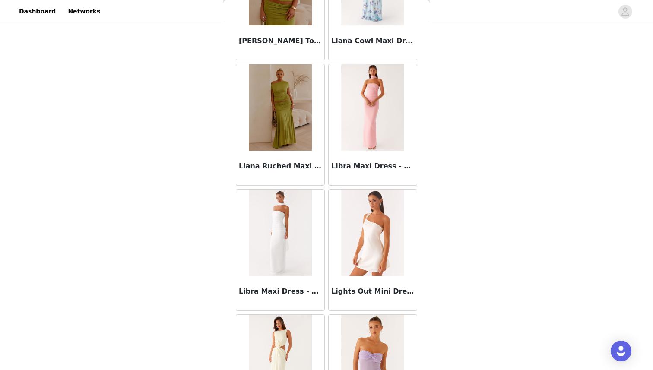
scroll to position [32261, 0]
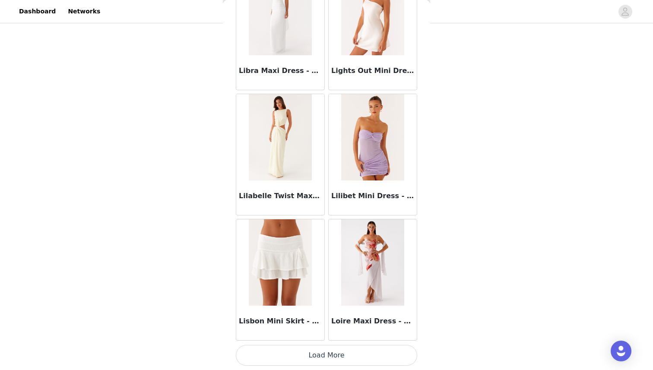
click at [348, 354] on button "Load More" at bounding box center [326, 355] width 181 height 21
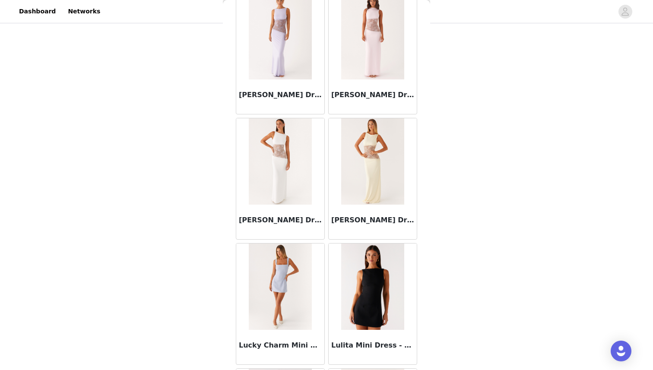
scroll to position [33513, 0]
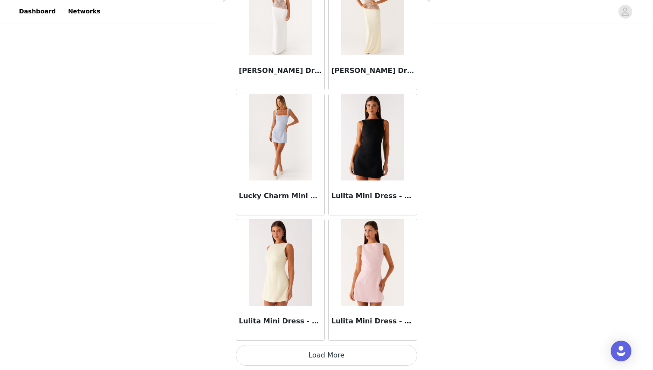
click at [342, 351] on button "Load More" at bounding box center [326, 355] width 181 height 21
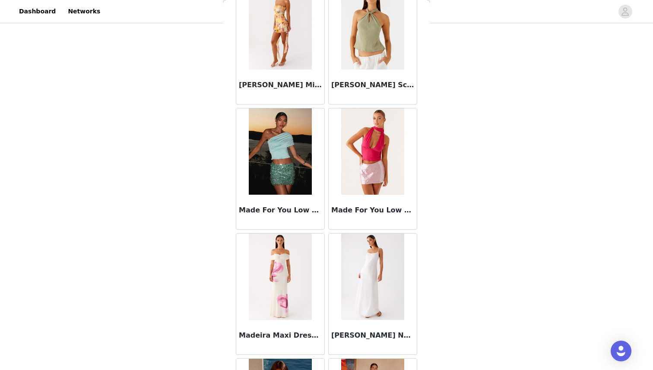
scroll to position [34766, 0]
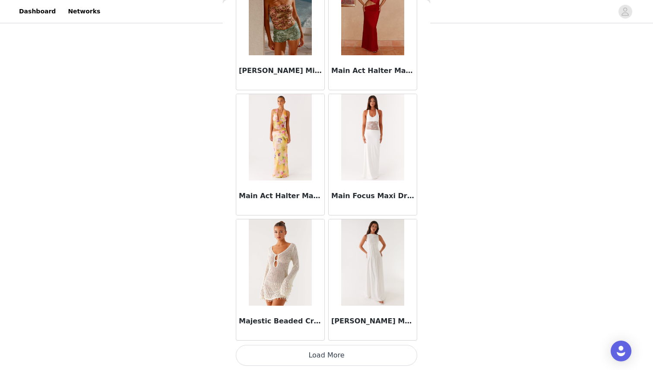
click at [317, 355] on button "Load More" at bounding box center [326, 355] width 181 height 21
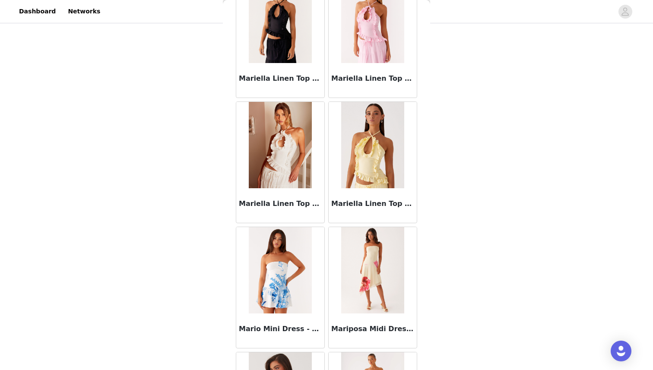
scroll to position [36018, 0]
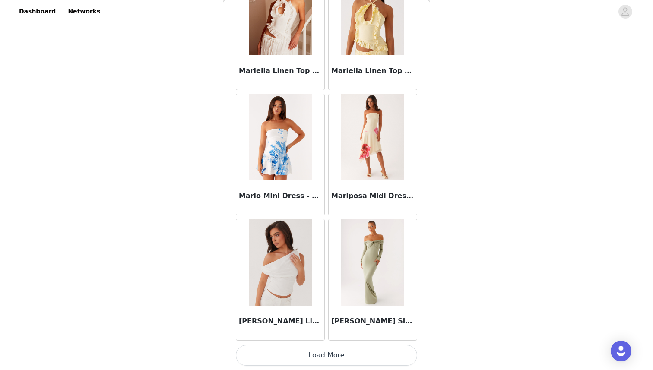
click at [313, 354] on button "Load More" at bounding box center [326, 355] width 181 height 21
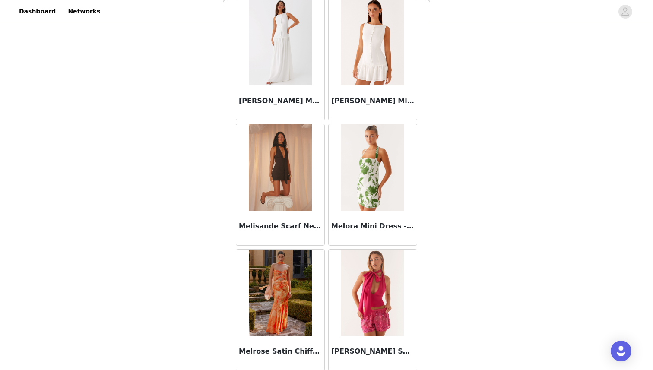
scroll to position [37270, 0]
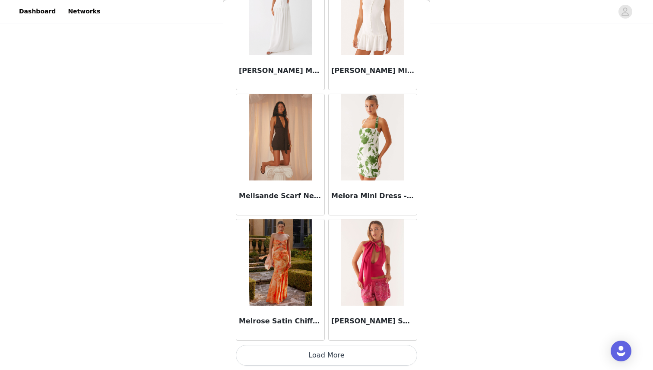
click at [304, 350] on button "Load More" at bounding box center [326, 355] width 181 height 21
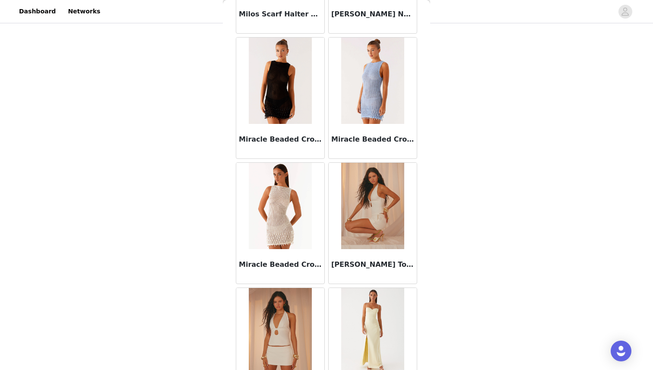
scroll to position [38523, 0]
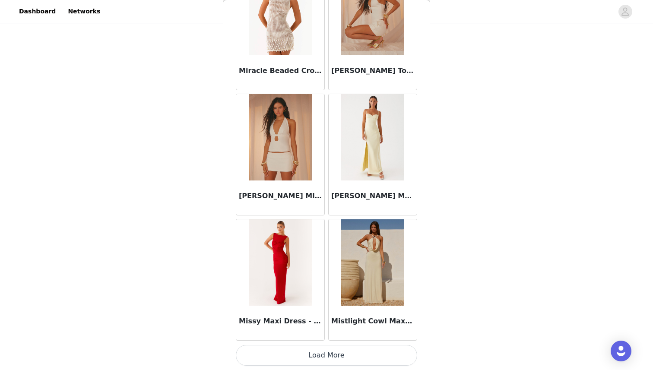
click at [364, 253] on img at bounding box center [372, 262] width 63 height 86
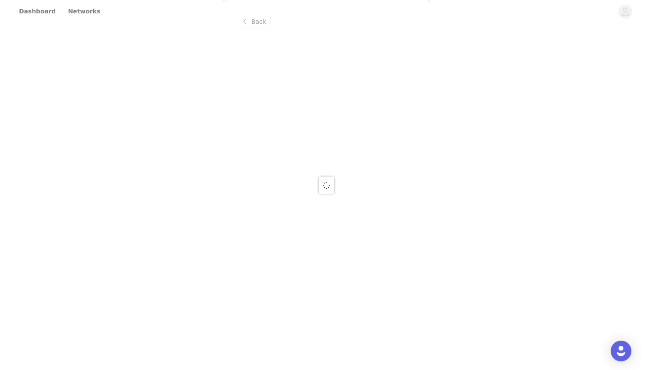
scroll to position [0, 0]
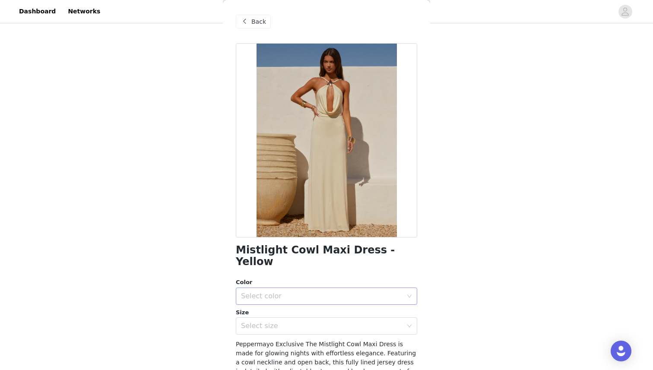
click at [278, 292] on div "Select color" at bounding box center [322, 296] width 162 height 9
click at [270, 300] on li "Yellow" at bounding box center [326, 304] width 181 height 14
click at [264, 322] on div "Select size" at bounding box center [322, 326] width 162 height 9
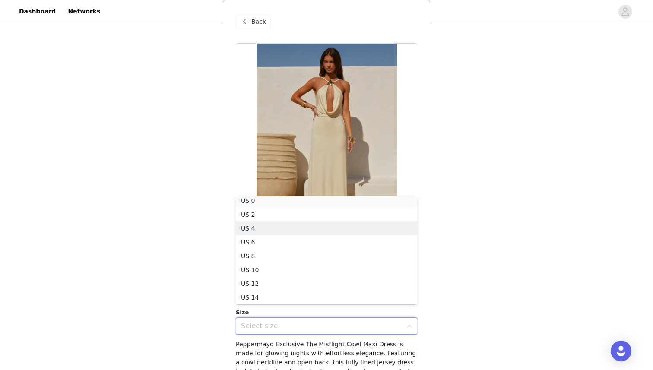
scroll to position [2, 0]
click at [269, 204] on li "US 0" at bounding box center [326, 203] width 181 height 14
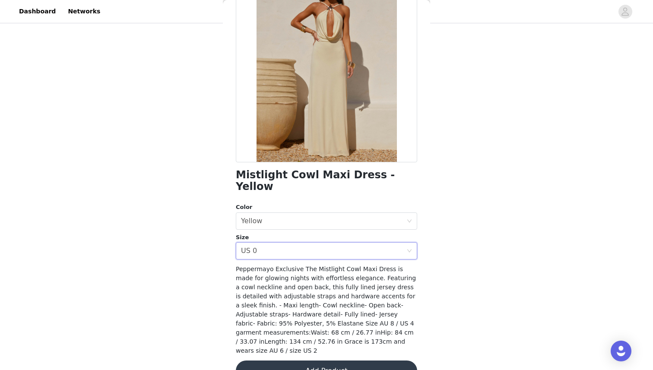
scroll to position [85, 0]
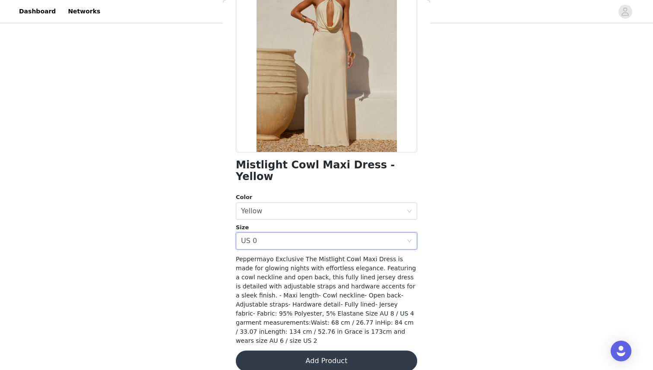
click at [288, 354] on button "Add Product" at bounding box center [326, 361] width 181 height 21
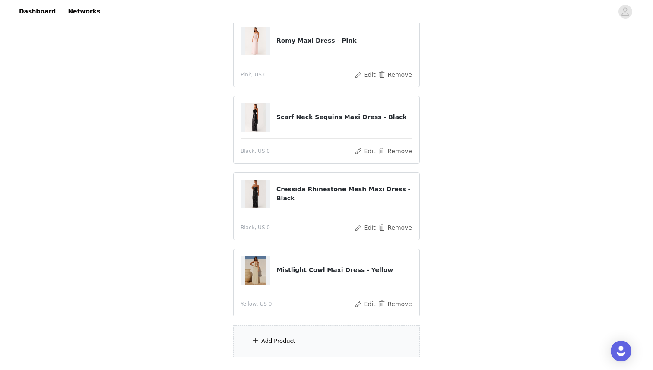
scroll to position [159, 0]
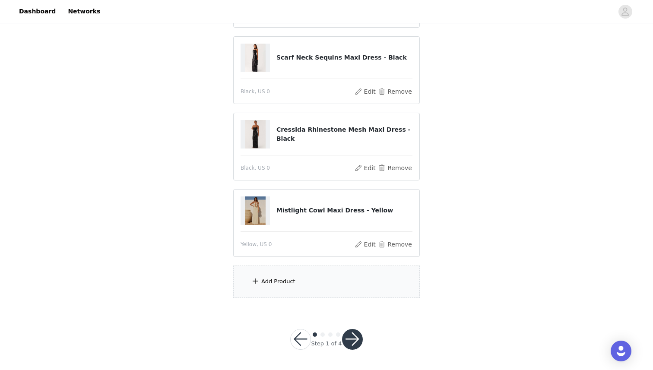
click at [256, 280] on span at bounding box center [255, 281] width 9 height 10
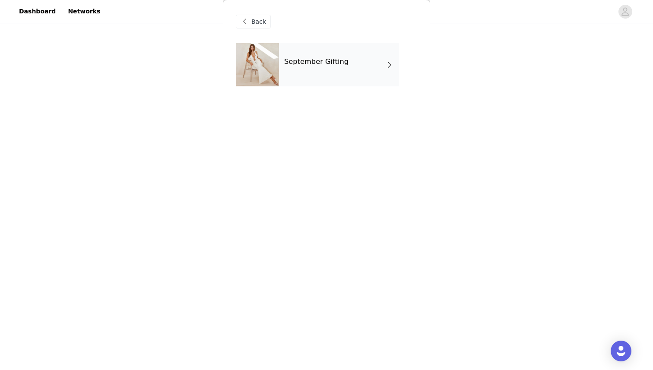
click at [326, 84] on div "September Gifting" at bounding box center [339, 64] width 120 height 43
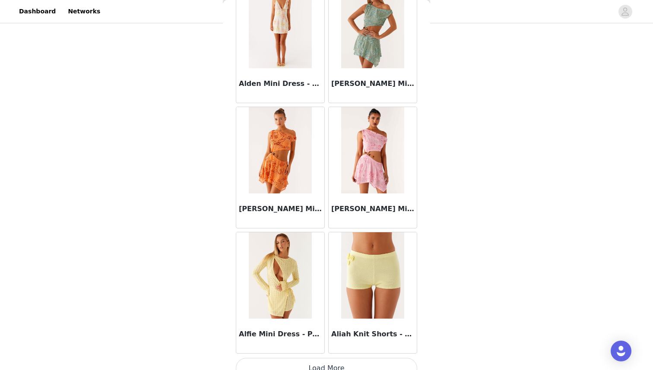
scroll to position [951, 0]
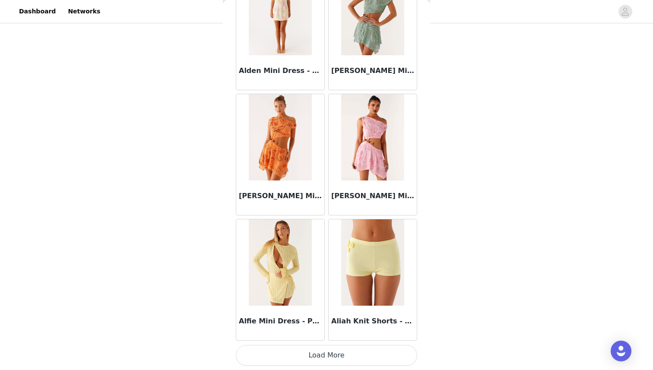
click at [312, 363] on button "Load More" at bounding box center [326, 355] width 181 height 21
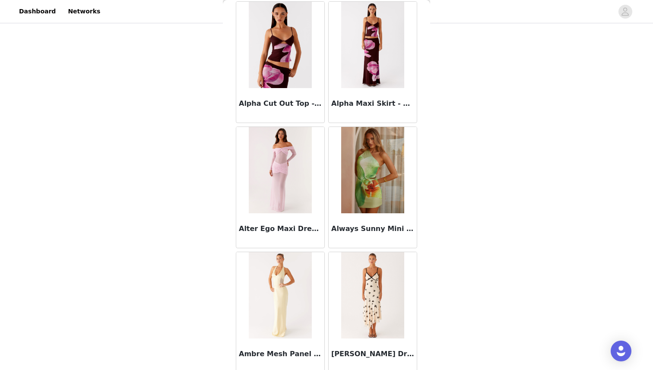
scroll to position [2204, 0]
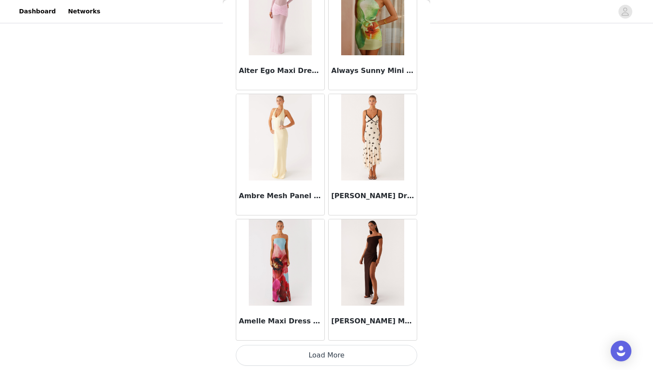
click at [350, 356] on button "Load More" at bounding box center [326, 355] width 181 height 21
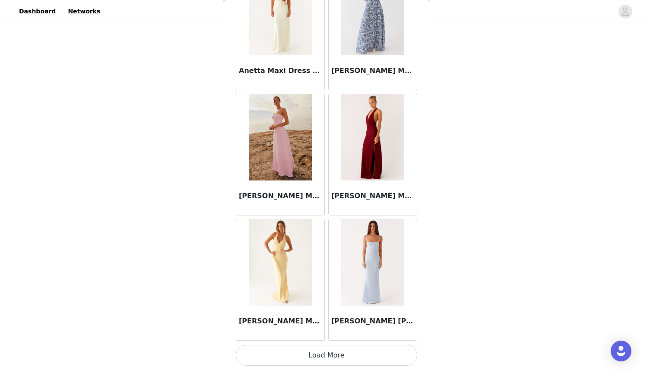
click at [338, 352] on button "Load More" at bounding box center [326, 355] width 181 height 21
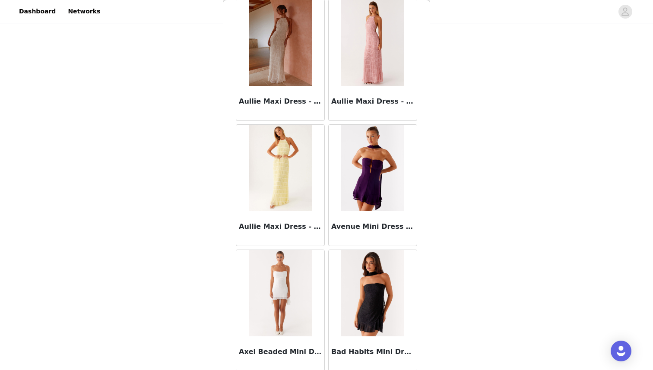
scroll to position [4709, 0]
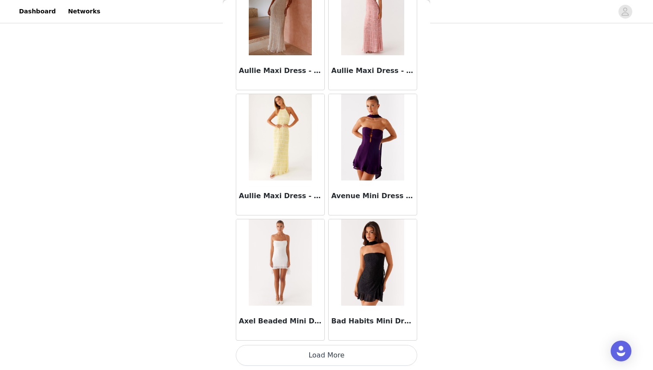
click at [356, 353] on button "Load More" at bounding box center [326, 355] width 181 height 21
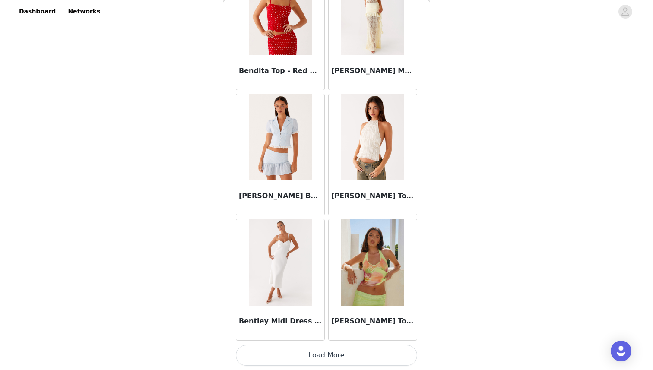
click at [356, 353] on button "Load More" at bounding box center [326, 355] width 181 height 21
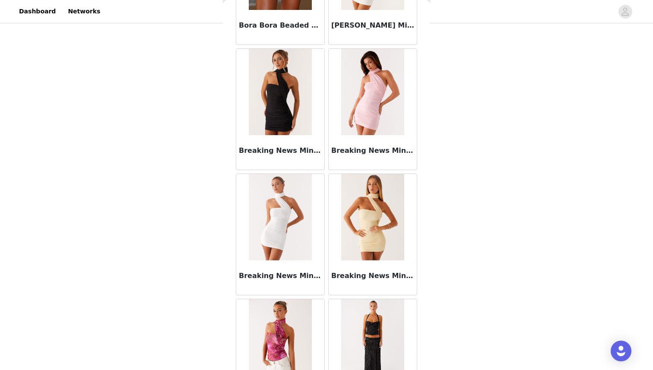
scroll to position [7213, 0]
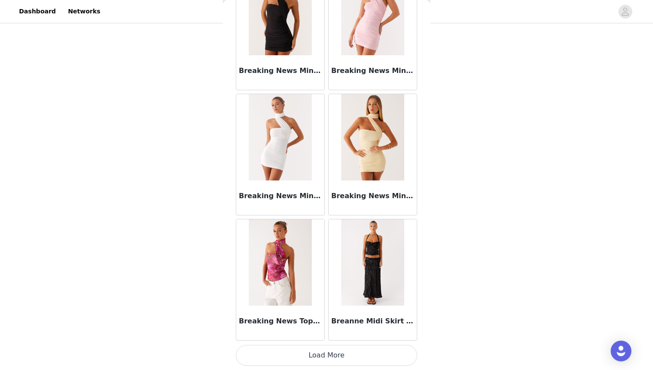
click at [294, 358] on button "Load More" at bounding box center [326, 355] width 181 height 21
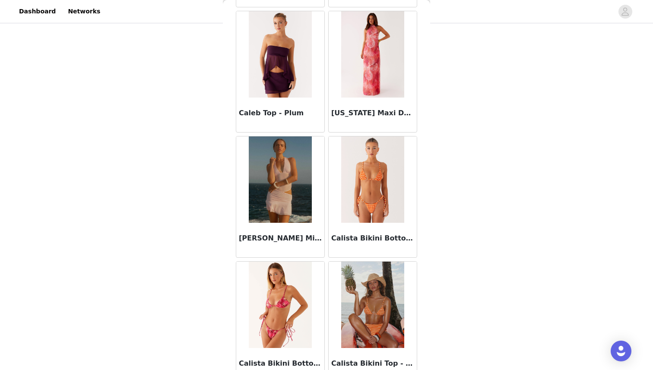
scroll to position [8466, 0]
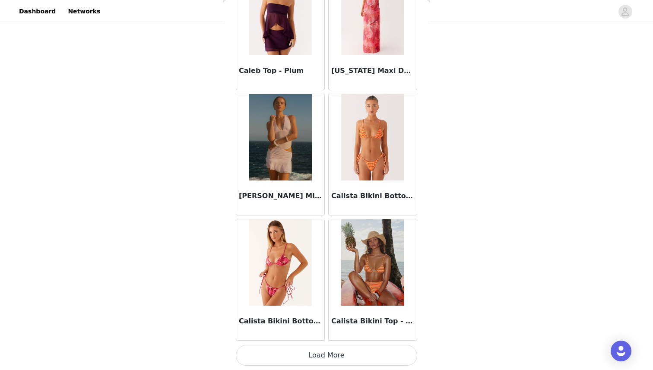
click at [307, 361] on button "Load More" at bounding box center [326, 355] width 181 height 21
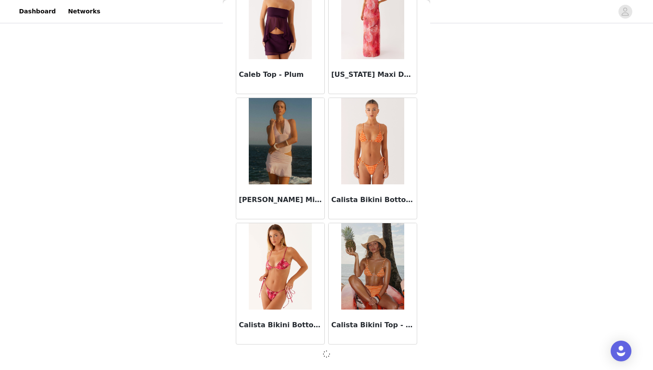
scroll to position [8462, 0]
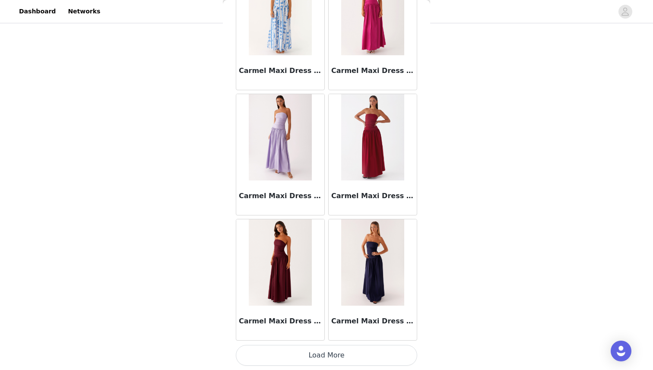
click at [307, 361] on button "Load More" at bounding box center [326, 355] width 181 height 21
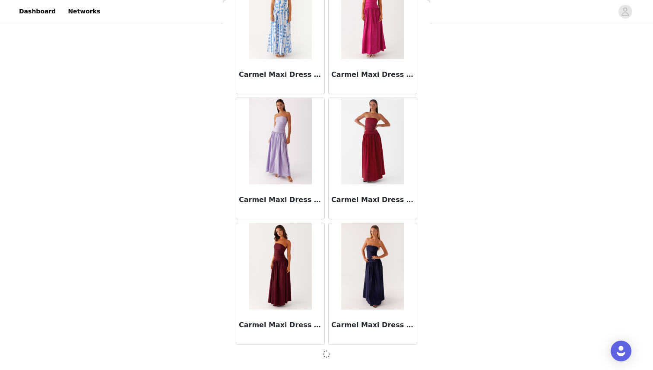
scroll to position [9714, 0]
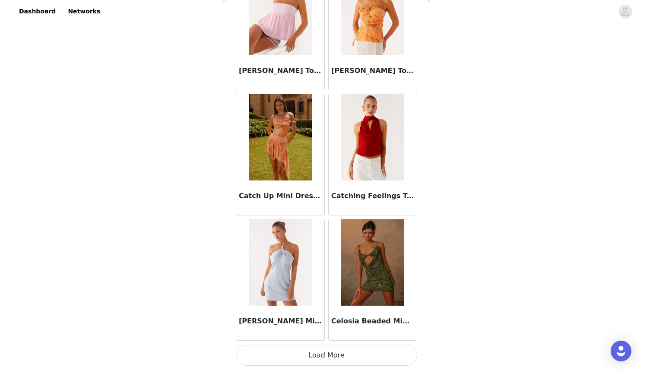
click at [307, 361] on button "Load More" at bounding box center [326, 355] width 181 height 21
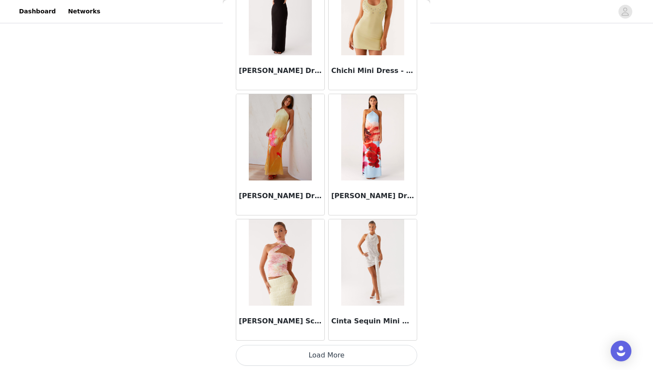
click at [308, 361] on button "Load More" at bounding box center [326, 355] width 181 height 21
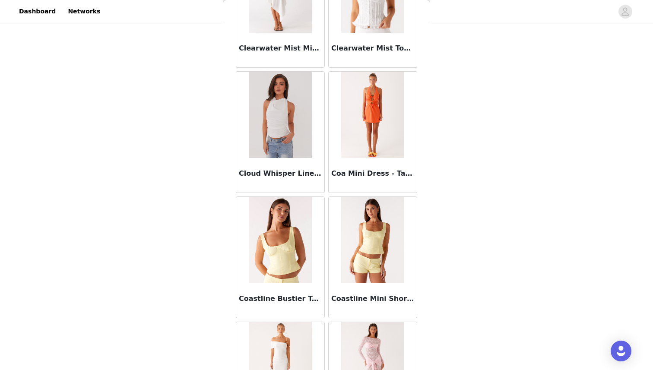
scroll to position [13475, 0]
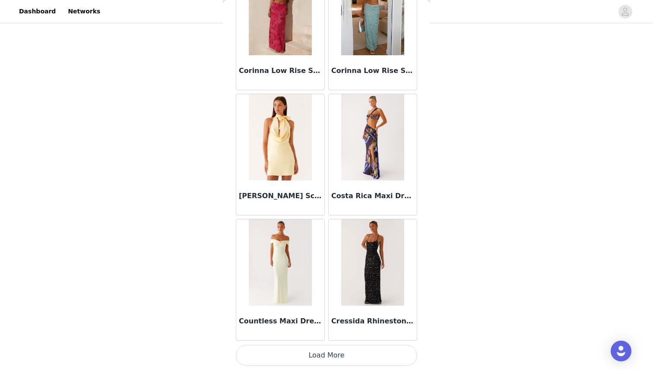
click at [312, 354] on button "Load More" at bounding box center [326, 355] width 181 height 21
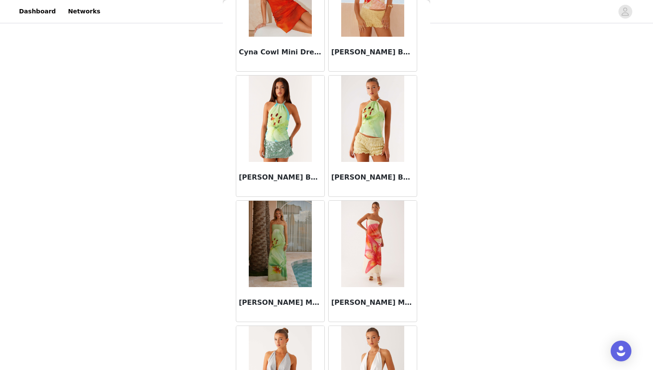
scroll to position [14728, 0]
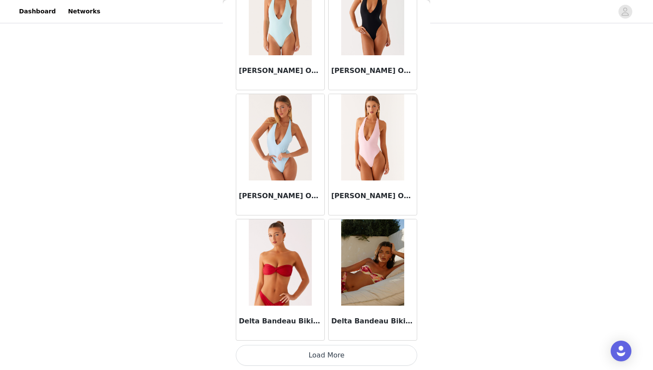
click at [330, 353] on button "Load More" at bounding box center [326, 355] width 181 height 21
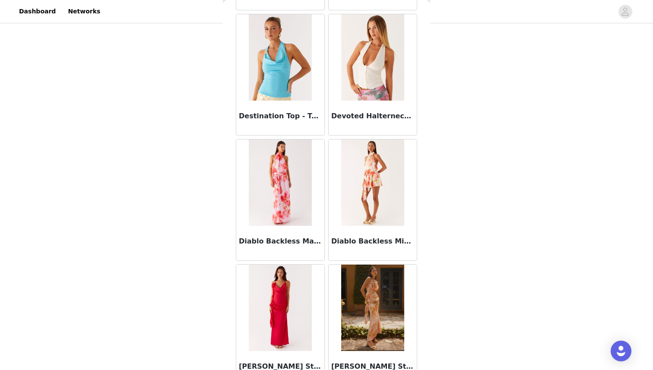
scroll to position [15980, 0]
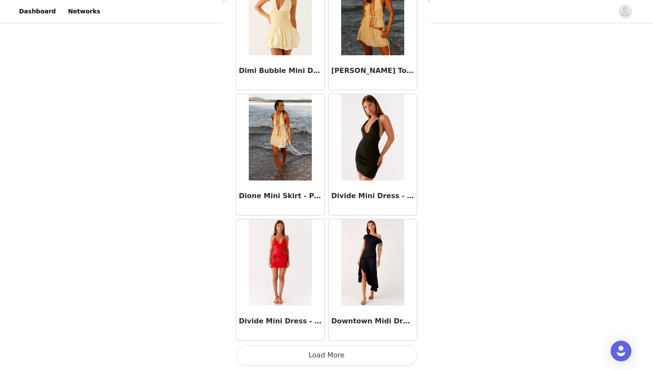
click at [350, 365] on button "Load More" at bounding box center [326, 355] width 181 height 21
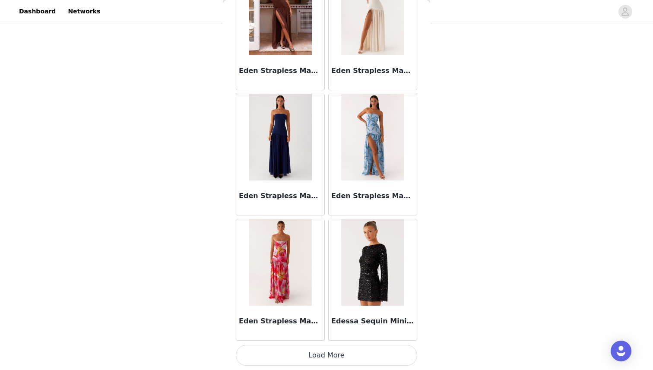
click at [344, 345] on button "Load More" at bounding box center [326, 355] width 181 height 21
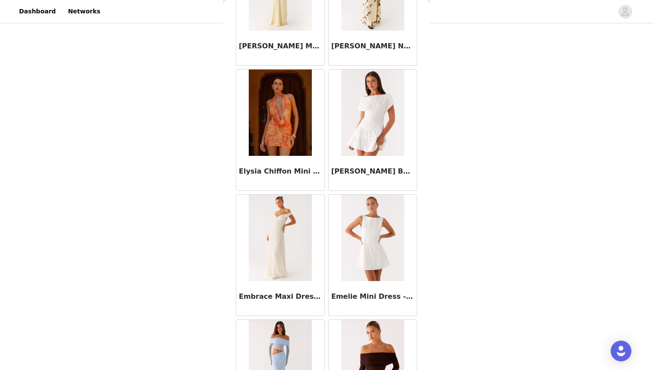
scroll to position [18485, 0]
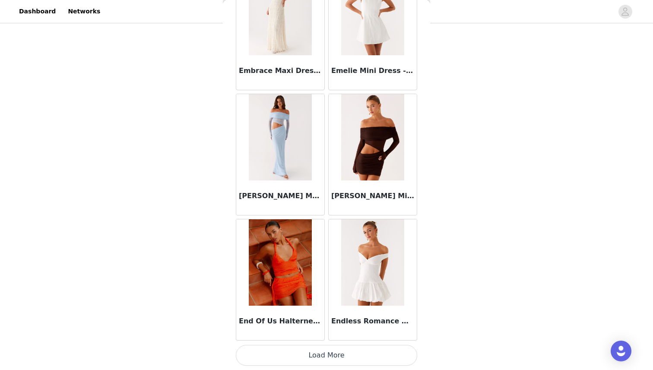
click at [338, 355] on button "Load More" at bounding box center [326, 355] width 181 height 21
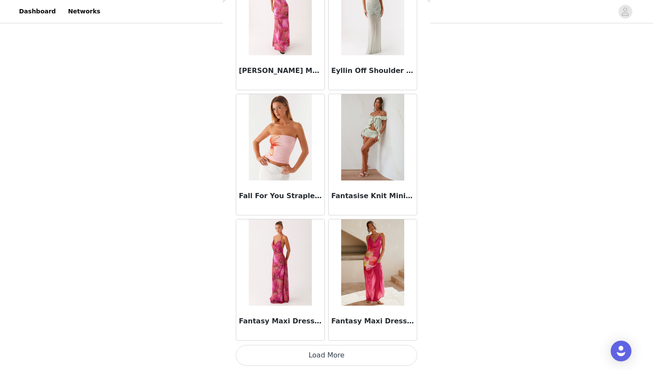
click at [338, 355] on button "Load More" at bounding box center [326, 355] width 181 height 21
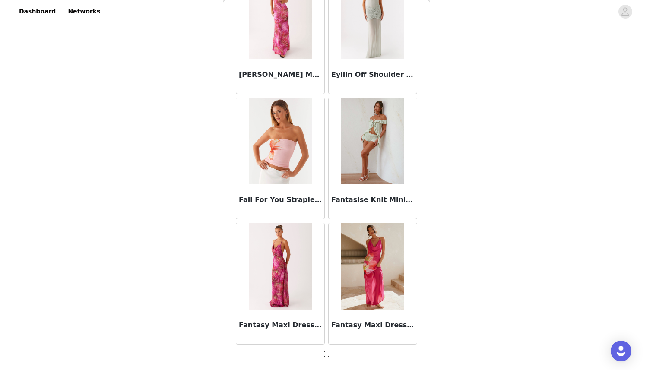
scroll to position [19733, 0]
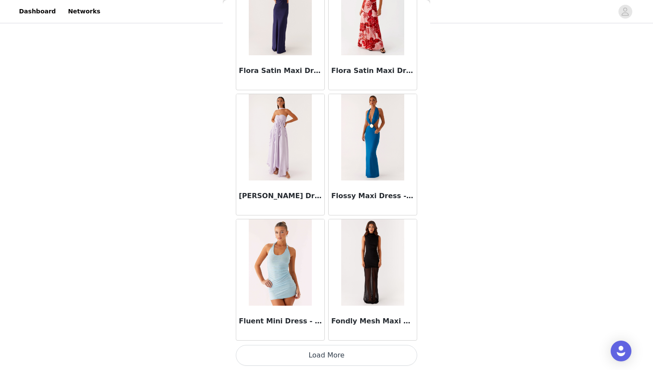
click at [338, 355] on button "Load More" at bounding box center [326, 355] width 181 height 21
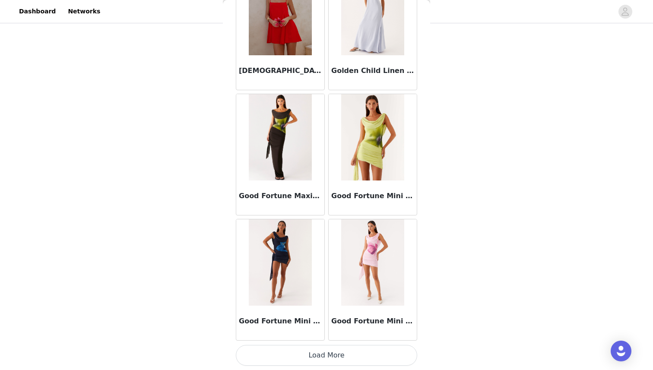
click at [338, 355] on button "Load More" at bounding box center [326, 355] width 181 height 21
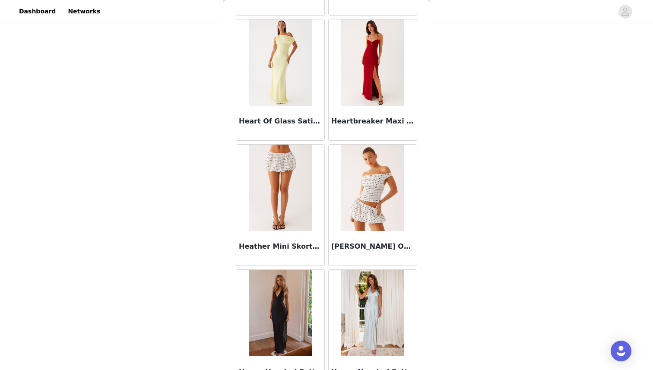
scroll to position [23494, 0]
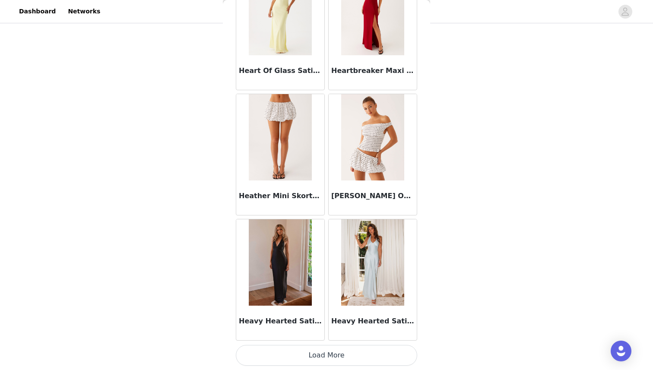
click at [338, 211] on html "Dashboard Networks STEP 1 OF 4 Select your styles! You will receive 6 products.…" at bounding box center [326, 26] width 653 height 370
click at [350, 355] on button "Load More" at bounding box center [326, 355] width 181 height 21
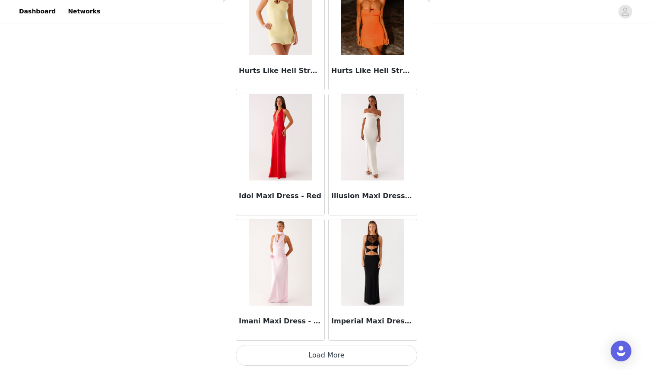
click at [350, 355] on button "Load More" at bounding box center [326, 355] width 181 height 21
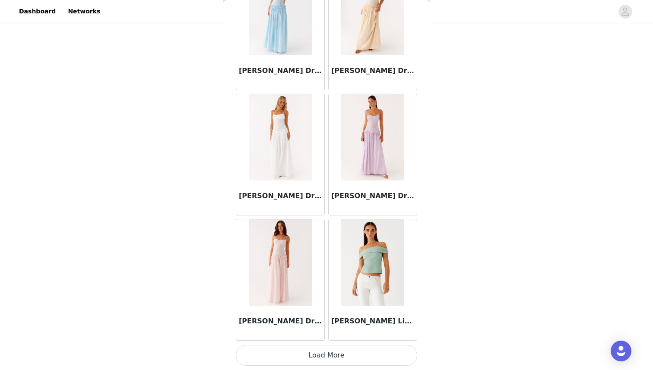
click at [350, 355] on button "Load More" at bounding box center [326, 355] width 181 height 21
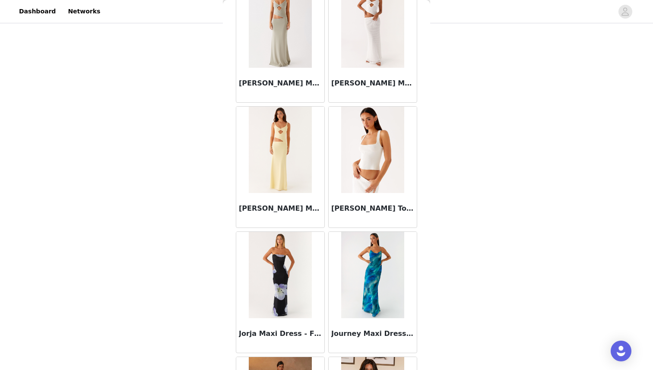
scroll to position [27251, 0]
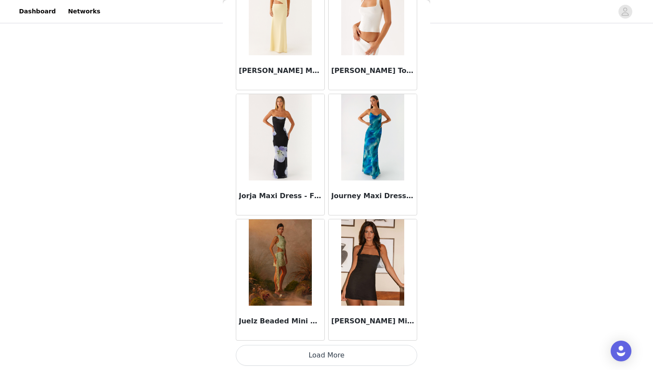
click at [321, 358] on button "Load More" at bounding box center [326, 355] width 181 height 21
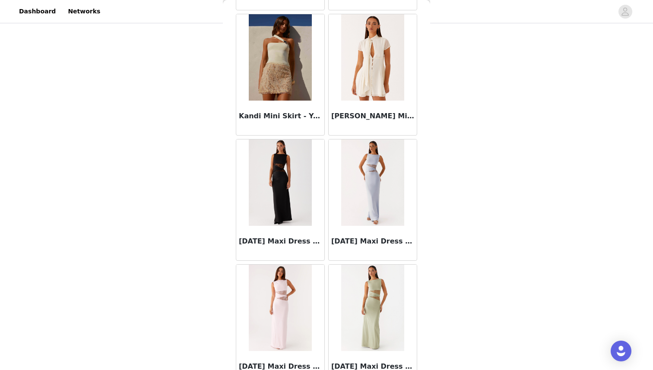
scroll to position [28504, 0]
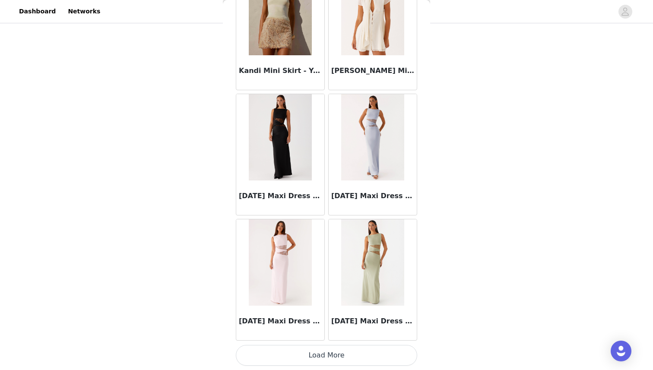
click at [335, 349] on button "Load More" at bounding box center [326, 355] width 181 height 21
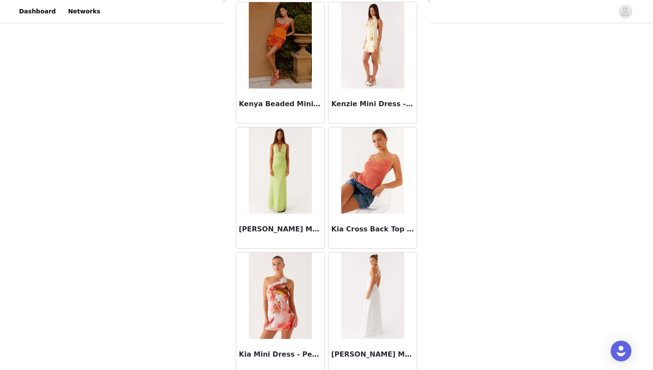
scroll to position [29756, 0]
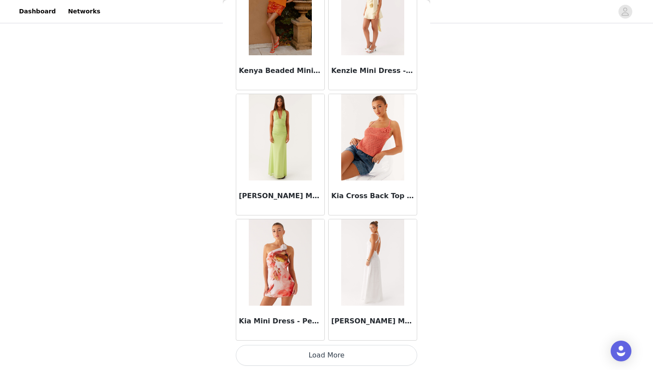
click at [324, 354] on button "Load More" at bounding box center [326, 355] width 181 height 21
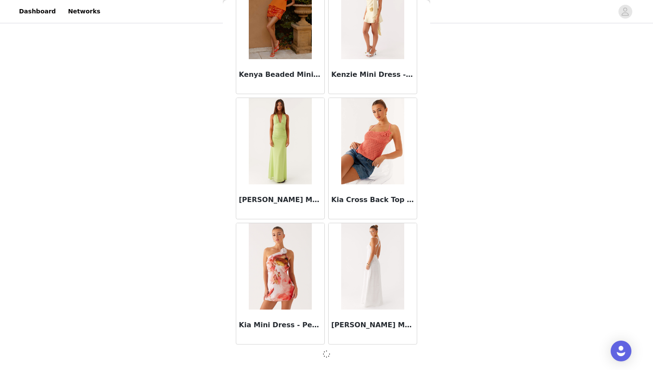
scroll to position [29752, 0]
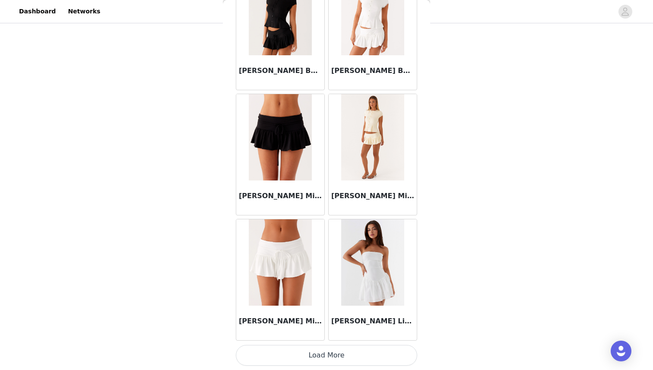
click at [324, 355] on button "Load More" at bounding box center [326, 355] width 181 height 21
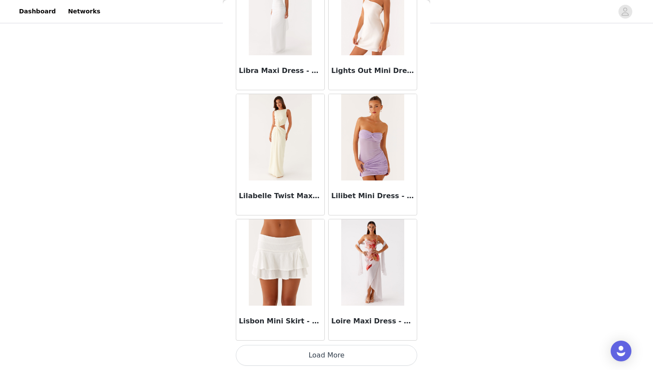
click at [324, 355] on button "Load More" at bounding box center [326, 355] width 181 height 21
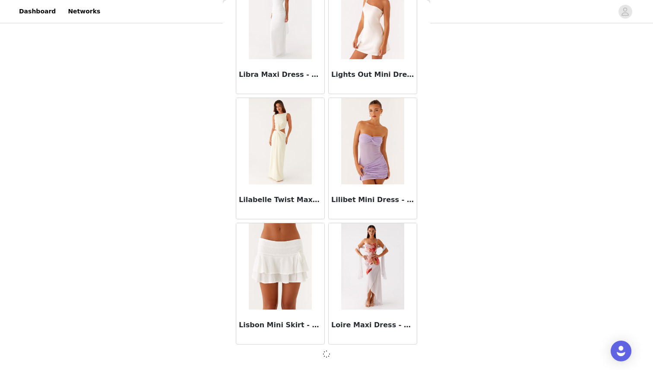
scroll to position [32257, 0]
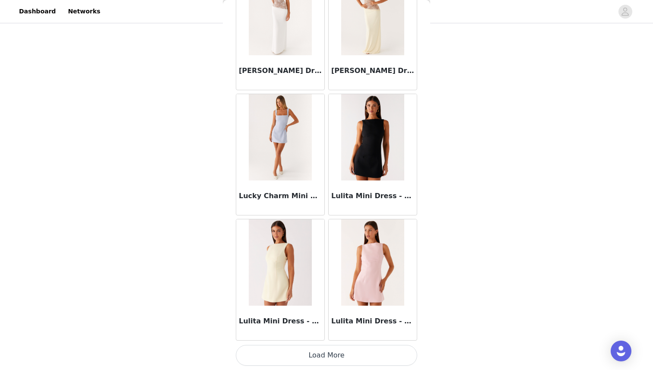
click at [324, 355] on button "Load More" at bounding box center [326, 355] width 181 height 21
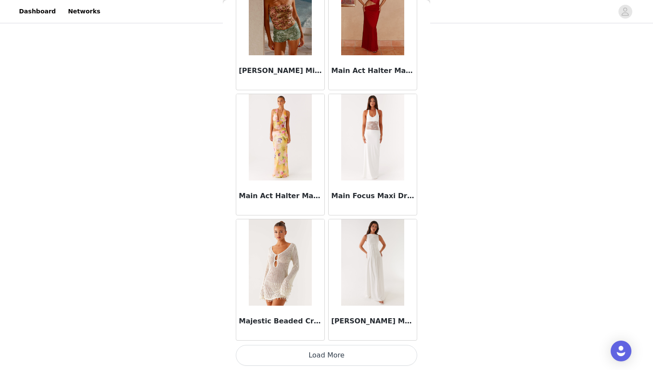
click at [324, 355] on button "Load More" at bounding box center [326, 355] width 181 height 21
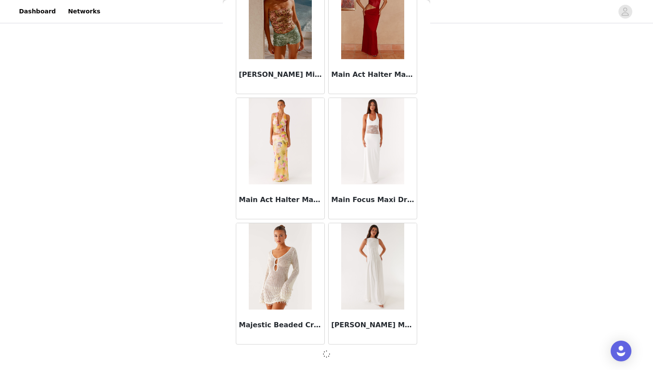
scroll to position [34762, 0]
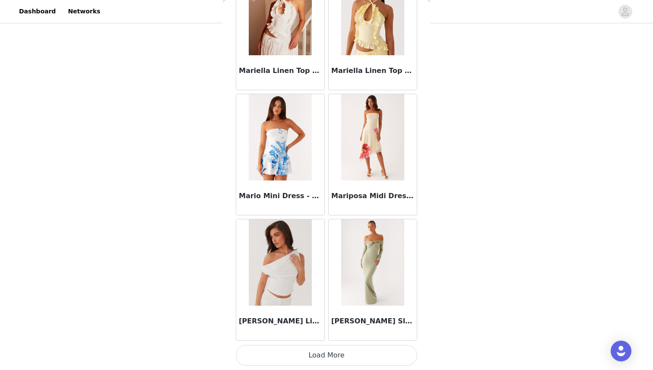
click at [324, 355] on button "Load More" at bounding box center [326, 355] width 181 height 21
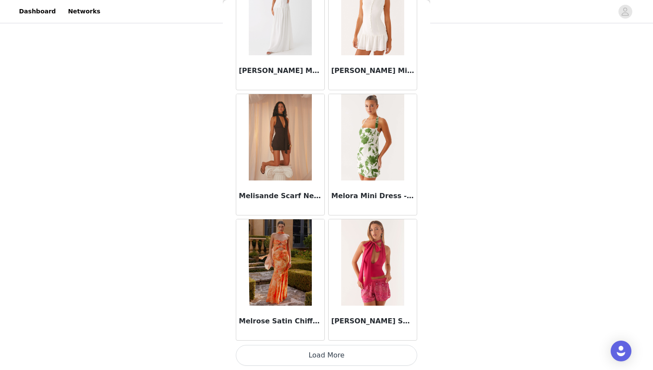
click at [324, 355] on button "Load More" at bounding box center [326, 355] width 181 height 21
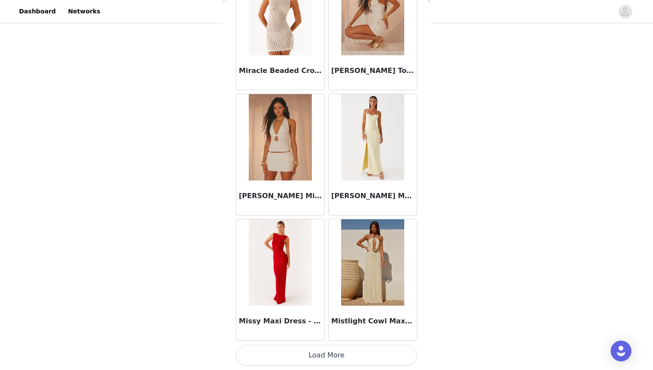
click at [349, 353] on button "Load More" at bounding box center [326, 355] width 181 height 21
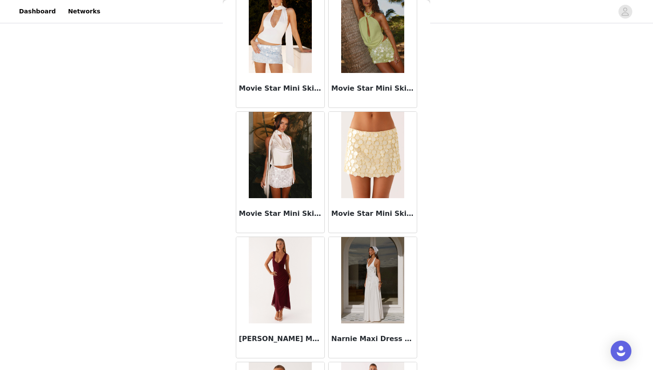
scroll to position [39775, 0]
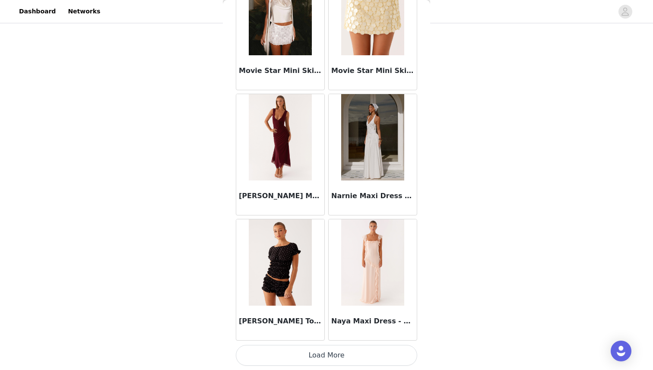
click at [333, 360] on button "Load More" at bounding box center [326, 355] width 181 height 21
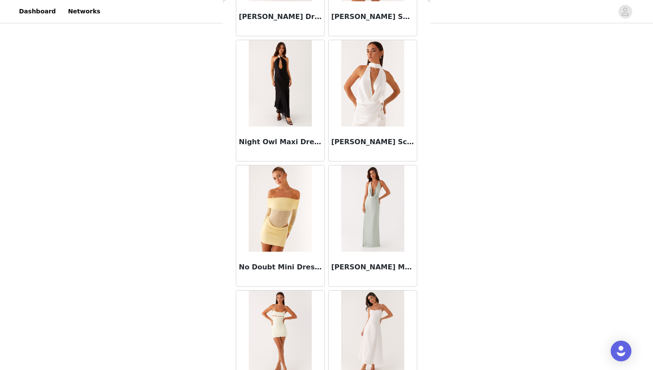
scroll to position [41027, 0]
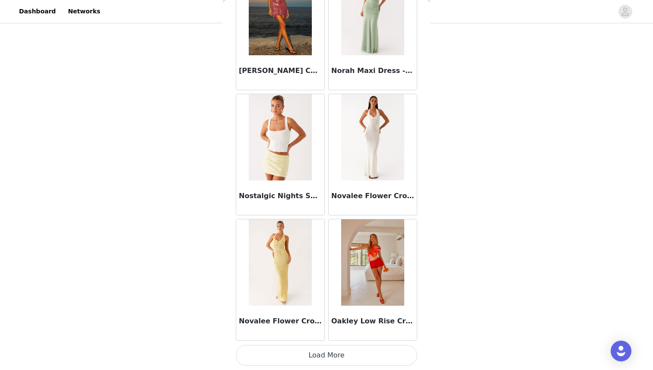
click at [332, 346] on button "Load More" at bounding box center [326, 355] width 181 height 21
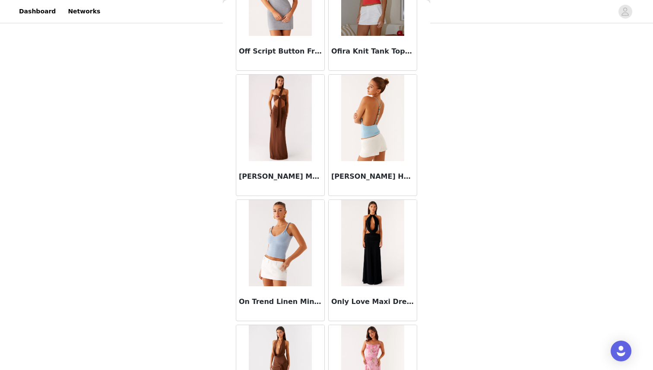
scroll to position [42280, 0]
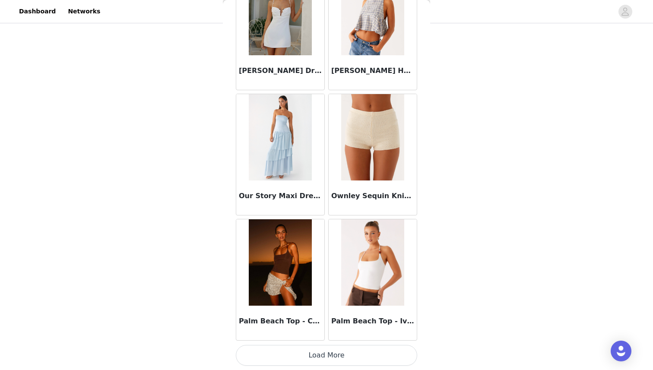
click at [336, 364] on button "Load More" at bounding box center [326, 355] width 181 height 21
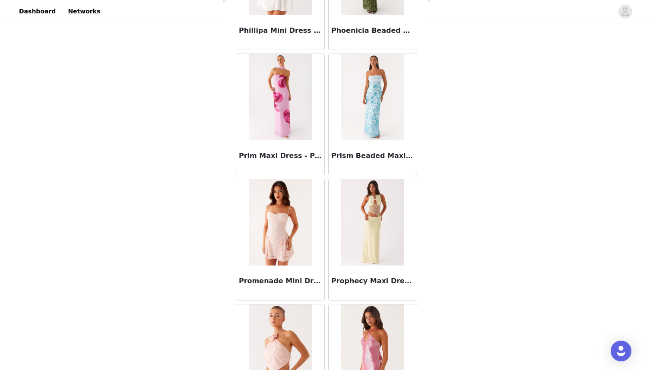
scroll to position [43532, 0]
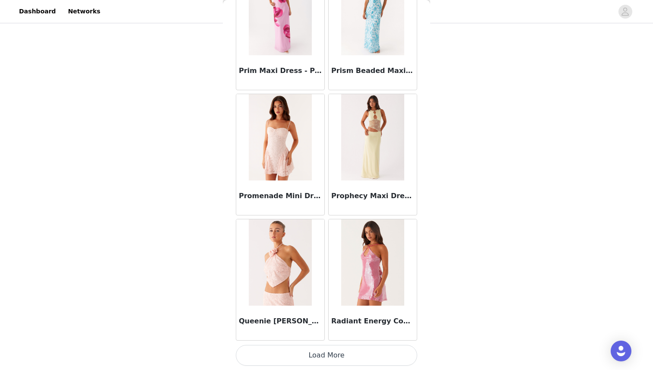
click at [351, 347] on button "Load More" at bounding box center [326, 355] width 181 height 21
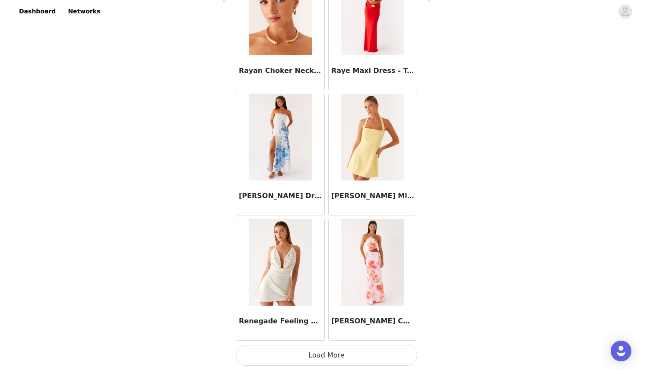
click at [351, 347] on button "Load More" at bounding box center [326, 355] width 181 height 21
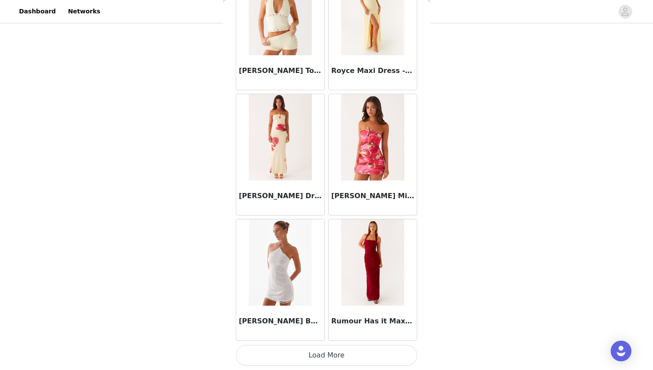
click at [352, 338] on div "Rumour Has it Maxi Dress - Red" at bounding box center [373, 323] width 88 height 35
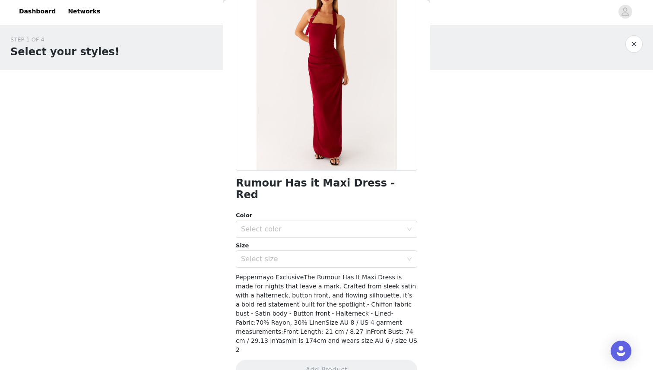
scroll to position [0, 0]
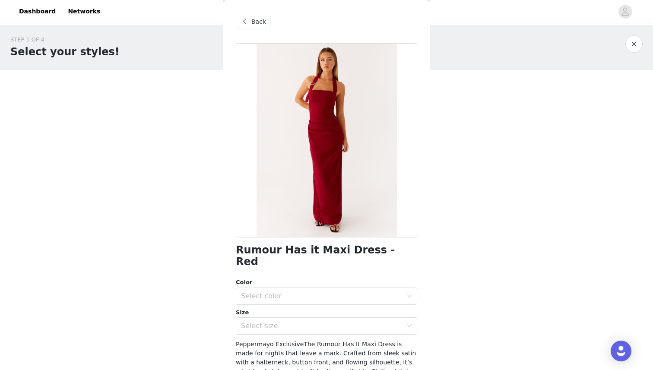
click at [253, 22] on span "Back" at bounding box center [258, 21] width 15 height 9
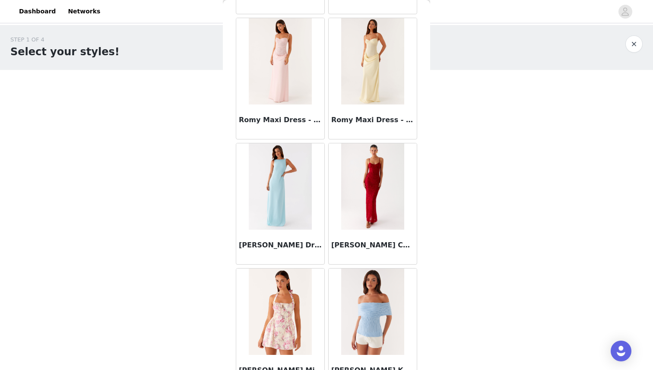
scroll to position [46037, 0]
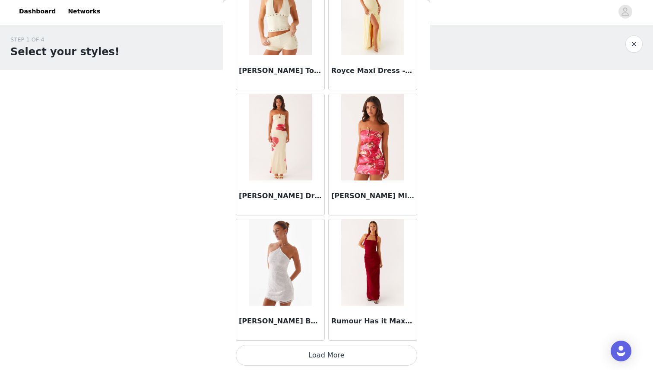
click at [374, 358] on button "Load More" at bounding box center [326, 355] width 181 height 21
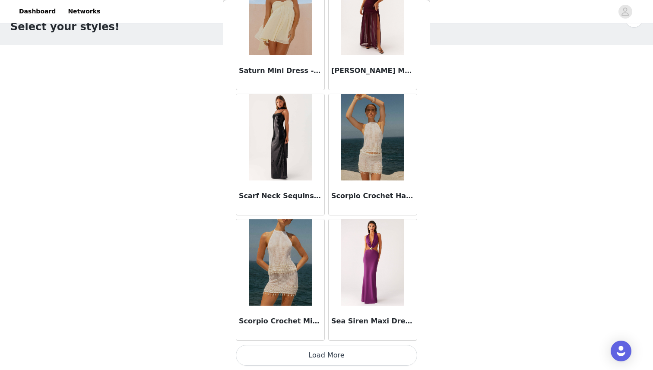
scroll to position [33, 0]
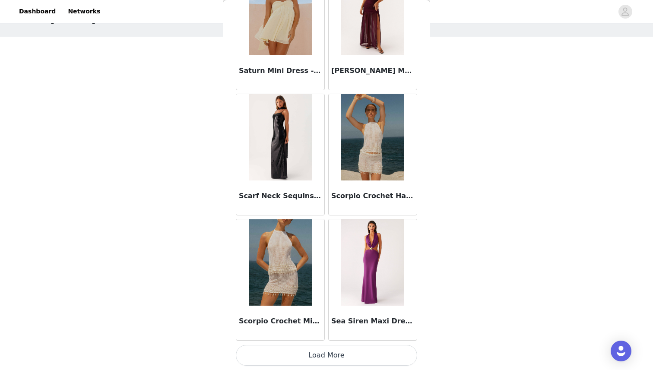
click at [339, 351] on button "Load More" at bounding box center [326, 355] width 181 height 21
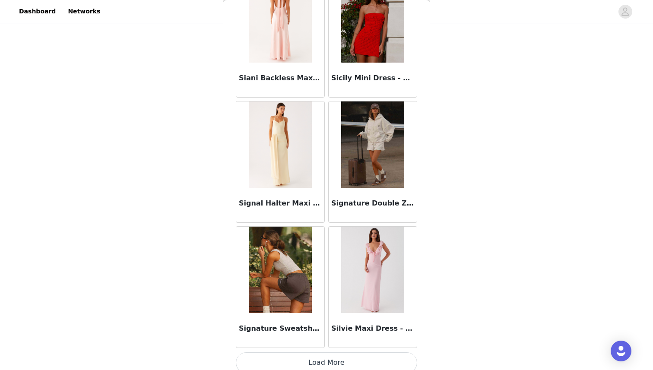
scroll to position [48542, 0]
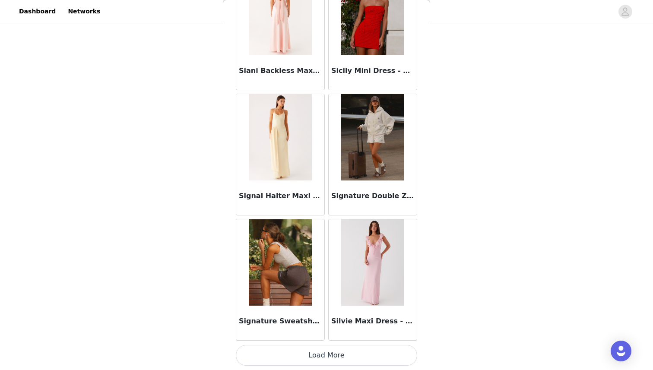
click at [313, 355] on button "Load More" at bounding box center [326, 355] width 181 height 21
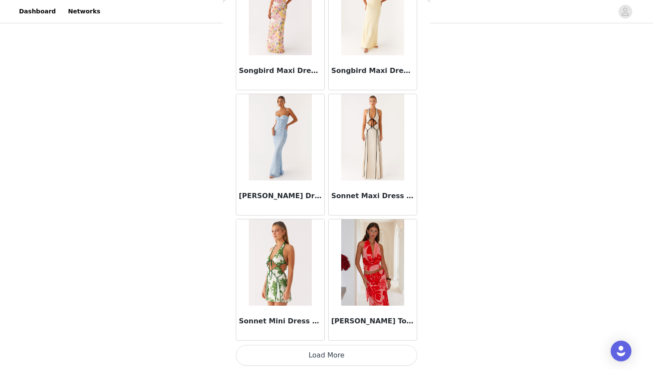
click at [333, 355] on button "Load More" at bounding box center [326, 355] width 181 height 21
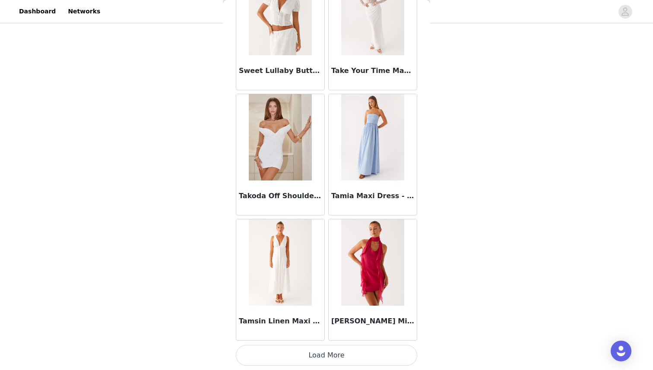
click at [333, 355] on button "Load More" at bounding box center [326, 355] width 181 height 21
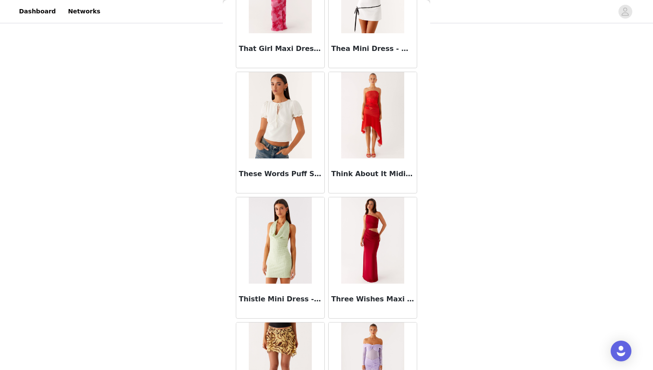
scroll to position [52299, 0]
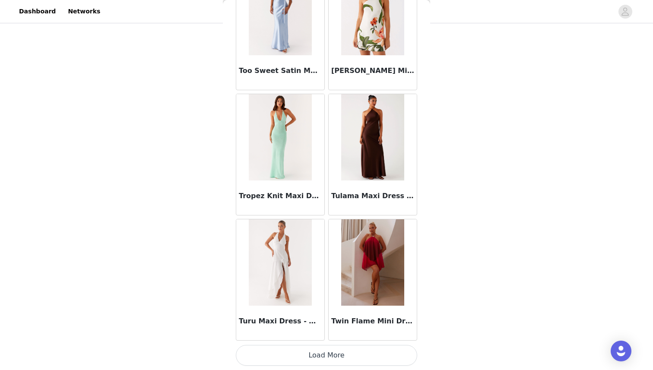
click at [330, 354] on button "Load More" at bounding box center [326, 355] width 181 height 21
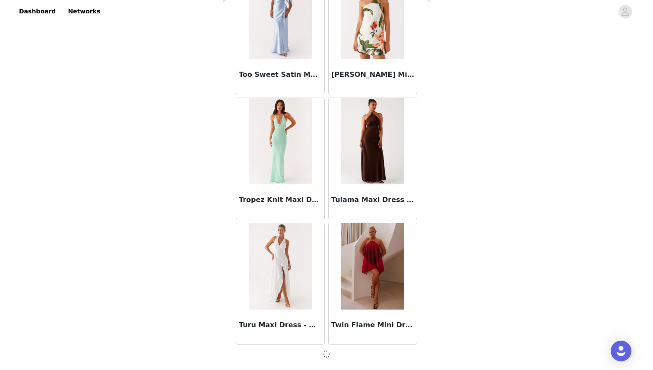
scroll to position [52295, 0]
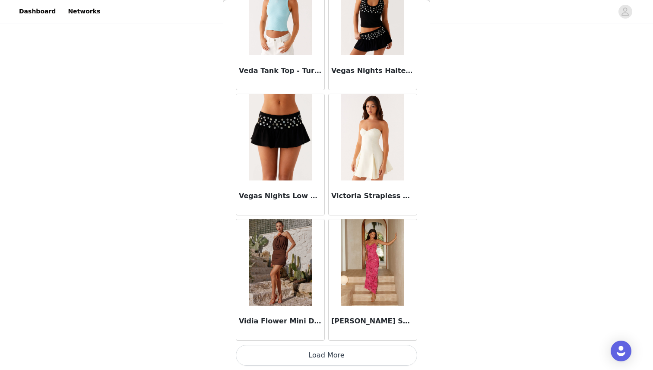
click at [325, 349] on button "Load More" at bounding box center [326, 355] width 181 height 21
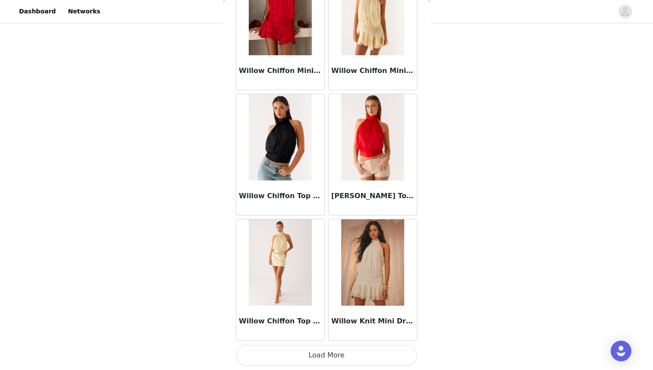
click at [344, 358] on button "Load More" at bounding box center [326, 355] width 181 height 21
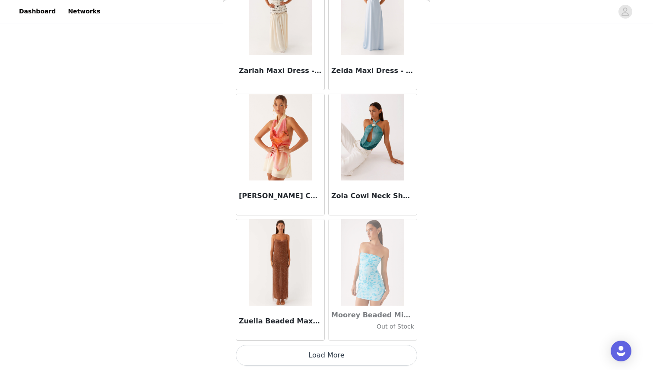
click at [277, 238] on img at bounding box center [280, 262] width 63 height 86
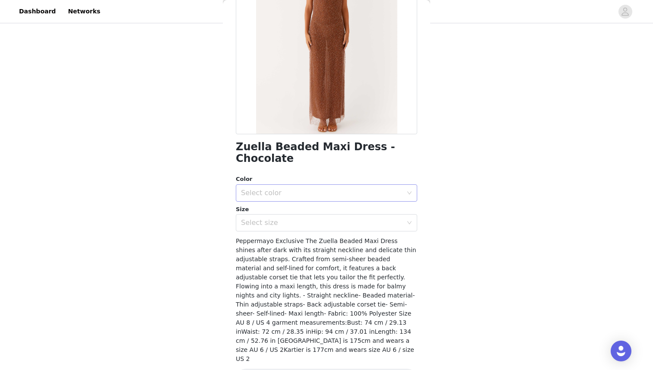
click at [267, 189] on div "Select color" at bounding box center [322, 193] width 162 height 9
click at [262, 195] on li "Chocolate" at bounding box center [326, 200] width 181 height 14
click at [264, 219] on div "Select size" at bounding box center [322, 223] width 162 height 9
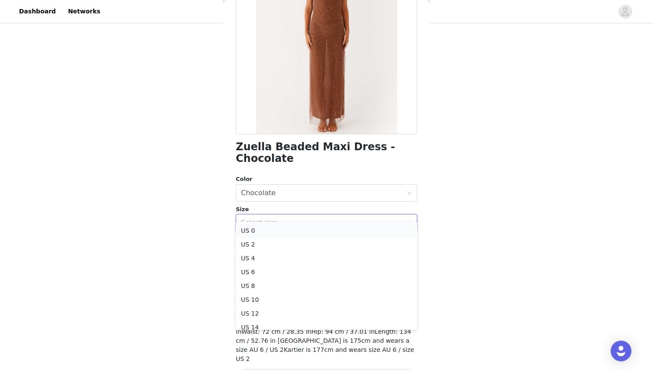
click at [260, 232] on li "US 0" at bounding box center [326, 231] width 181 height 14
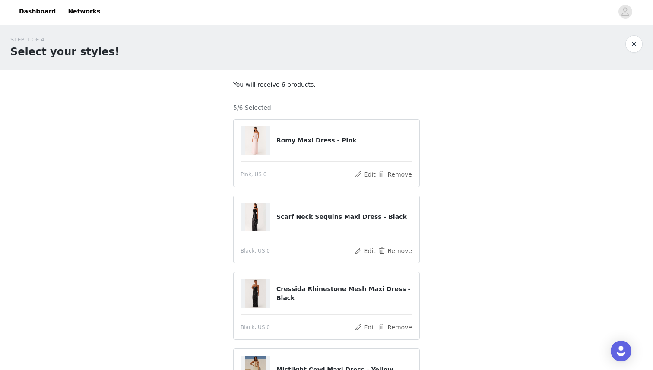
scroll to position [236, 0]
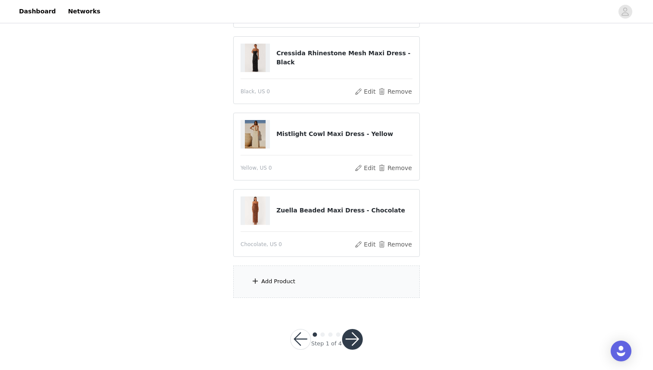
click at [272, 280] on div "Add Product" at bounding box center [278, 281] width 34 height 9
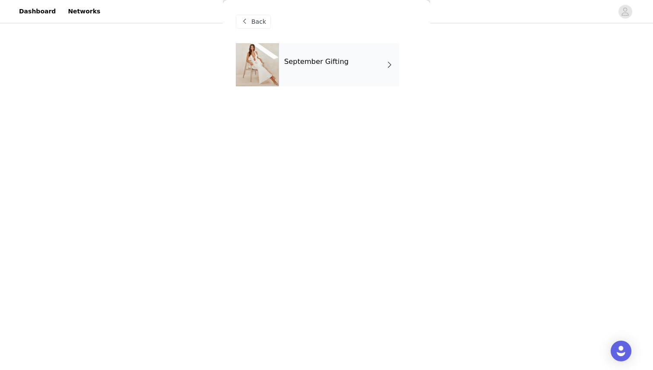
click at [312, 85] on div "September Gifting" at bounding box center [339, 64] width 120 height 43
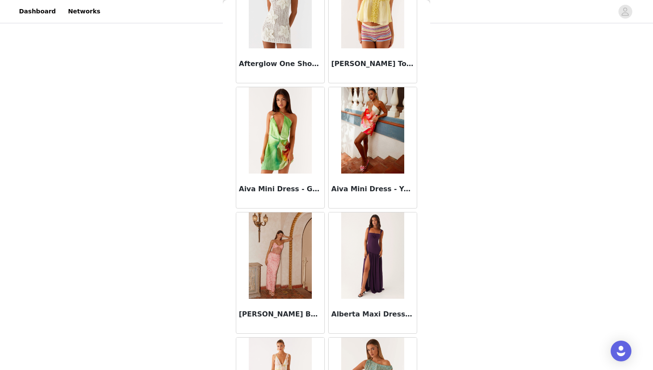
scroll to position [951, 0]
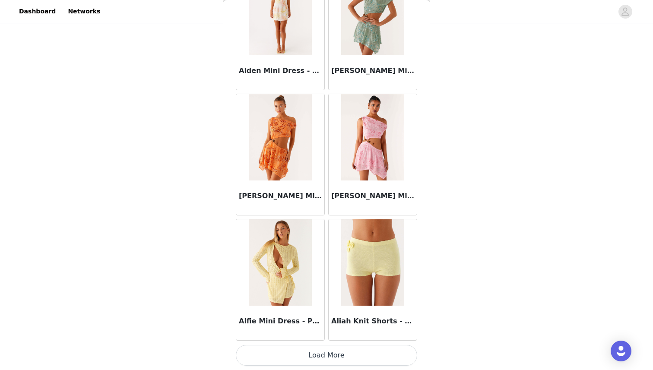
click at [290, 356] on button "Load More" at bounding box center [326, 355] width 181 height 21
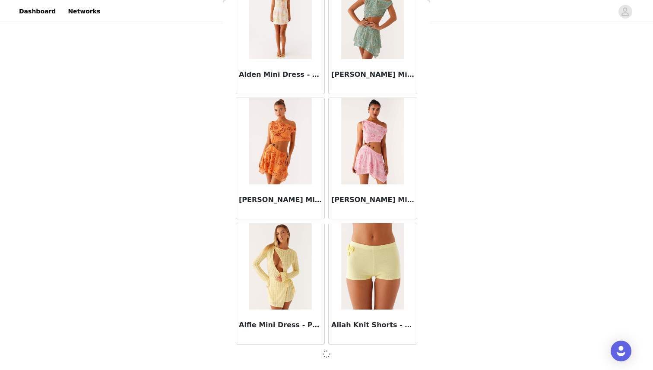
scroll to position [947, 0]
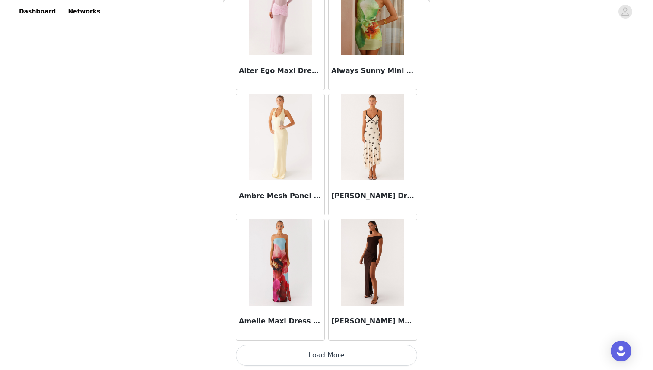
click at [332, 355] on button "Load More" at bounding box center [326, 355] width 181 height 21
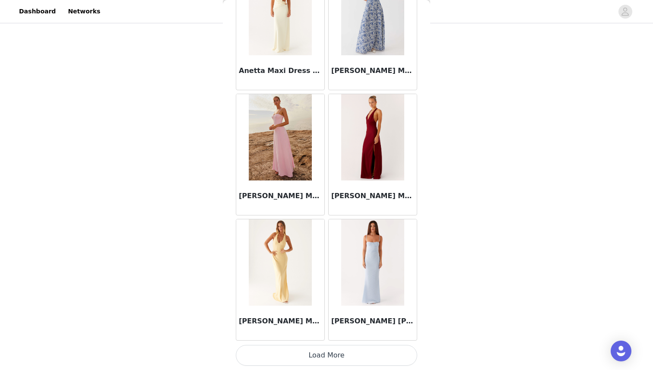
click at [306, 355] on button "Load More" at bounding box center [326, 355] width 181 height 21
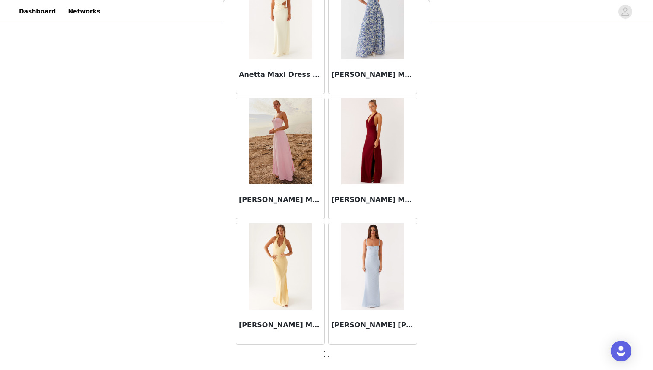
scroll to position [3452, 0]
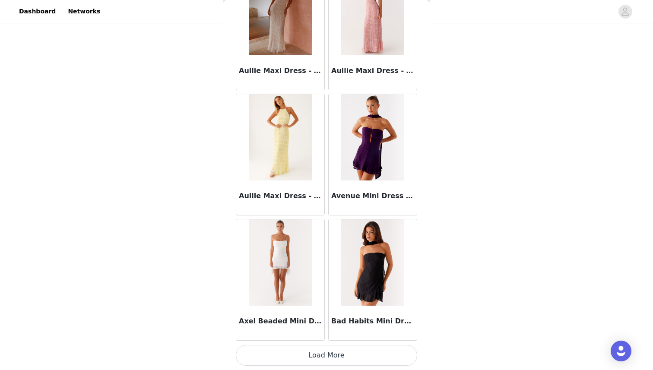
click at [306, 355] on button "Load More" at bounding box center [326, 355] width 181 height 21
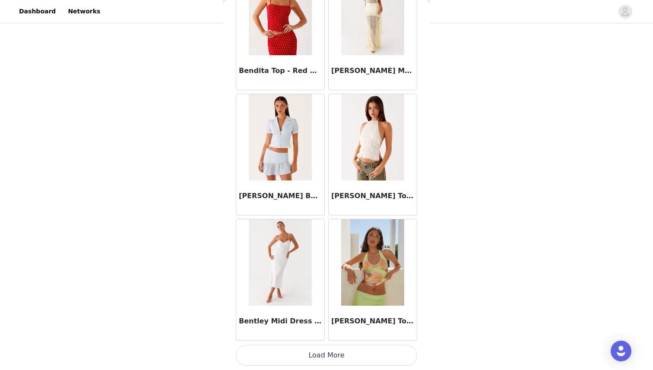
click at [306, 355] on button "Load More" at bounding box center [326, 355] width 181 height 21
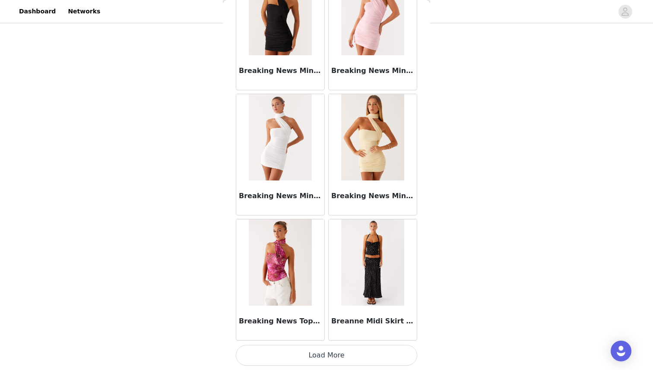
click at [309, 345] on button "Load More" at bounding box center [326, 355] width 181 height 21
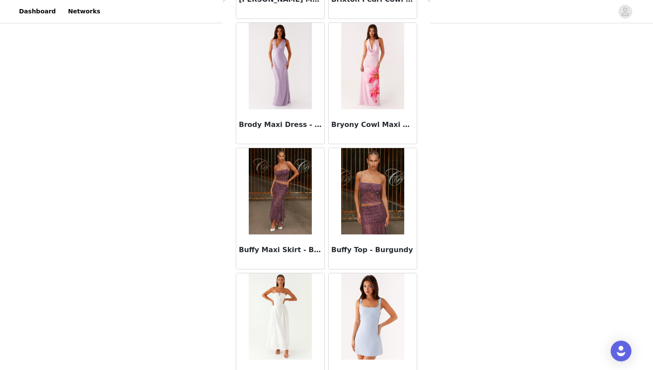
scroll to position [8466, 0]
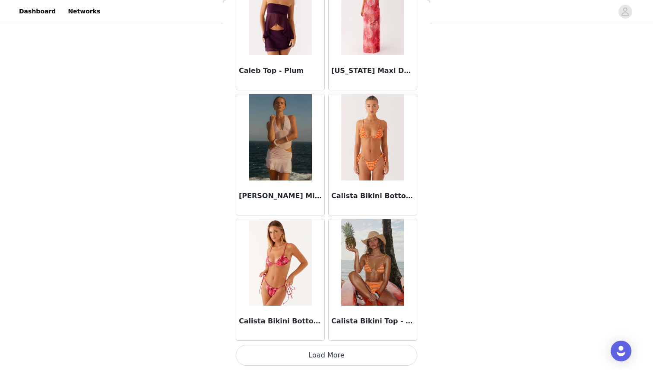
click at [321, 363] on button "Load More" at bounding box center [326, 355] width 181 height 21
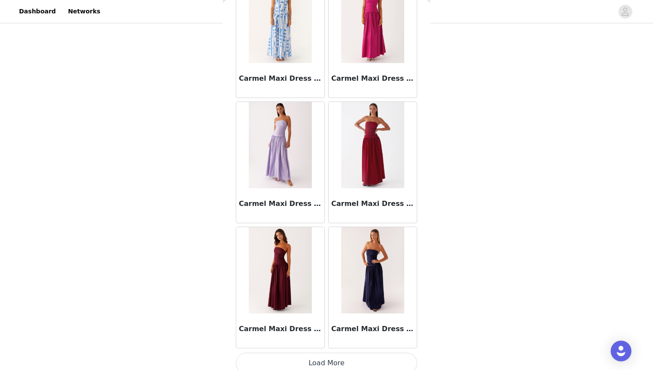
scroll to position [9718, 0]
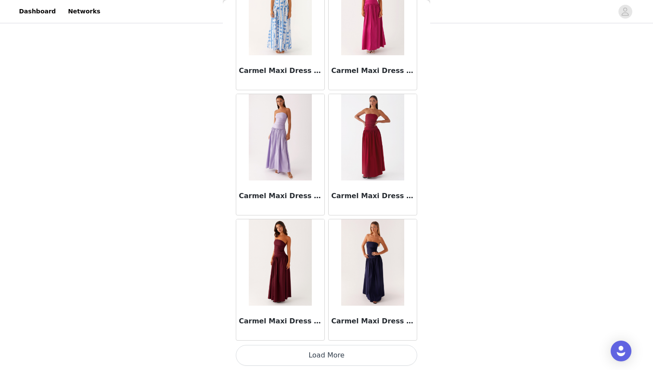
click at [324, 348] on button "Load More" at bounding box center [326, 355] width 181 height 21
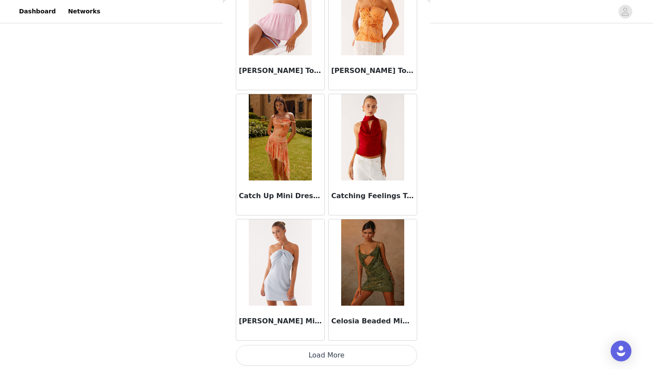
click at [324, 348] on button "Load More" at bounding box center [326, 355] width 181 height 21
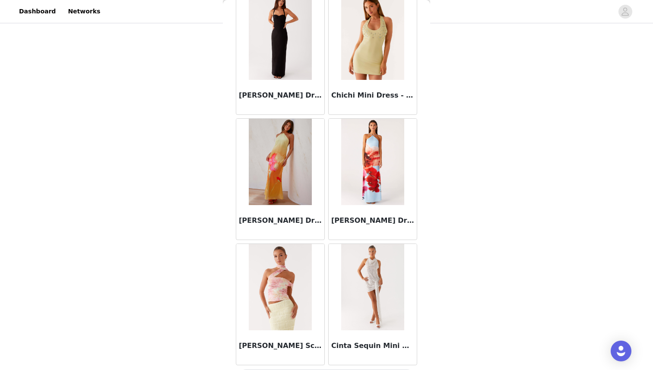
scroll to position [12223, 0]
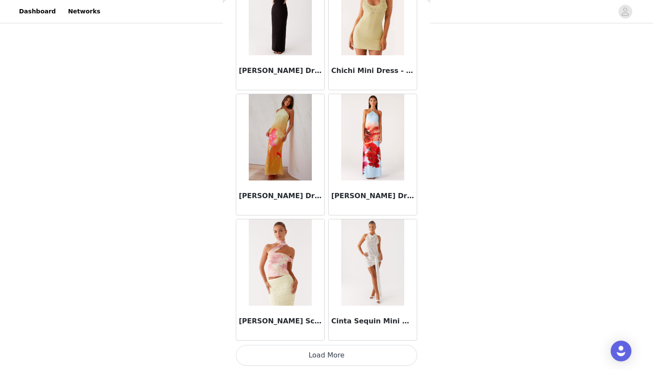
click at [333, 339] on div "Cinta Sequin Mini Dress - Silver" at bounding box center [373, 323] width 88 height 35
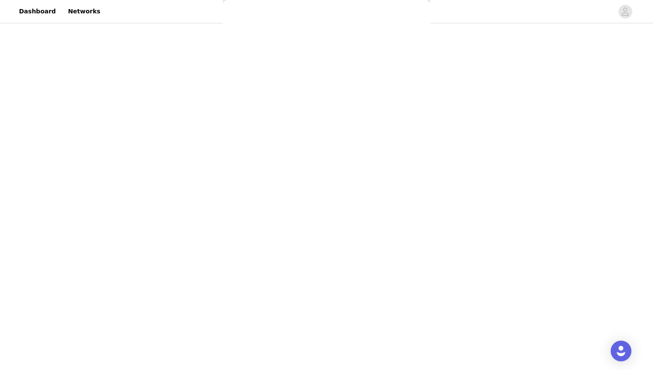
scroll to position [0, 0]
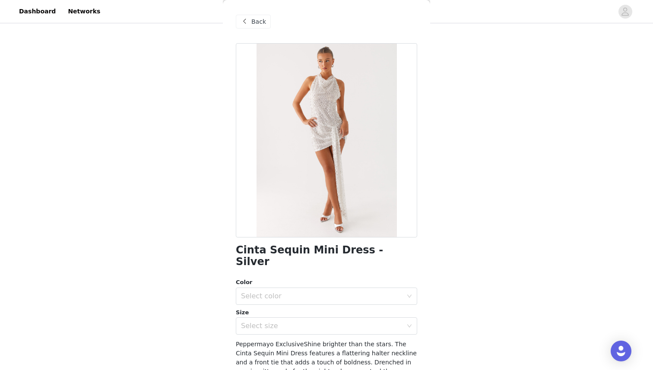
click at [250, 25] on div "Back" at bounding box center [253, 22] width 35 height 14
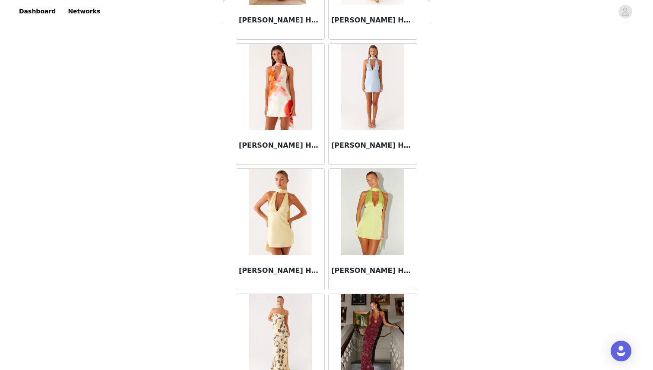
scroll to position [12223, 0]
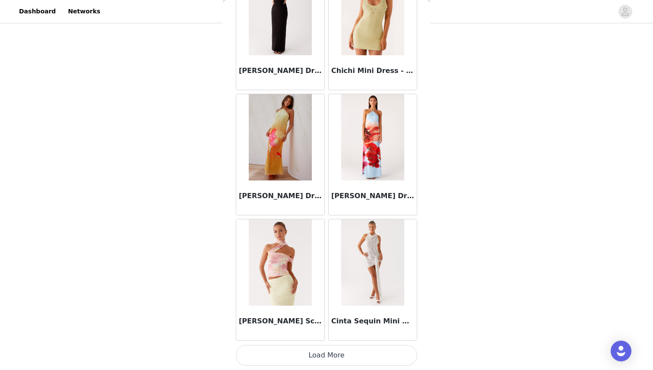
click at [331, 354] on button "Load More" at bounding box center [326, 355] width 181 height 21
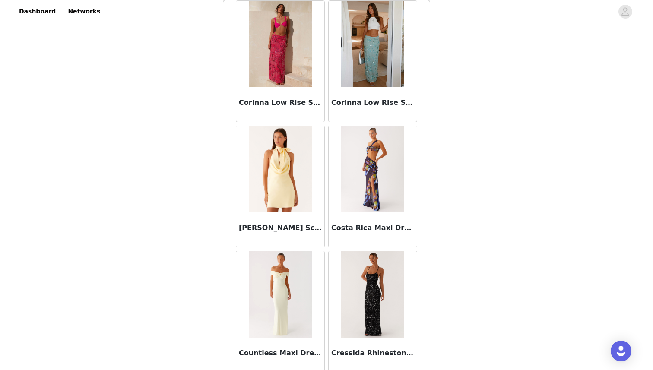
scroll to position [13475, 0]
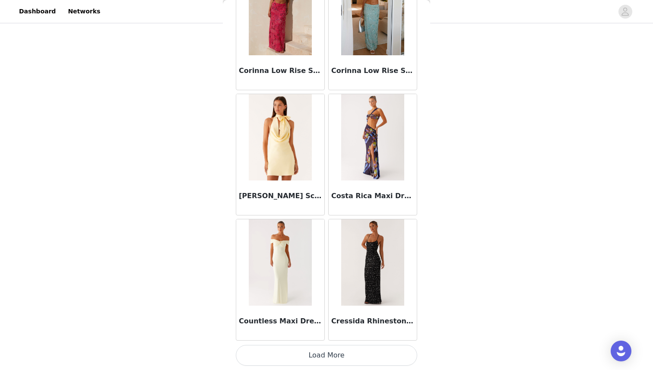
click at [327, 358] on button "Load More" at bounding box center [326, 355] width 181 height 21
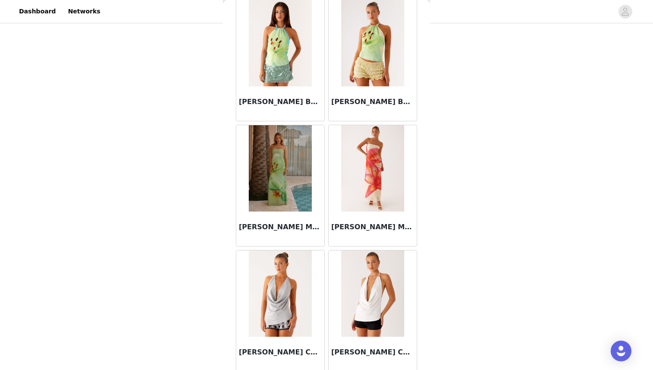
scroll to position [14728, 0]
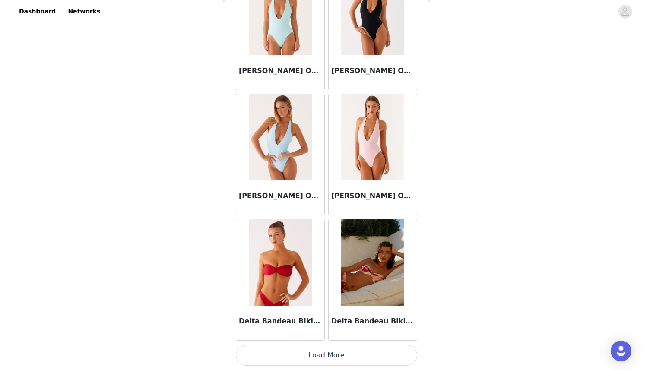
click at [311, 358] on button "Load More" at bounding box center [326, 355] width 181 height 21
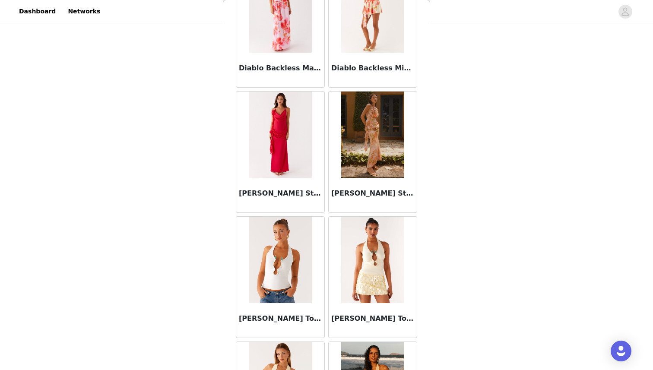
scroll to position [15980, 0]
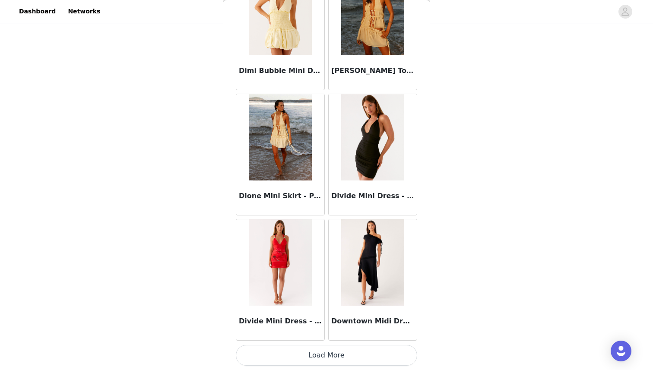
click at [314, 361] on button "Load More" at bounding box center [326, 355] width 181 height 21
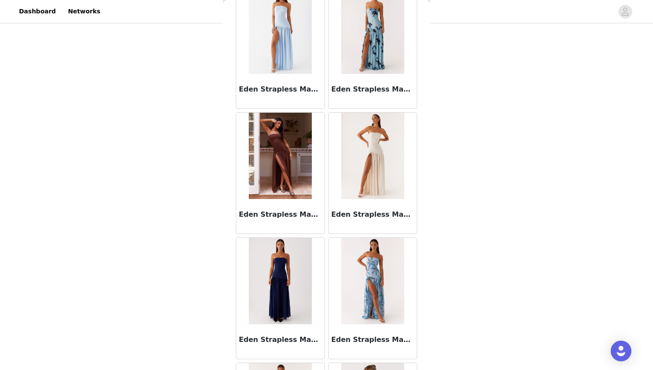
scroll to position [17232, 0]
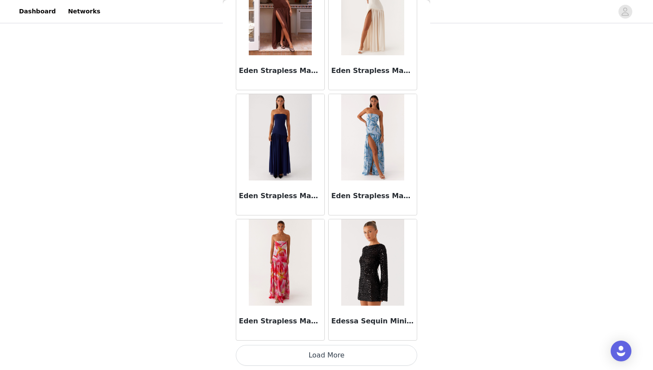
click at [346, 355] on button "Load More" at bounding box center [326, 355] width 181 height 21
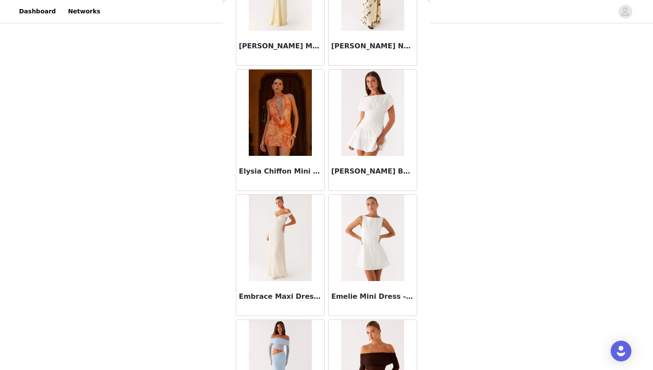
scroll to position [18485, 0]
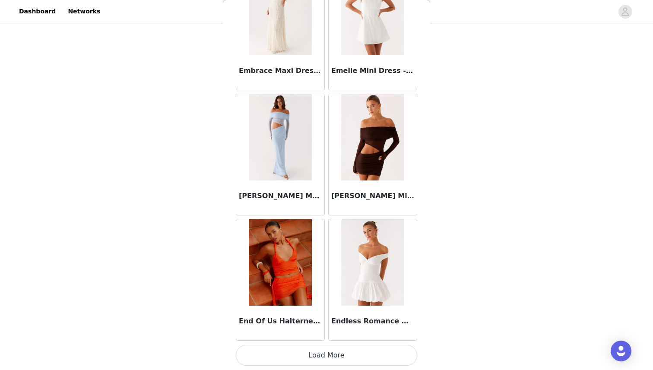
click at [350, 355] on button "Load More" at bounding box center [326, 355] width 181 height 21
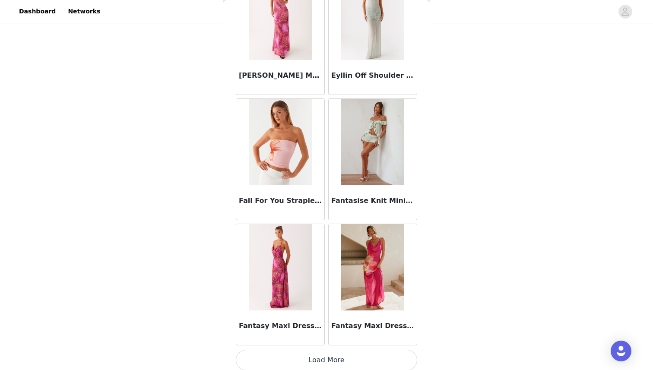
scroll to position [19737, 0]
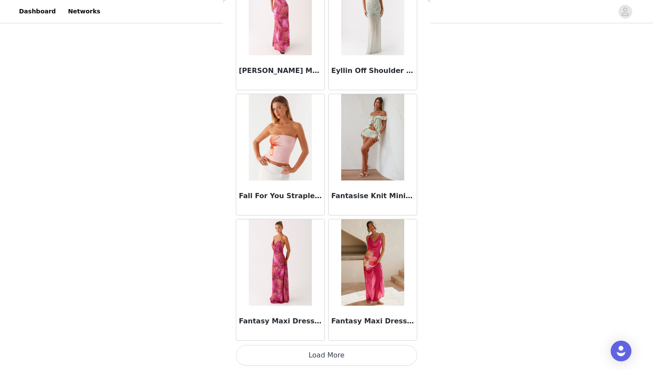
click at [346, 360] on button "Load More" at bounding box center [326, 355] width 181 height 21
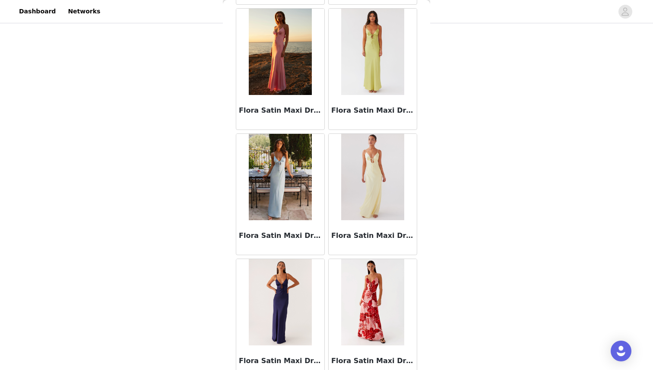
scroll to position [20989, 0]
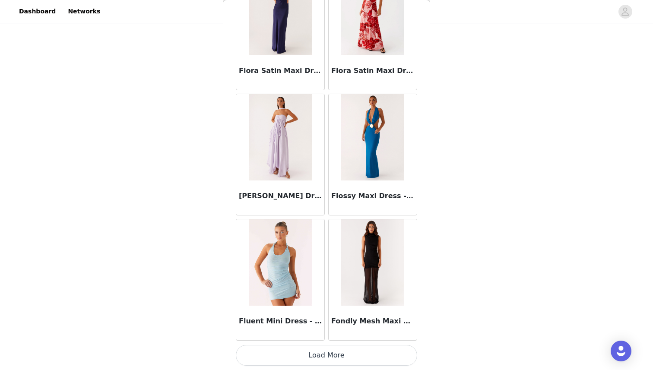
click at [337, 352] on button "Load More" at bounding box center [326, 355] width 181 height 21
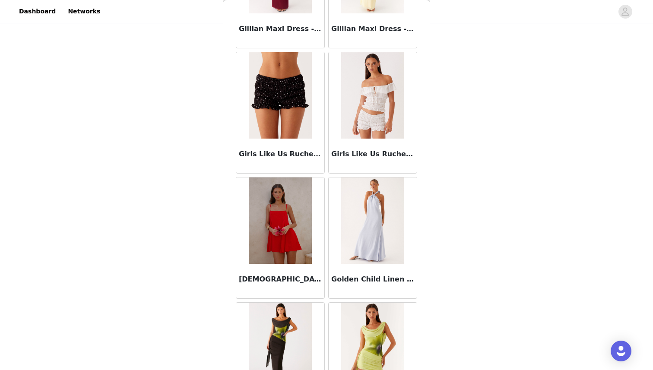
scroll to position [22242, 0]
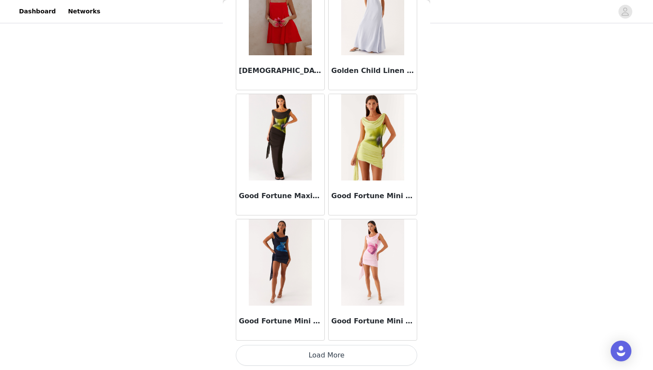
click at [336, 355] on button "Load More" at bounding box center [326, 355] width 181 height 21
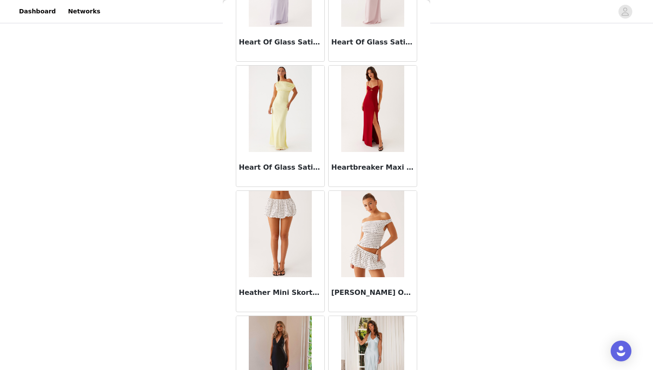
scroll to position [23494, 0]
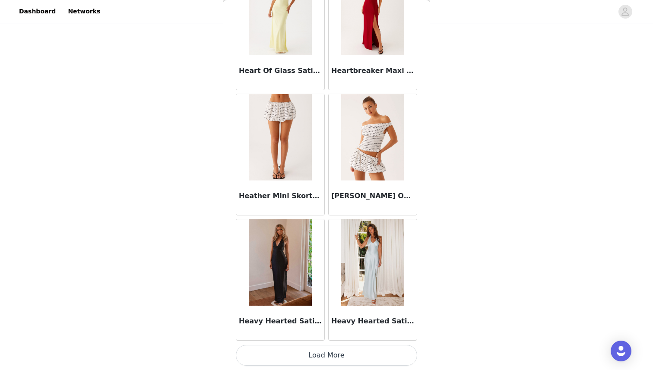
click at [343, 360] on button "Load More" at bounding box center [326, 355] width 181 height 21
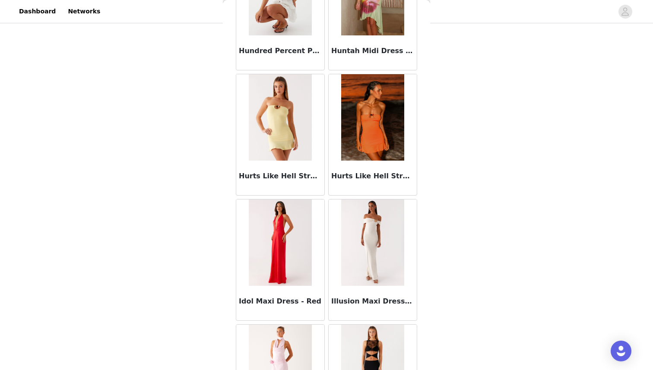
scroll to position [24747, 0]
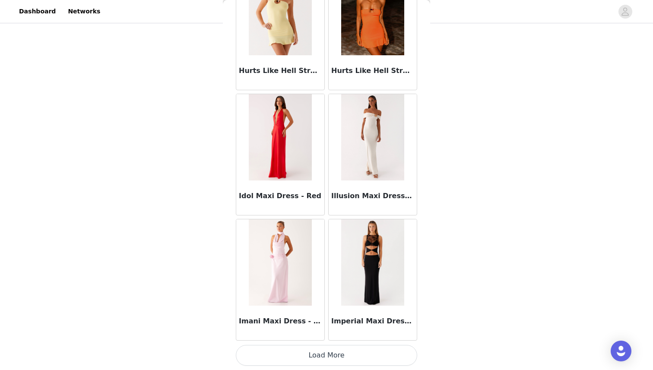
click at [297, 361] on button "Load More" at bounding box center [326, 355] width 181 height 21
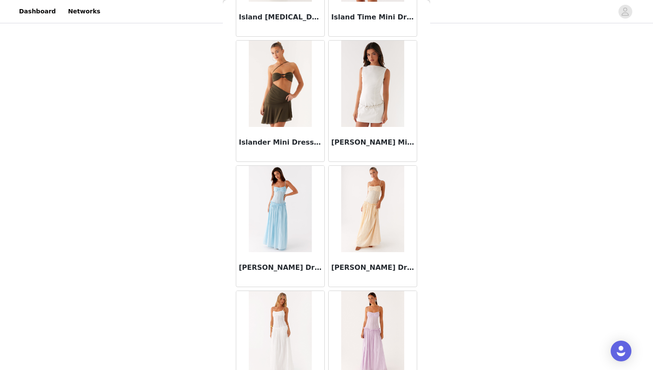
scroll to position [25999, 0]
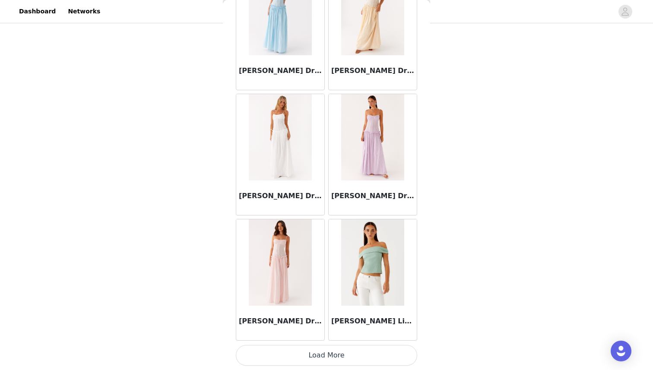
click at [312, 352] on button "Load More" at bounding box center [326, 355] width 181 height 21
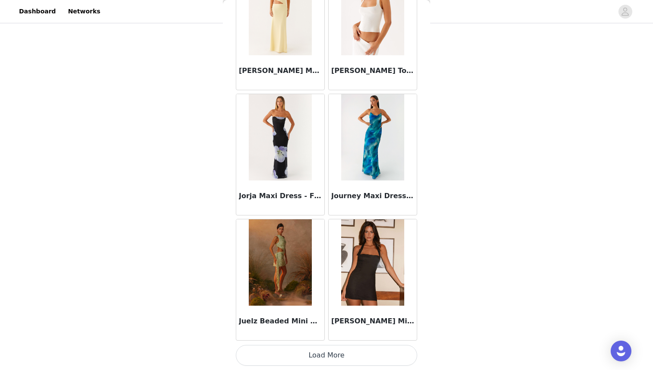
click at [312, 352] on button "Load More" at bounding box center [326, 355] width 181 height 21
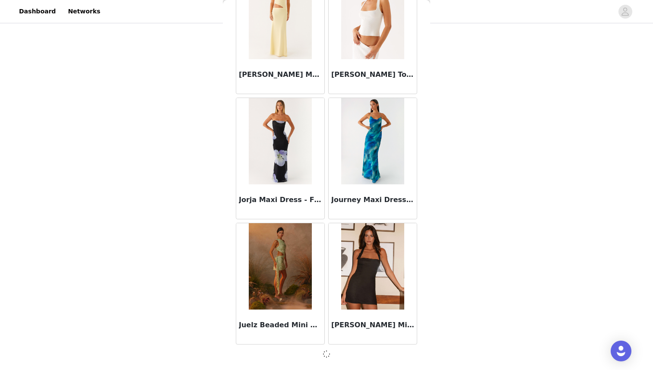
scroll to position [27247, 0]
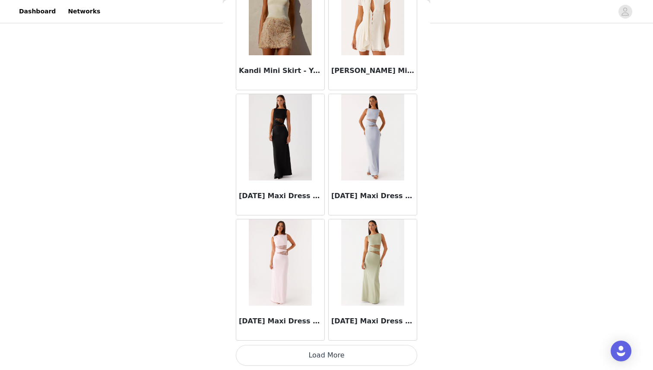
click at [312, 352] on button "Load More" at bounding box center [326, 355] width 181 height 21
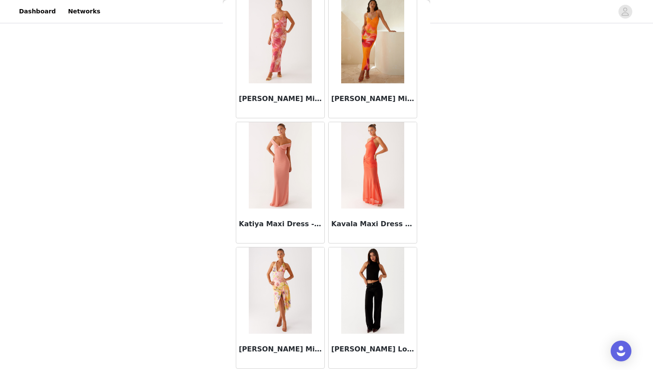
scroll to position [225, 0]
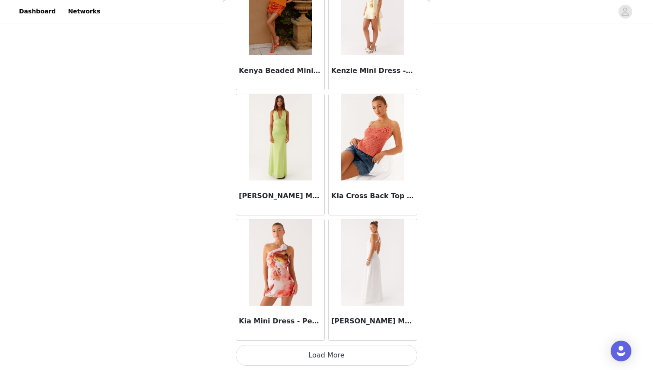
click at [345, 357] on button "Load More" at bounding box center [326, 355] width 181 height 21
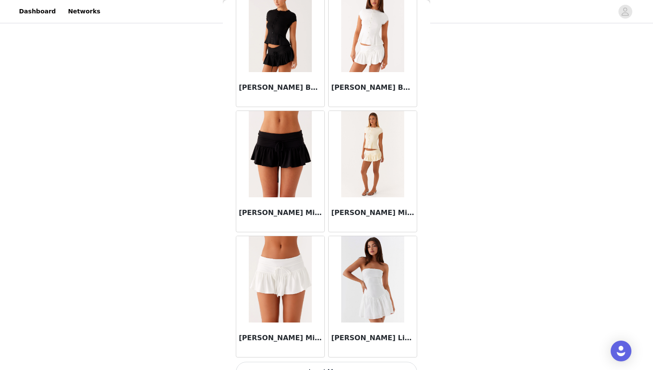
scroll to position [31008, 0]
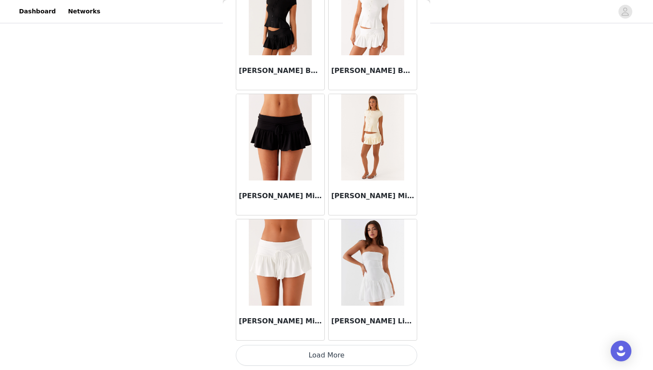
click at [357, 349] on button "Load More" at bounding box center [326, 355] width 181 height 21
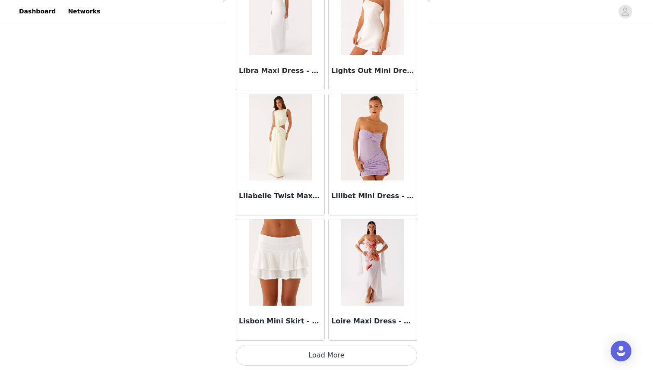
click at [356, 354] on button "Load More" at bounding box center [326, 355] width 181 height 21
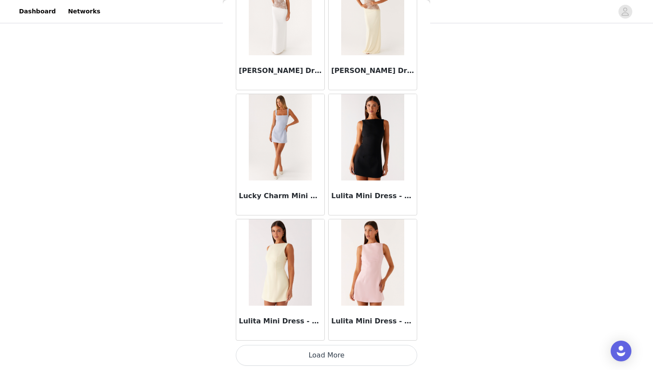
scroll to position [236, 0]
click at [356, 356] on button "Load More" at bounding box center [326, 355] width 181 height 21
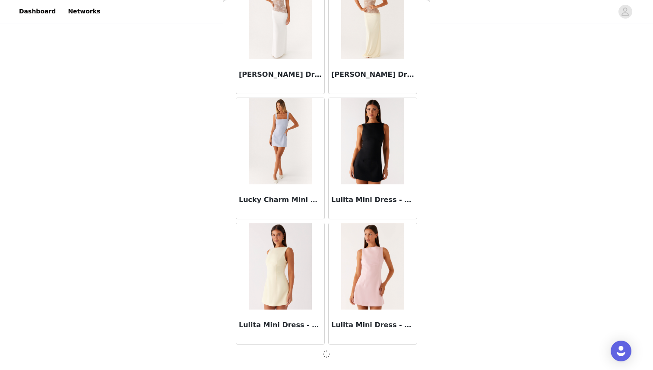
scroll to position [33509, 0]
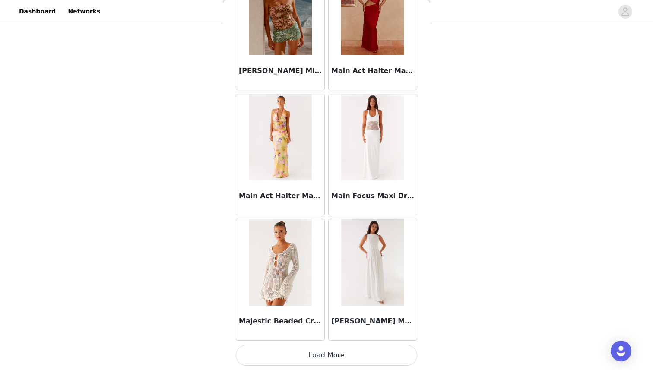
click at [356, 346] on button "Load More" at bounding box center [326, 355] width 181 height 21
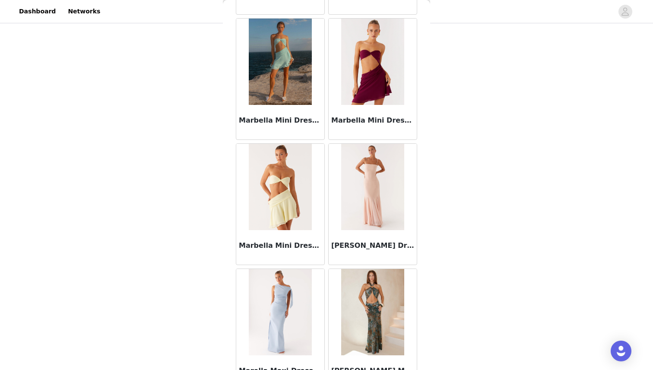
scroll to position [36018, 0]
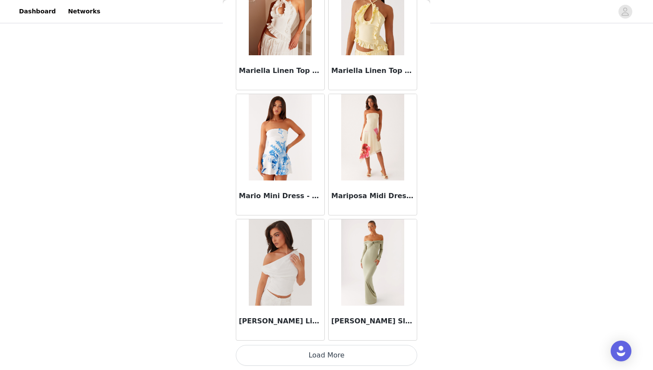
click at [335, 365] on button "Load More" at bounding box center [326, 355] width 181 height 21
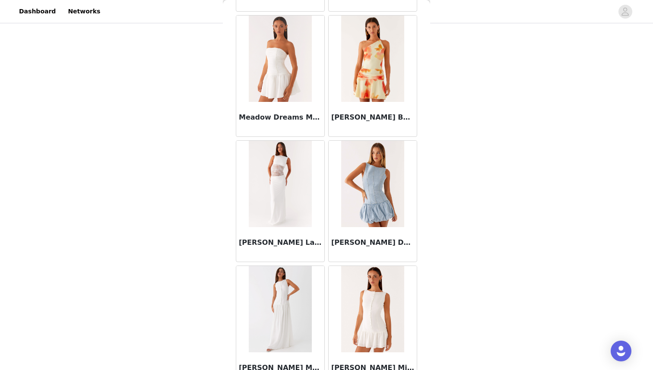
scroll to position [37270, 0]
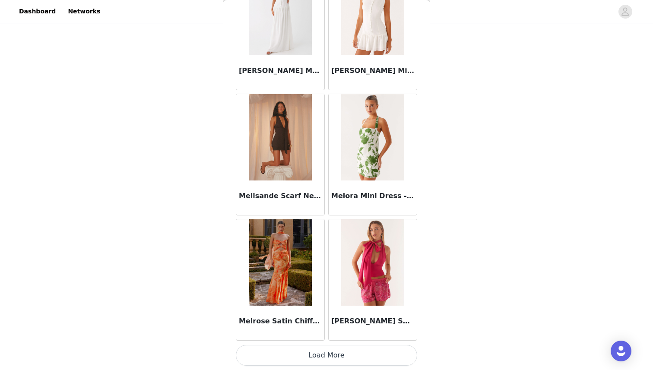
click at [326, 359] on button "Load More" at bounding box center [326, 355] width 181 height 21
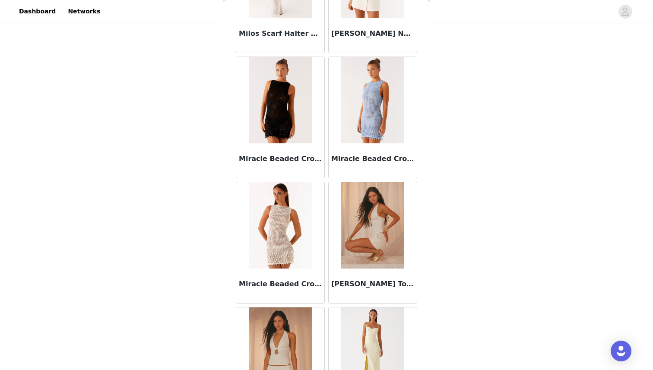
scroll to position [38523, 0]
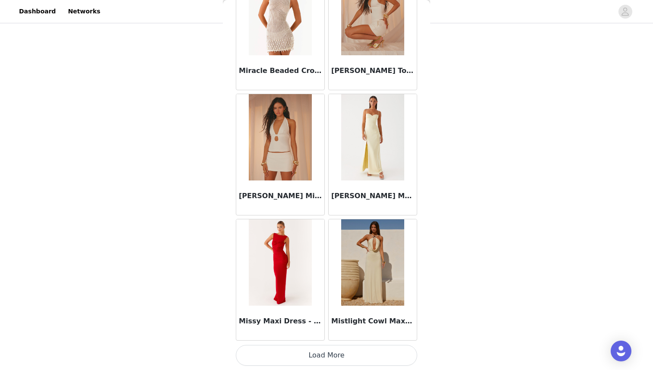
click at [313, 353] on button "Load More" at bounding box center [326, 355] width 181 height 21
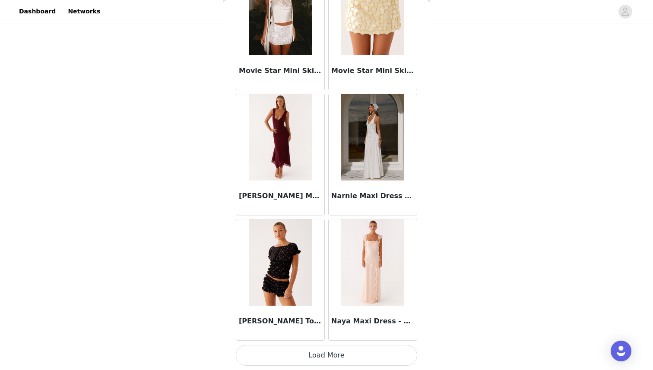
click at [311, 358] on button "Load More" at bounding box center [326, 355] width 181 height 21
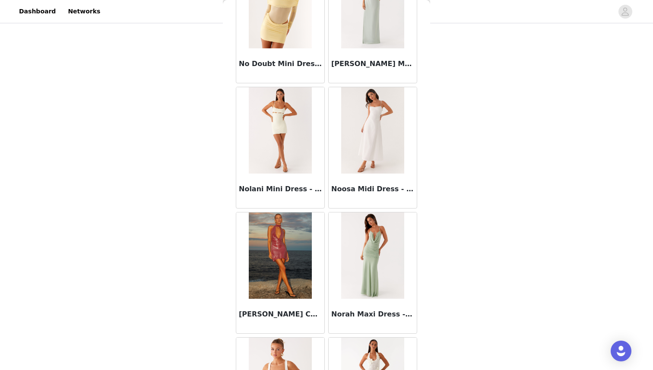
scroll to position [41027, 0]
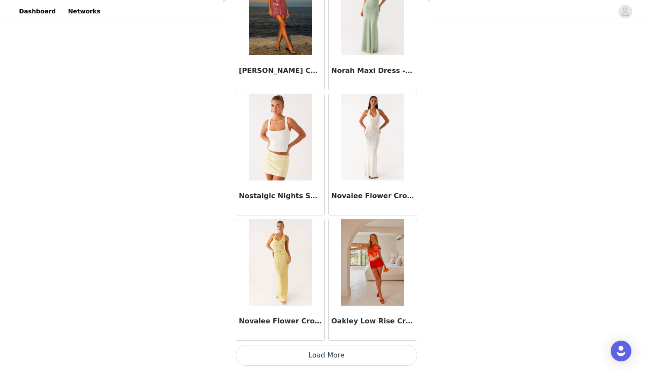
click at [263, 359] on button "Load More" at bounding box center [326, 355] width 181 height 21
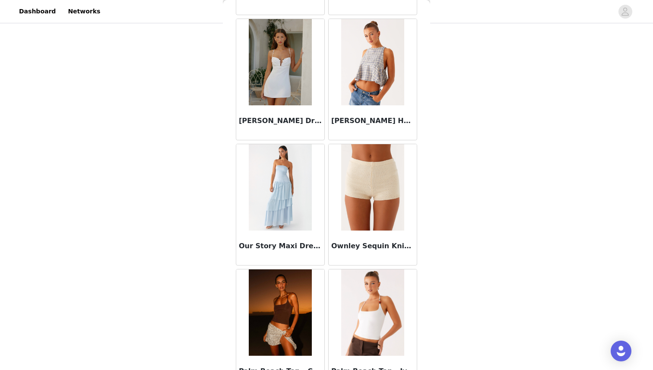
scroll to position [42280, 0]
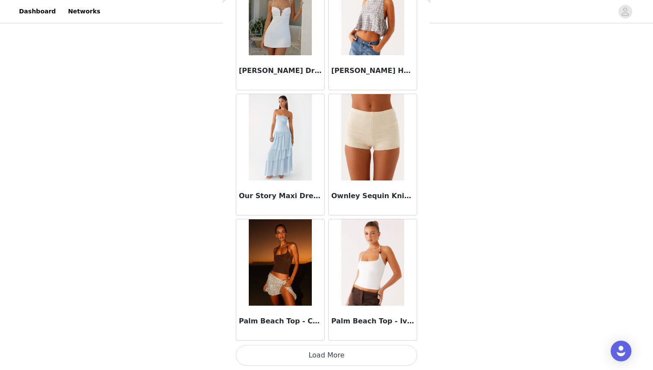
click at [301, 358] on button "Load More" at bounding box center [326, 355] width 181 height 21
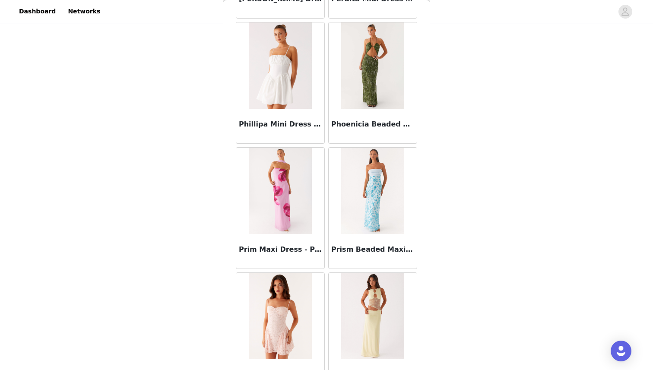
scroll to position [43532, 0]
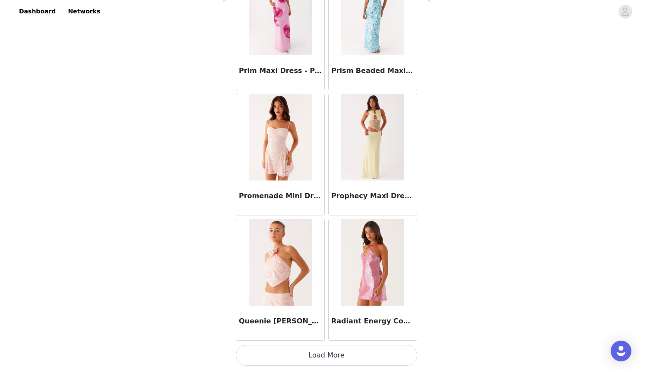
click at [309, 352] on button "Load More" at bounding box center [326, 355] width 181 height 21
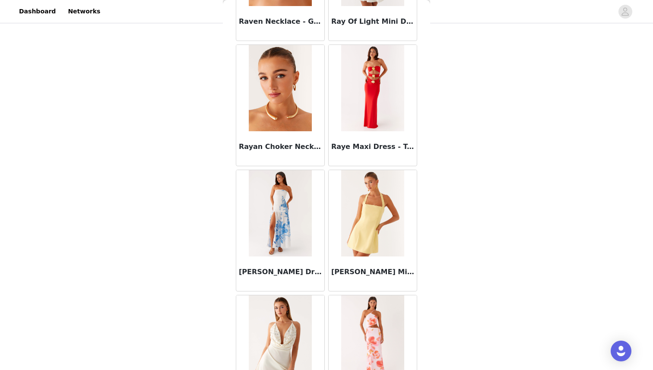
scroll to position [44785, 0]
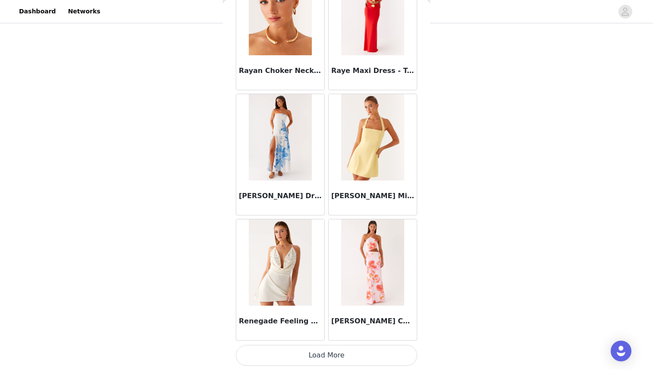
click at [309, 352] on button "Load More" at bounding box center [326, 355] width 181 height 21
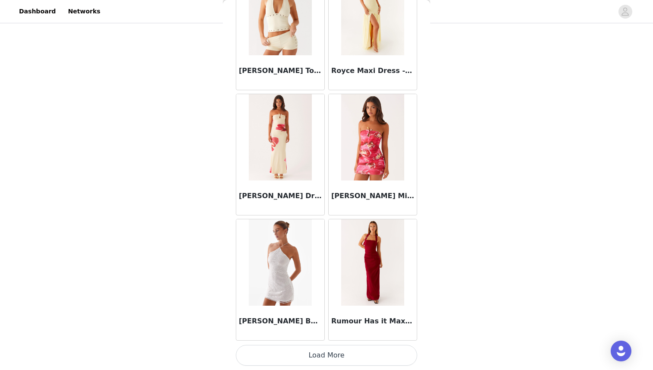
click at [309, 352] on button "Load More" at bounding box center [326, 355] width 181 height 21
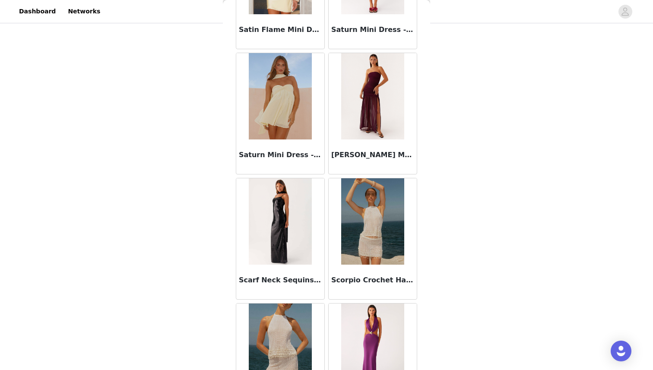
scroll to position [47289, 0]
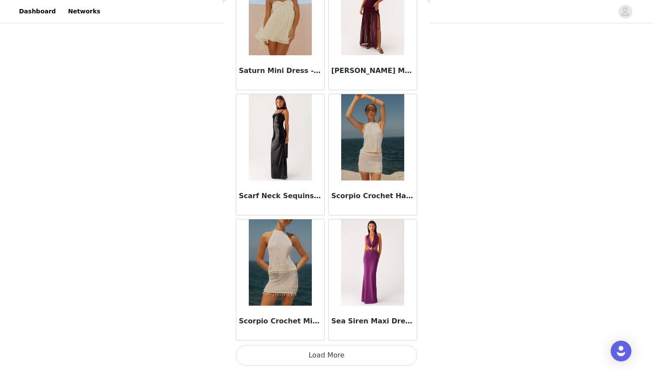
click at [298, 358] on button "Load More" at bounding box center [326, 355] width 181 height 21
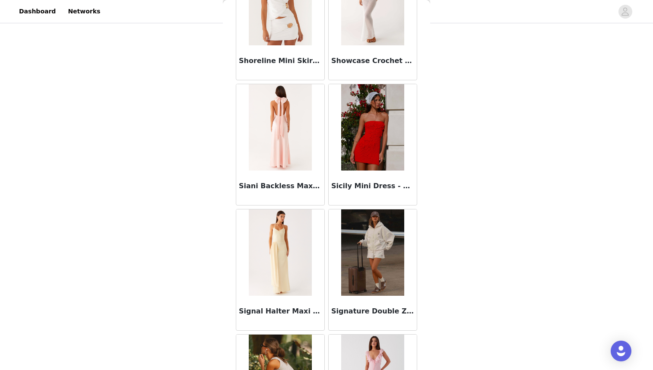
scroll to position [48542, 0]
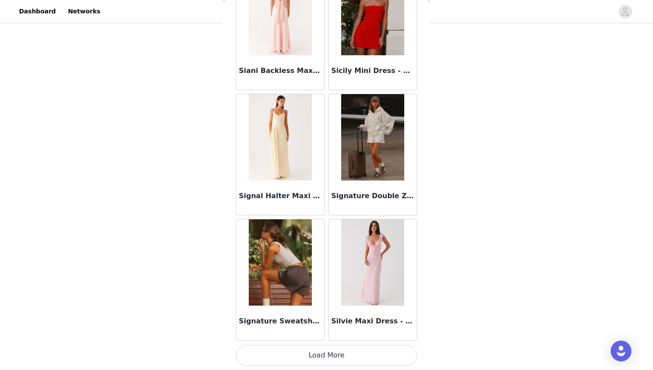
click at [295, 357] on button "Load More" at bounding box center [326, 355] width 181 height 21
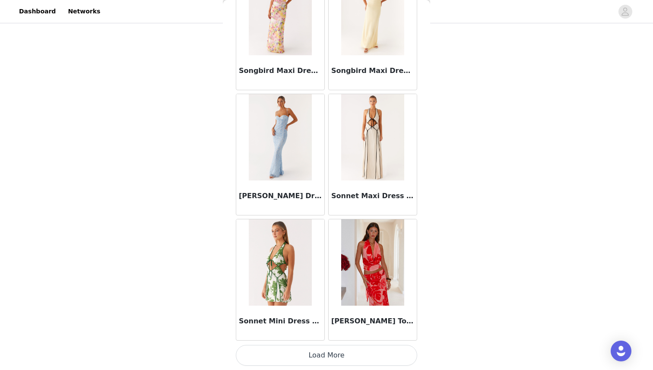
click at [289, 350] on button "Load More" at bounding box center [326, 355] width 181 height 21
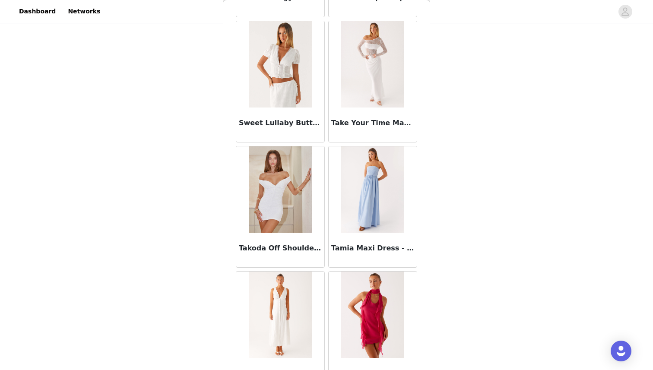
scroll to position [51046, 0]
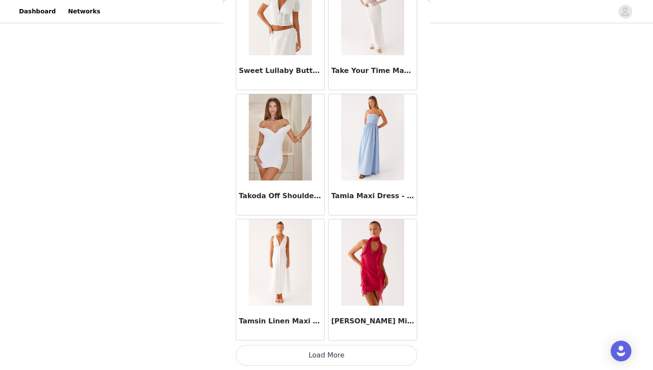
click at [294, 357] on button "Load More" at bounding box center [326, 355] width 181 height 21
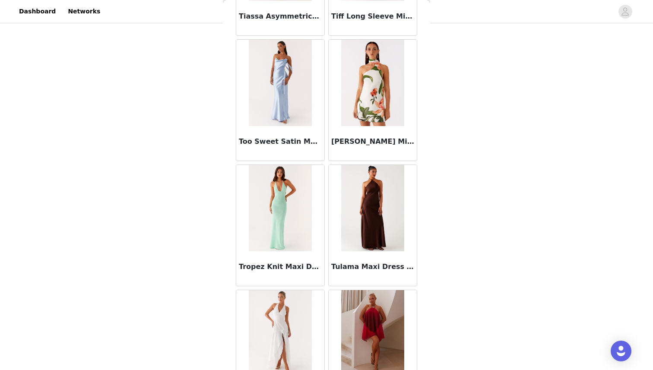
scroll to position [52299, 0]
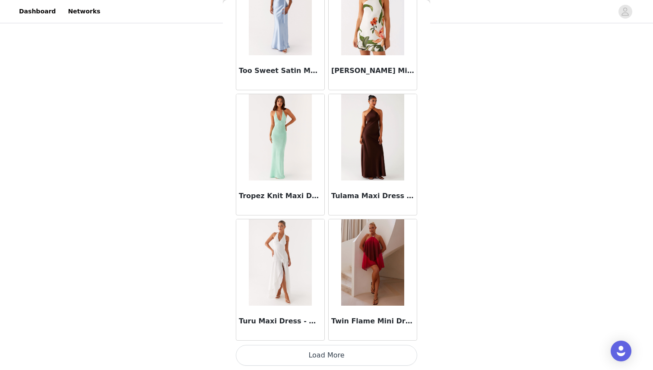
click at [300, 351] on button "Load More" at bounding box center [326, 355] width 181 height 21
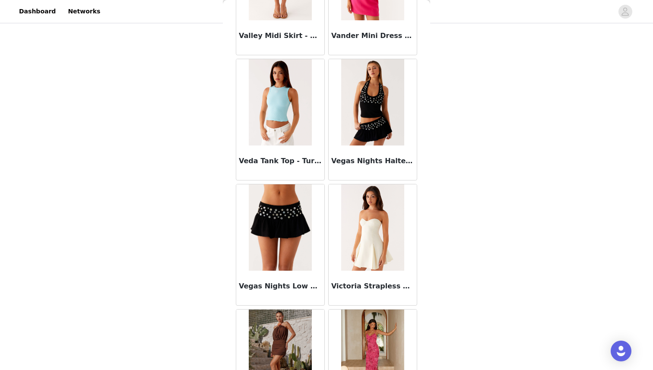
scroll to position [53551, 0]
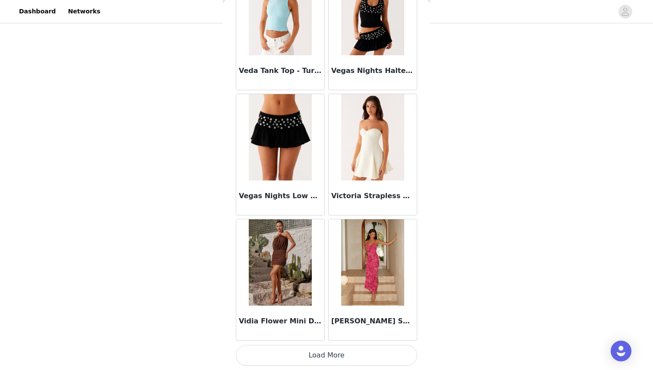
click at [300, 351] on button "Load More" at bounding box center [326, 355] width 181 height 21
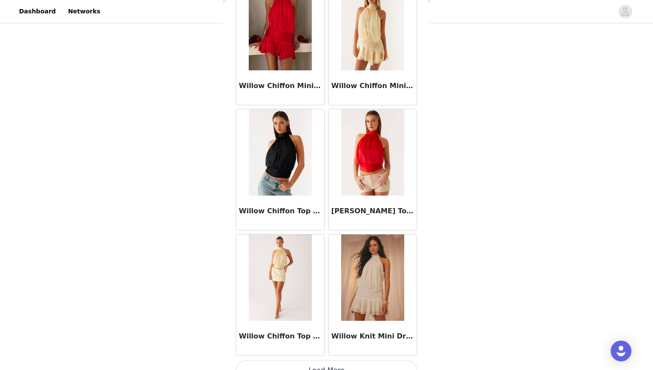
scroll to position [54804, 0]
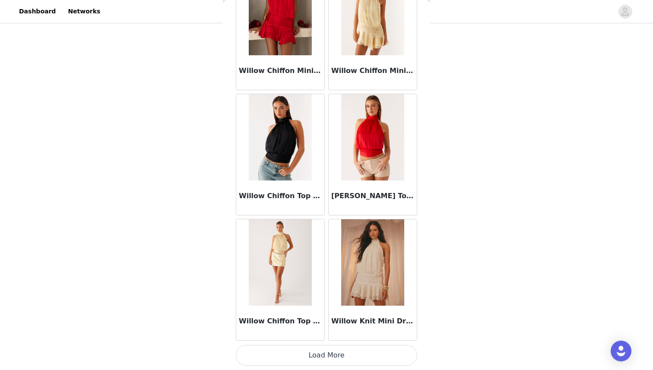
click at [301, 357] on button "Load More" at bounding box center [326, 355] width 181 height 21
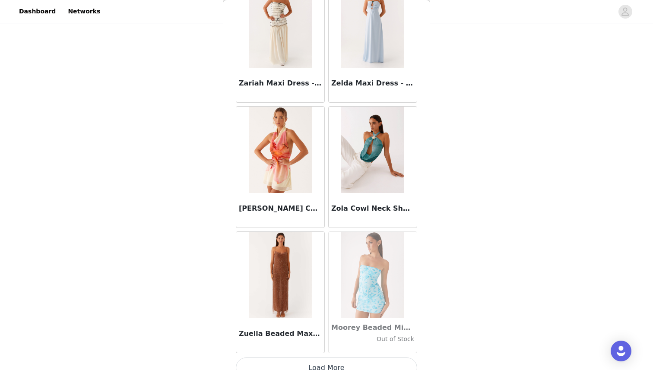
scroll to position [56056, 0]
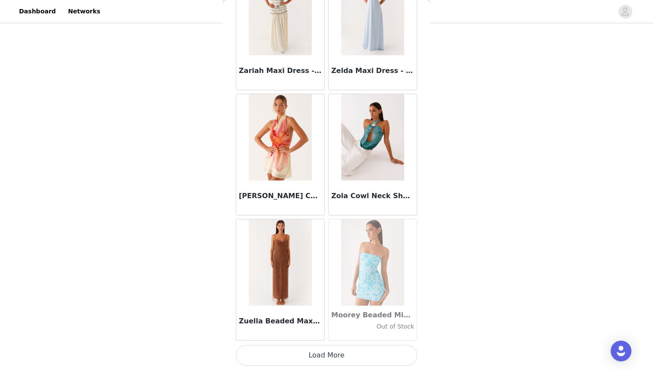
click at [302, 354] on button "Load More" at bounding box center [326, 355] width 181 height 21
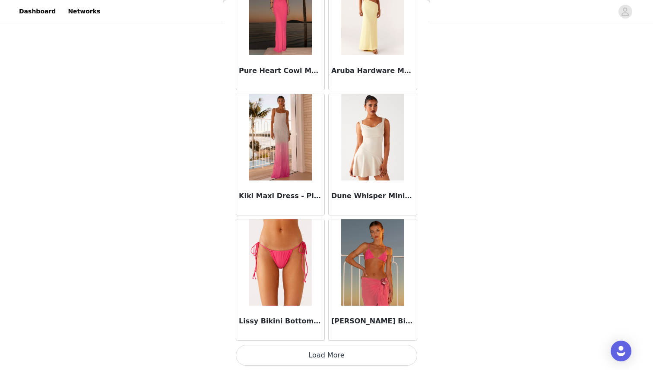
click at [302, 354] on button "Load More" at bounding box center [326, 355] width 181 height 21
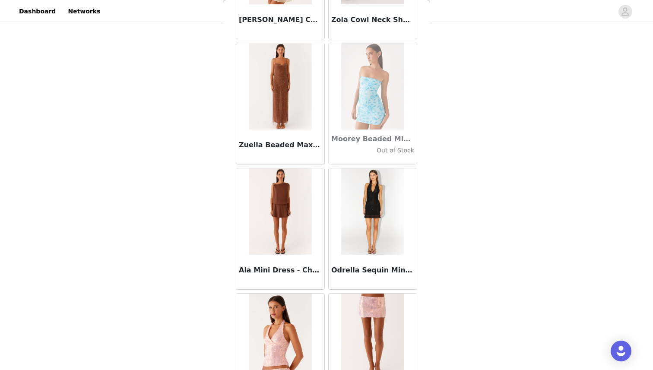
scroll to position [56226, 0]
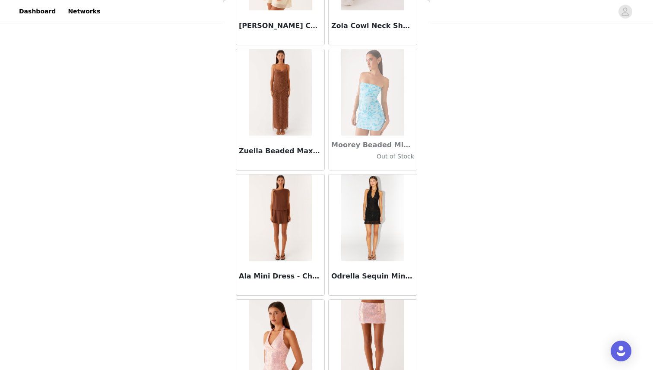
click at [364, 207] on img at bounding box center [372, 217] width 63 height 86
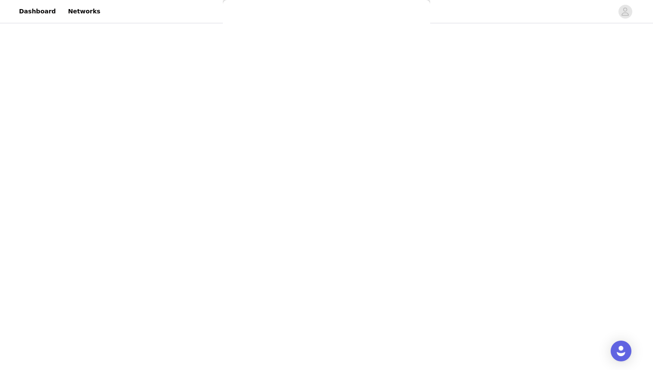
scroll to position [103, 0]
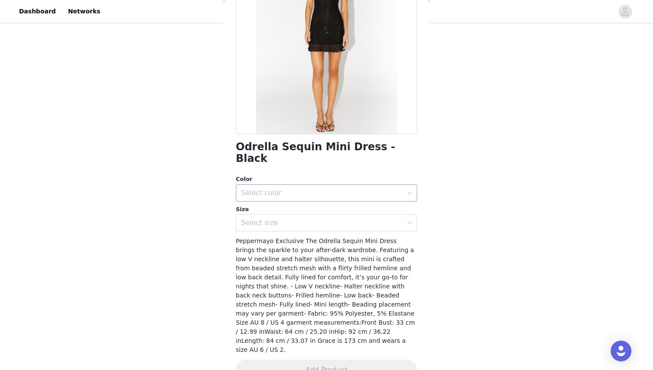
click at [340, 189] on div "Select color" at bounding box center [322, 193] width 162 height 9
click at [333, 202] on li "Black" at bounding box center [326, 200] width 181 height 14
click at [321, 221] on div "Odrella Sequin Mini Dress - Black Color Select color Black Size Select size Pep…" at bounding box center [326, 165] width 181 height 451
click at [321, 219] on div "Select size" at bounding box center [322, 223] width 162 height 9
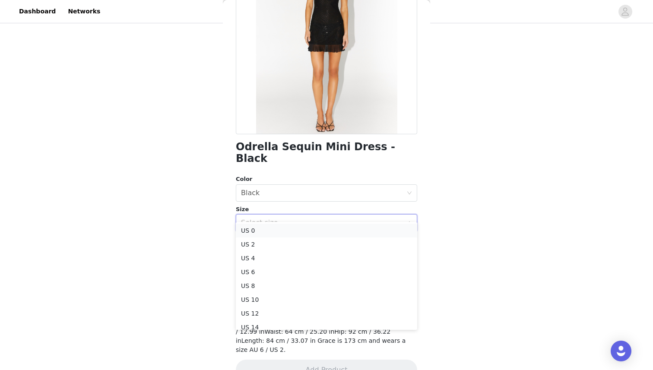
click at [314, 231] on li "US 0" at bounding box center [326, 231] width 181 height 14
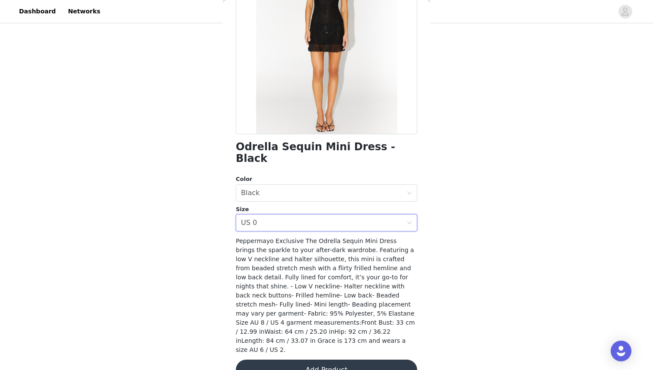
click at [322, 360] on button "Add Product" at bounding box center [326, 370] width 181 height 21
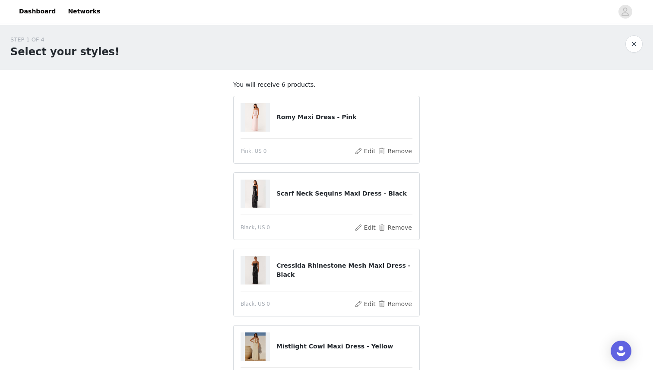
scroll to position [257, 0]
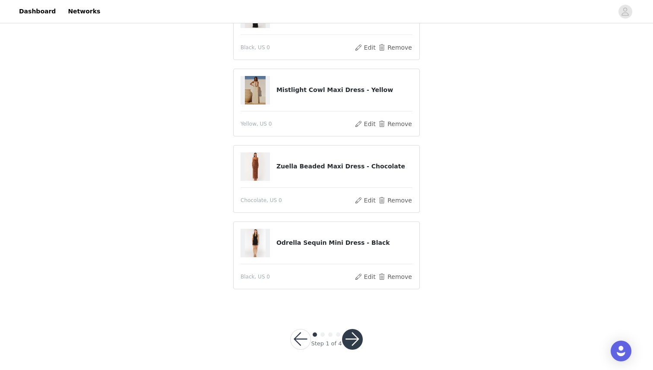
click at [350, 334] on button "button" at bounding box center [352, 339] width 21 height 21
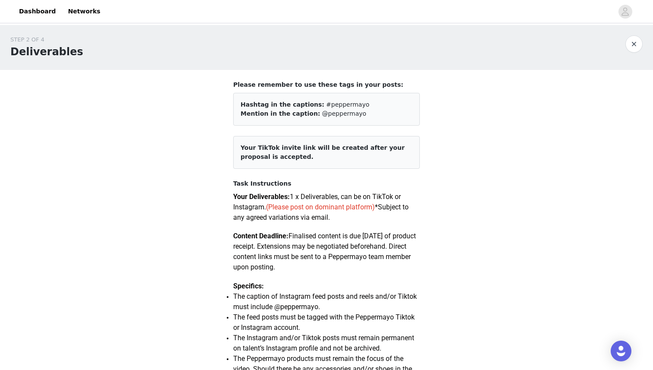
scroll to position [471, 0]
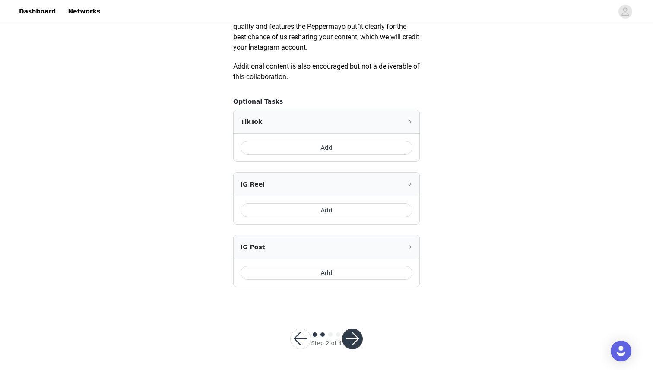
click at [349, 335] on button "button" at bounding box center [352, 339] width 21 height 21
click at [349, 342] on button "button" at bounding box center [352, 339] width 21 height 21
click at [330, 149] on button "Add" at bounding box center [327, 148] width 172 height 14
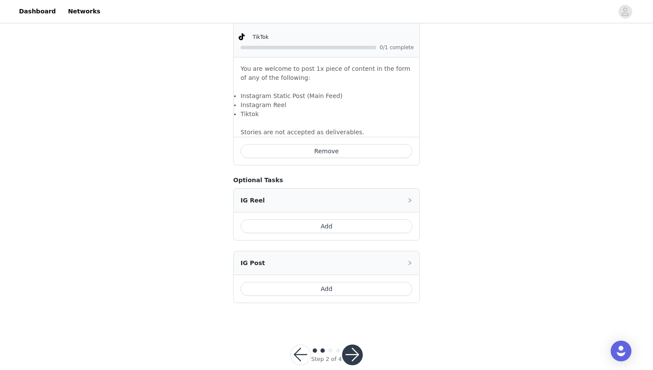
scroll to position [589, 0]
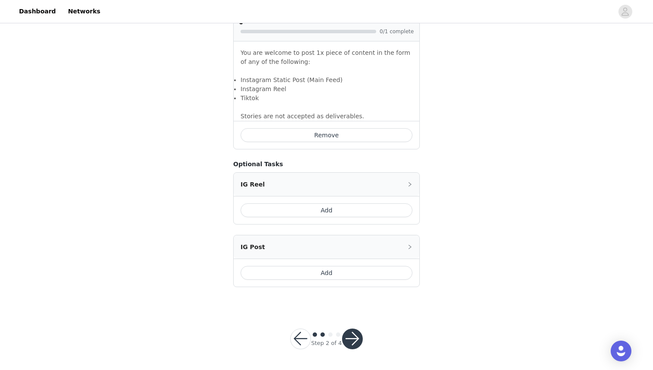
click at [330, 218] on div "Add" at bounding box center [327, 210] width 186 height 28
click at [331, 215] on button "Add" at bounding box center [327, 210] width 172 height 14
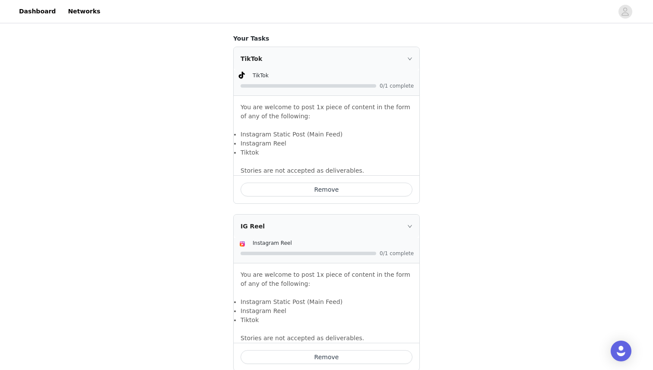
scroll to position [694, 0]
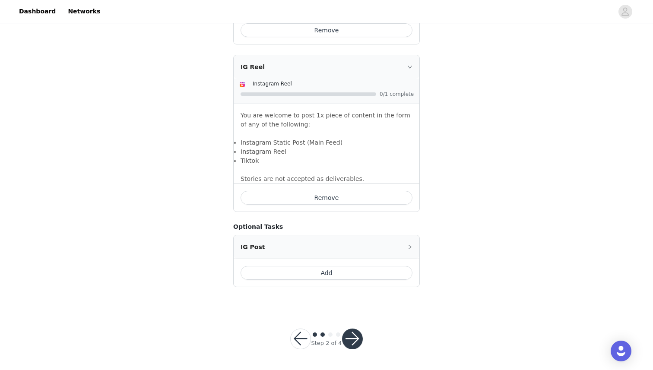
click at [352, 339] on button "button" at bounding box center [352, 339] width 21 height 21
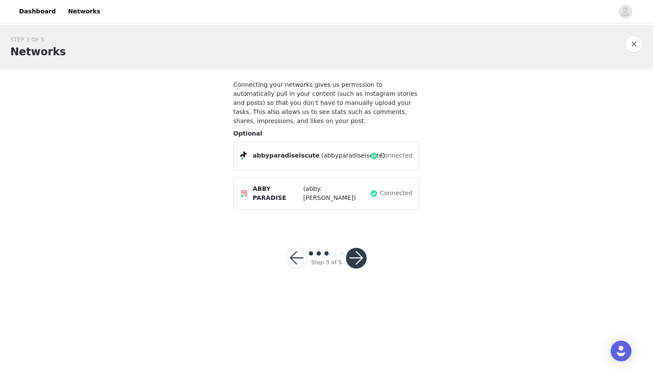
click at [356, 255] on button "button" at bounding box center [356, 258] width 21 height 21
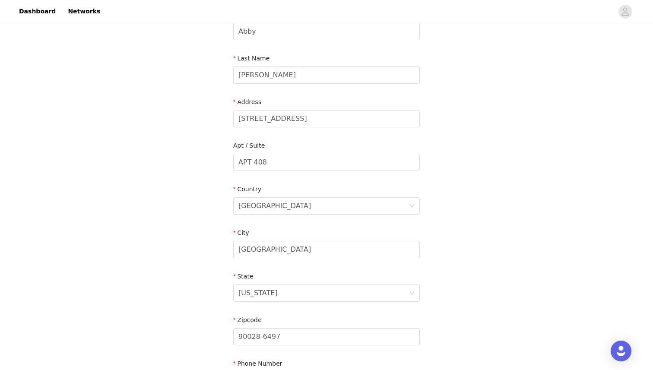
scroll to position [219, 0]
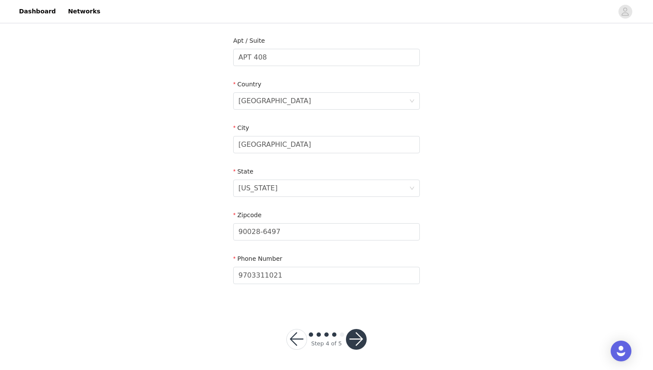
click at [353, 338] on button "button" at bounding box center [356, 339] width 21 height 21
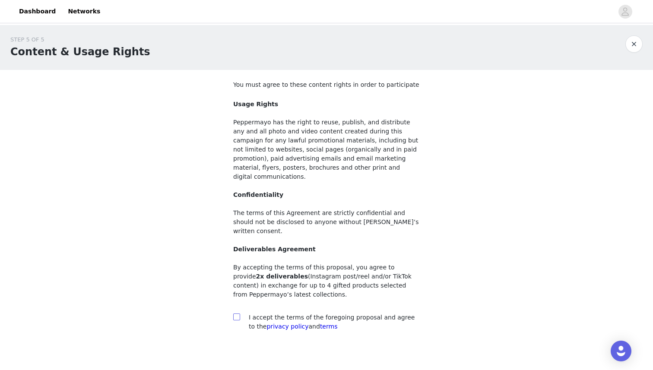
click at [237, 314] on input "checkbox" at bounding box center [236, 317] width 6 height 6
checkbox input "true"
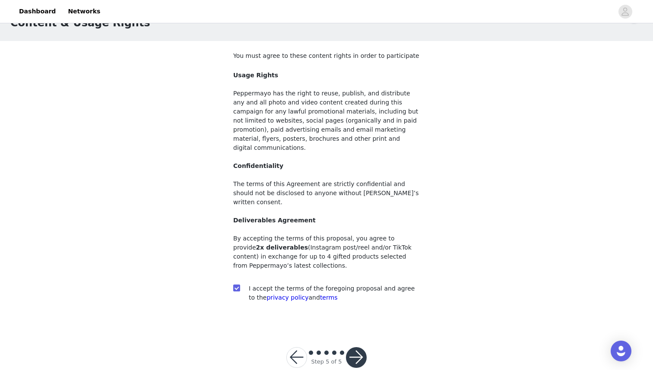
click at [360, 347] on button "button" at bounding box center [356, 357] width 21 height 21
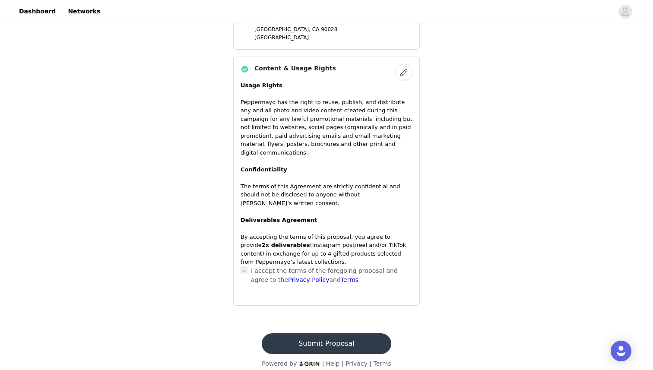
click at [329, 335] on button "Submit Proposal" at bounding box center [326, 343] width 129 height 21
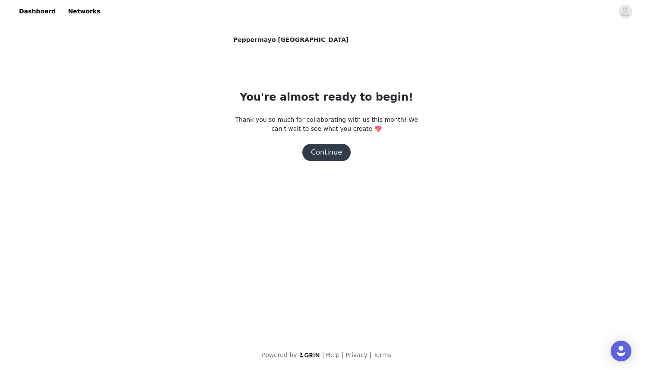
click at [329, 152] on button "Continue" at bounding box center [326, 152] width 48 height 17
